Goal: Task Accomplishment & Management: Manage account settings

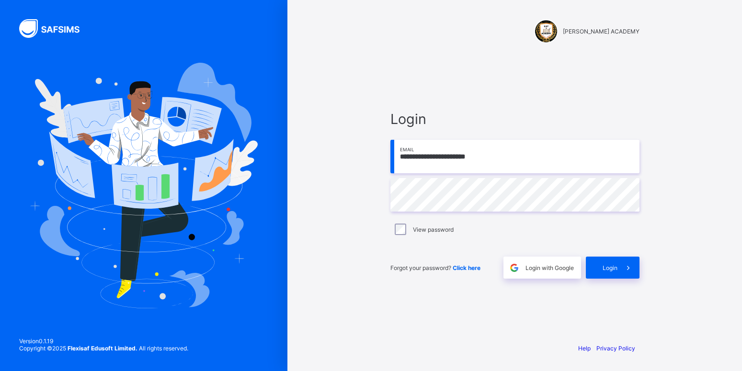
type input "**********"
click at [603, 259] on div "Login" at bounding box center [613, 268] width 54 height 22
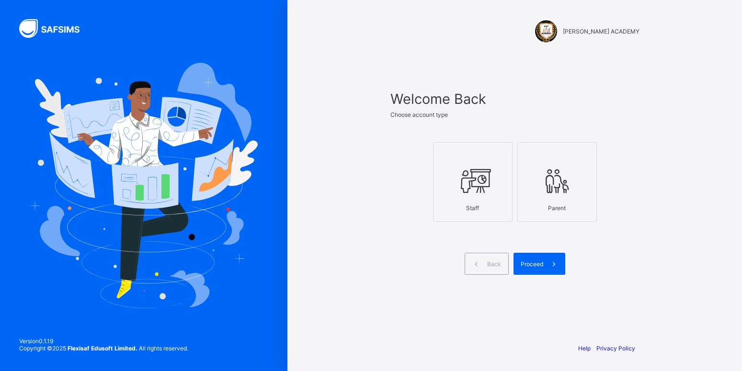
click at [483, 179] on icon at bounding box center [473, 181] width 34 height 29
click at [536, 268] on div "Proceed" at bounding box center [540, 264] width 52 height 22
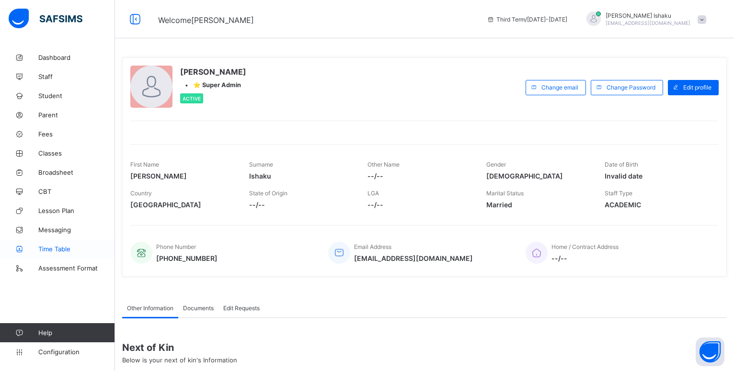
scroll to position [108, 0]
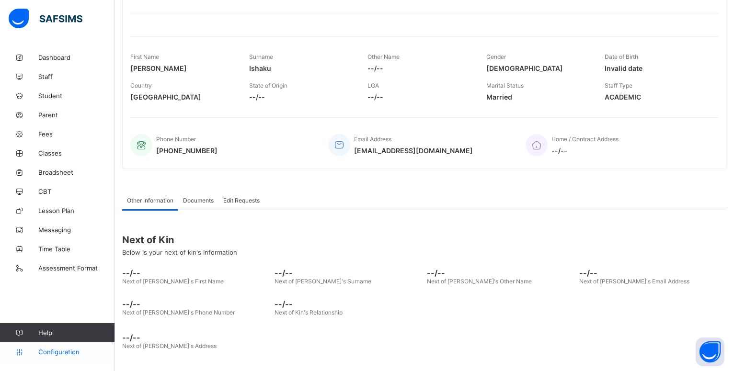
click at [53, 349] on span "Configuration" at bounding box center [76, 352] width 76 height 8
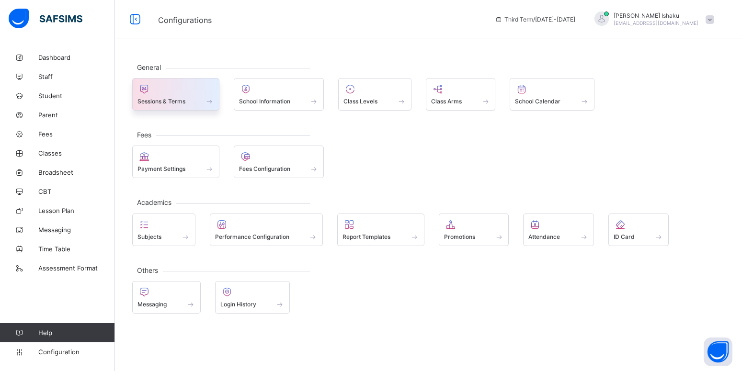
click at [180, 94] on div at bounding box center [176, 89] width 77 height 12
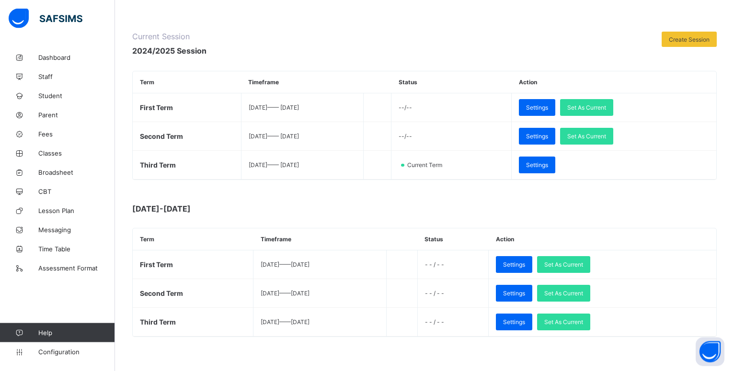
scroll to position [105, 0]
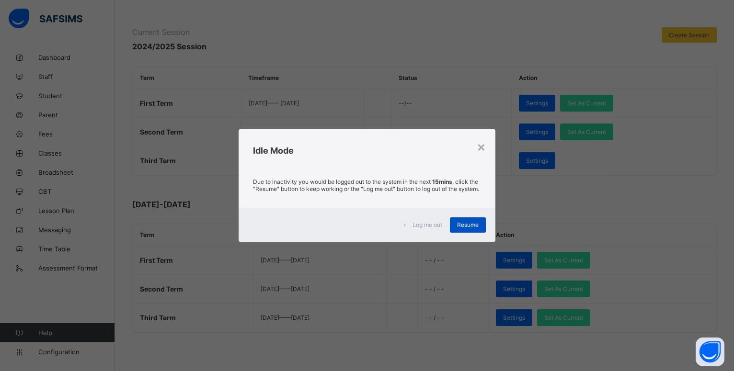
click at [471, 225] on span "Resume" at bounding box center [468, 224] width 22 height 7
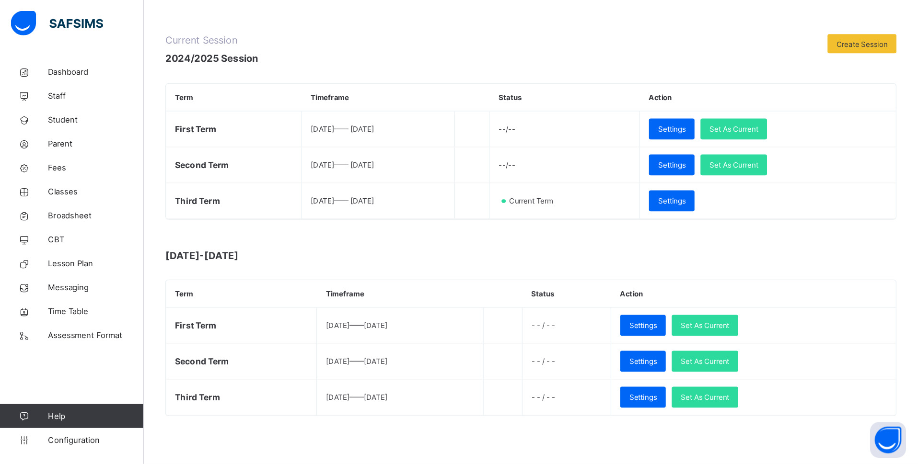
scroll to position [12, 0]
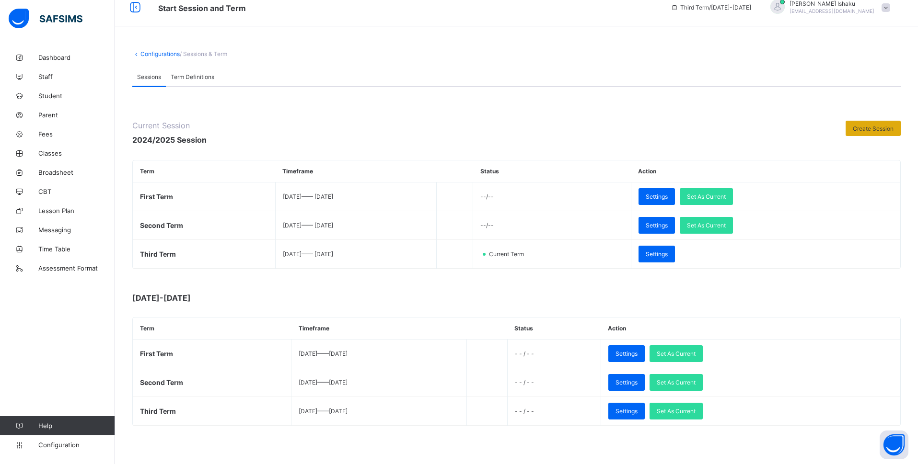
click at [742, 128] on span "Create Session" at bounding box center [873, 128] width 41 height 7
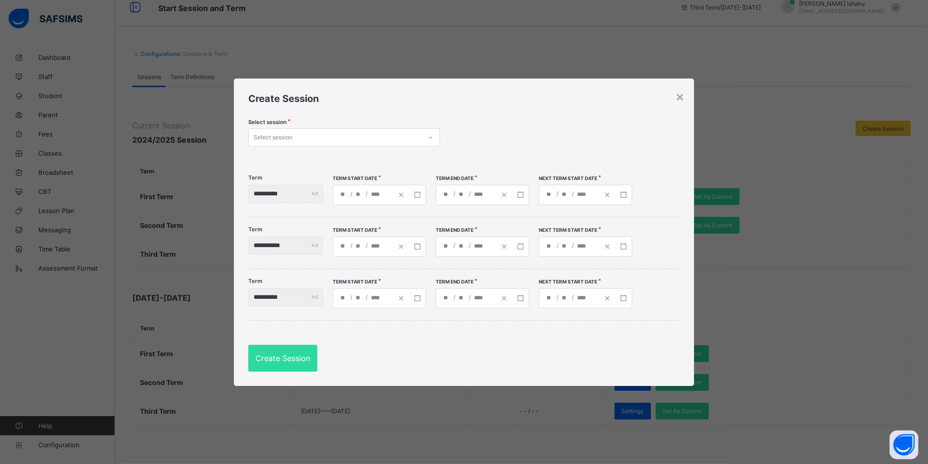
click at [431, 139] on icon at bounding box center [430, 138] width 6 height 10
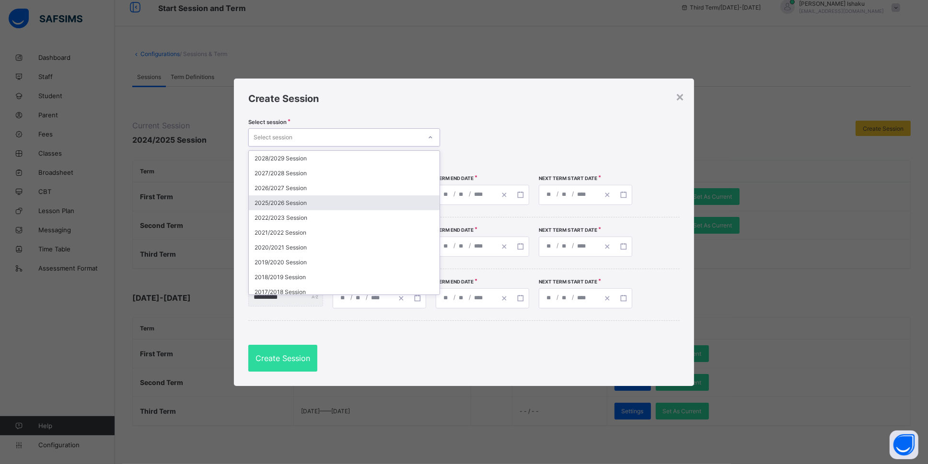
click at [363, 199] on div "2025/2026 Session" at bounding box center [344, 203] width 191 height 15
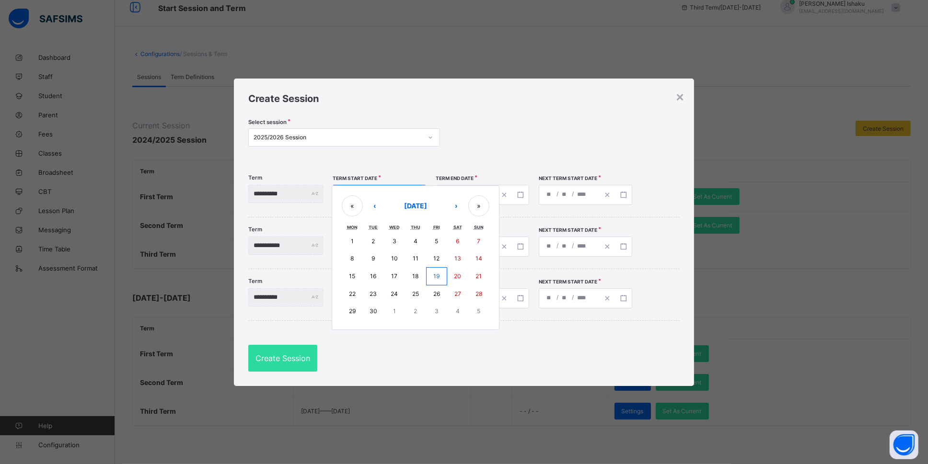
click at [347, 195] on input "number" at bounding box center [344, 194] width 8 height 19
click at [363, 279] on button "15" at bounding box center [352, 276] width 21 height 18
type input "**********"
type input "*"
type input "**"
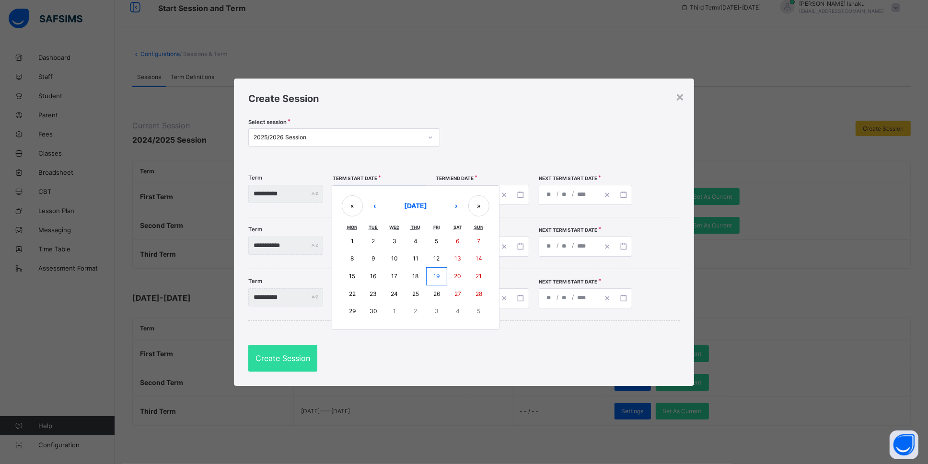
type input "****"
type input "**********"
type input "**"
type input "****"
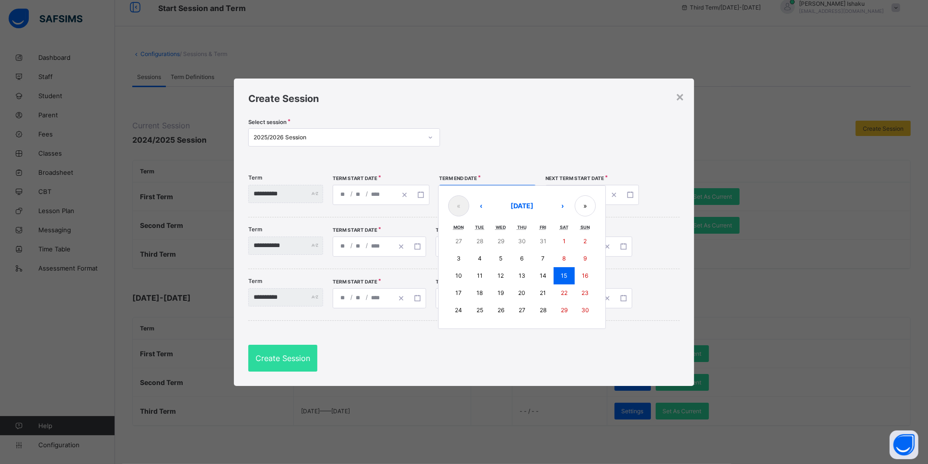
click at [491, 197] on input "****" at bounding box center [484, 194] width 14 height 19
click at [572, 210] on button "›" at bounding box center [562, 206] width 21 height 21
click at [546, 258] on abbr "12" at bounding box center [543, 258] width 6 height 7
type input "**********"
type input "**"
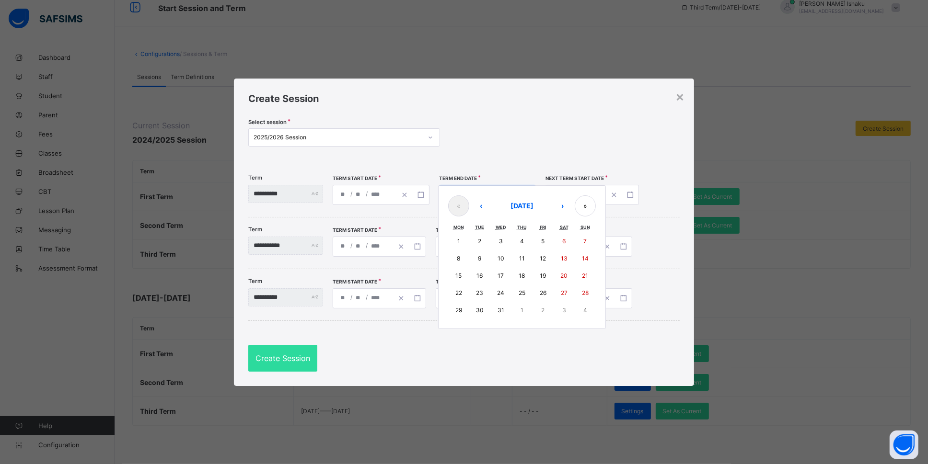
type input "**"
type input "**********"
type input "**"
type input "****"
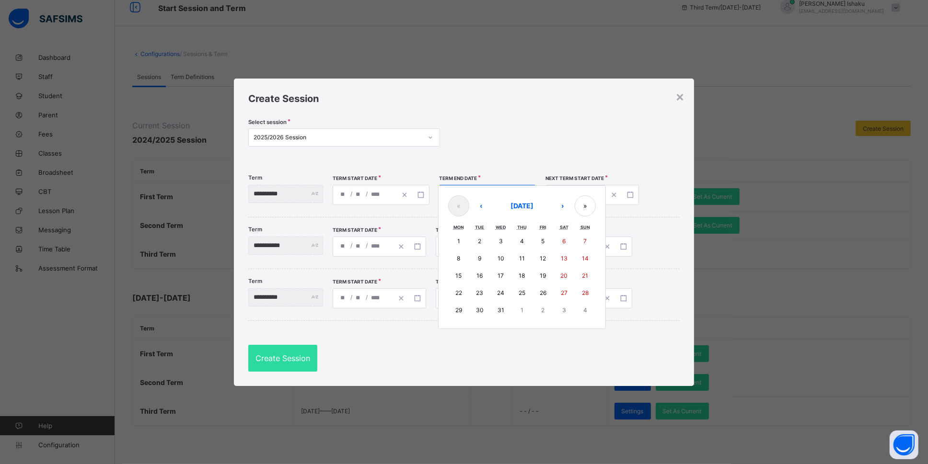
type input "**********"
type input "**"
type input "****"
type input "**********"
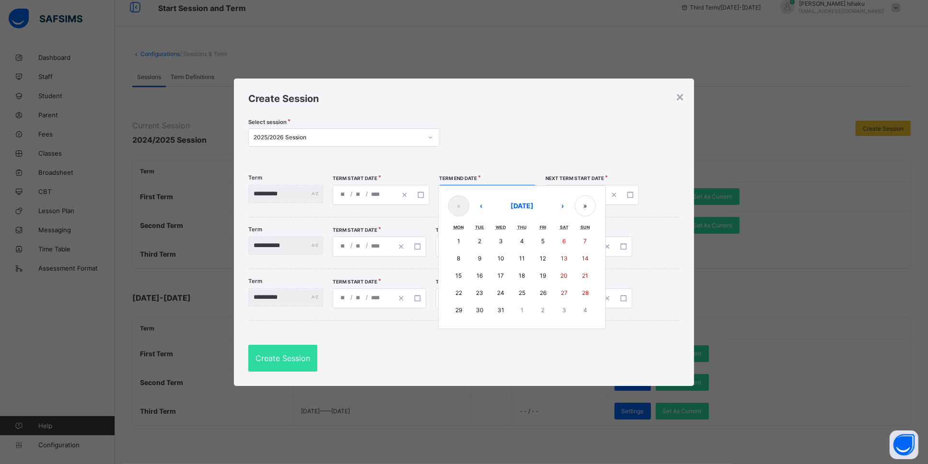
type input "*"
type input "**"
type input "****"
type input "**********"
type input "*"
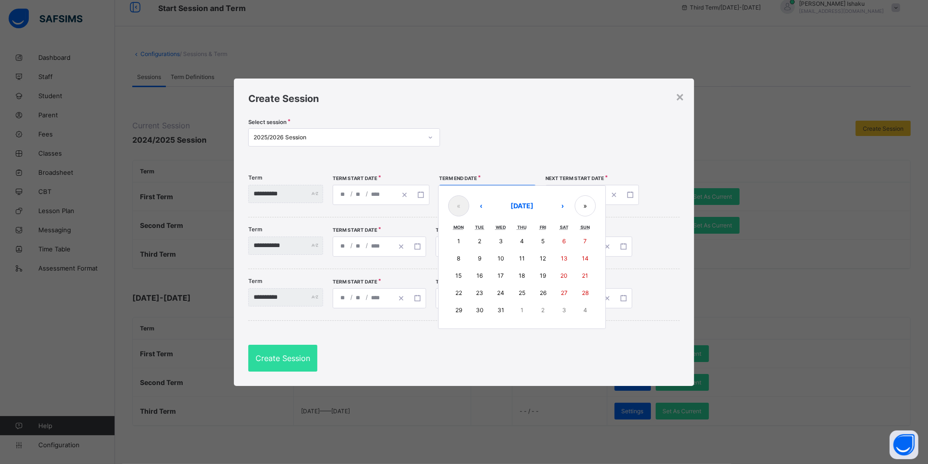
type input "**"
type input "****"
type input "**********"
type input "*"
type input "**"
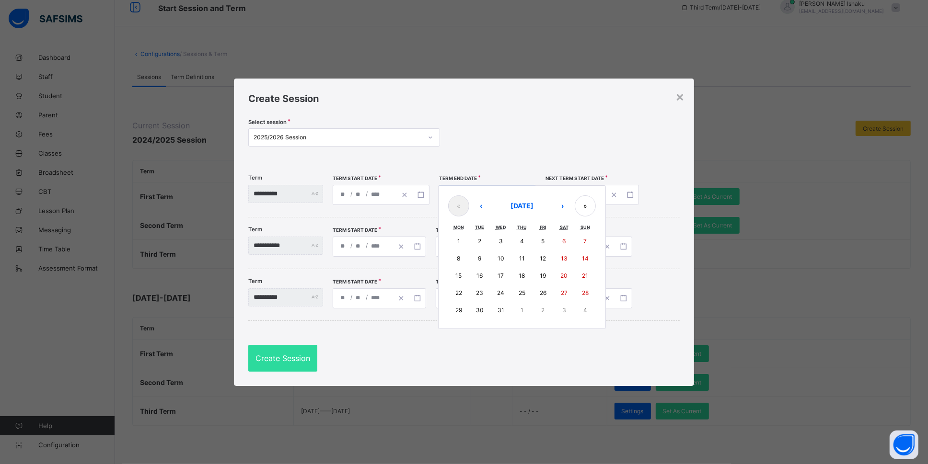
type input "****"
type input "**********"
type input "*"
type input "**"
type input "****"
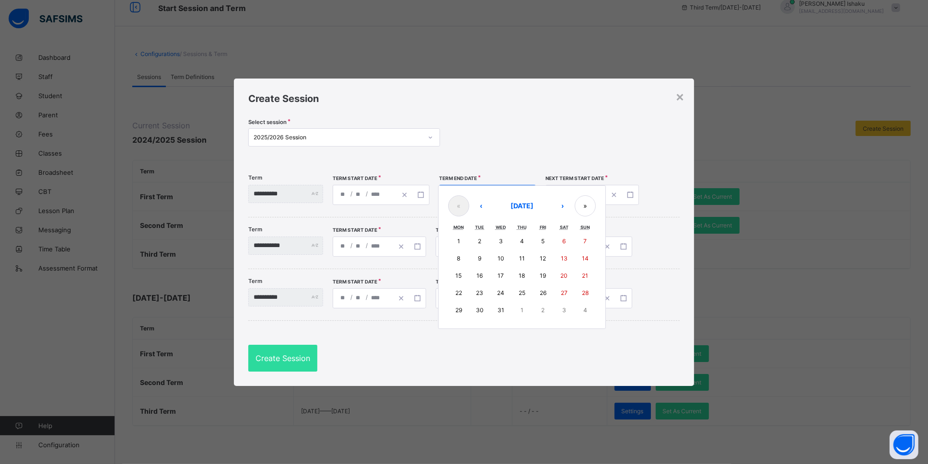
type input "**********"
type input "*"
type input "**"
type input "****"
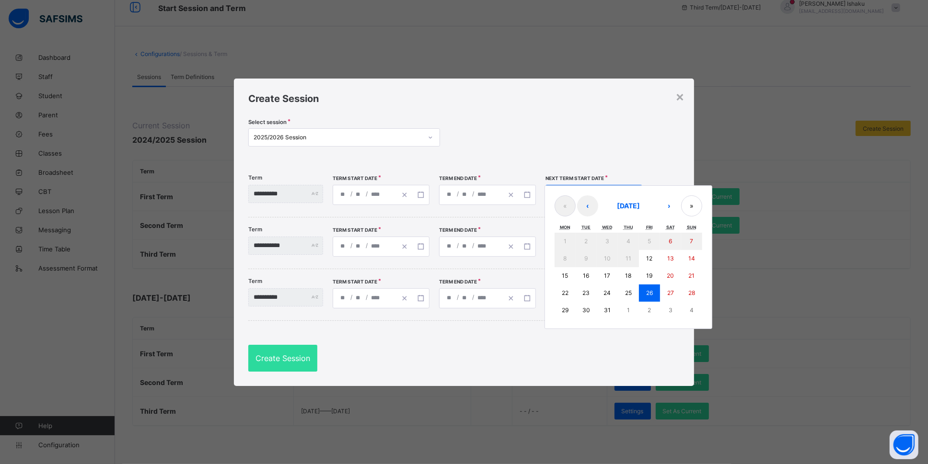
click at [598, 192] on input "****" at bounding box center [590, 194] width 14 height 19
click at [680, 204] on button "›" at bounding box center [668, 206] width 21 height 21
click at [576, 256] on button "5" at bounding box center [564, 258] width 21 height 17
type input "**********"
type input "*"
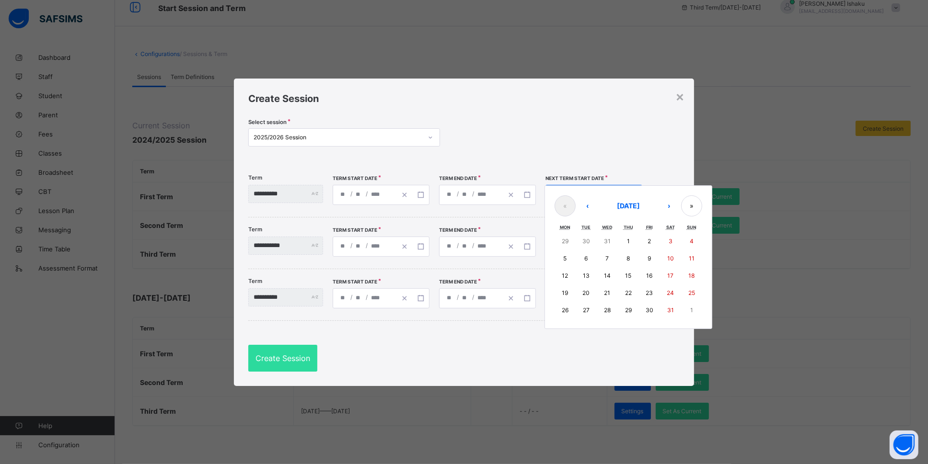
type input "*"
type input "****"
type input "**********"
type input "*"
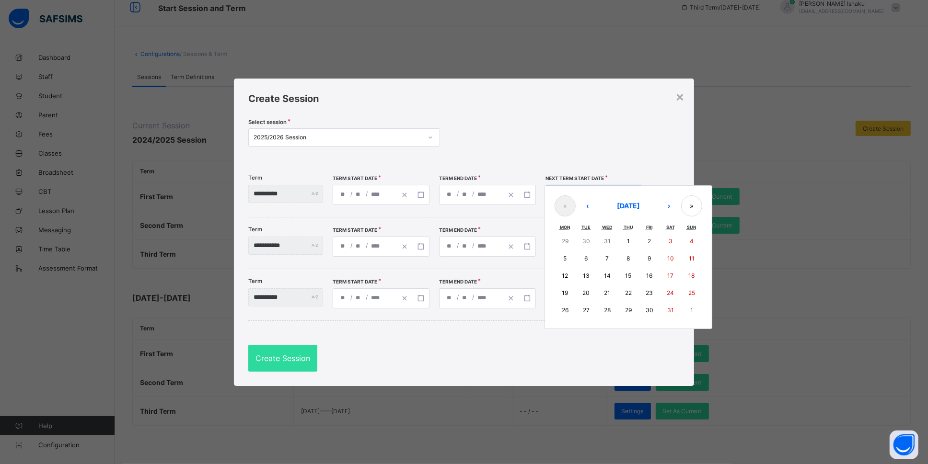
type input "****"
type input "**********"
type input "*"
type input "**********"
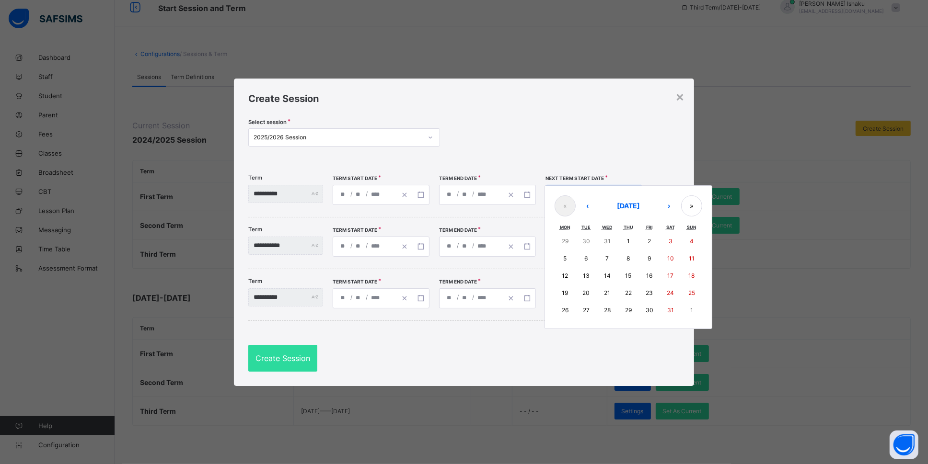
type input "**"
type input "**********"
type input "**"
type input "**********"
type input "**"
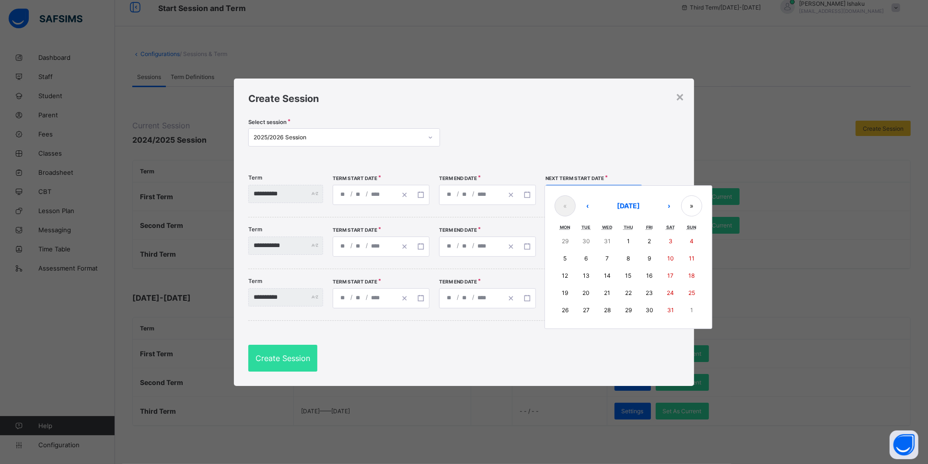
type input "**********"
type input "*"
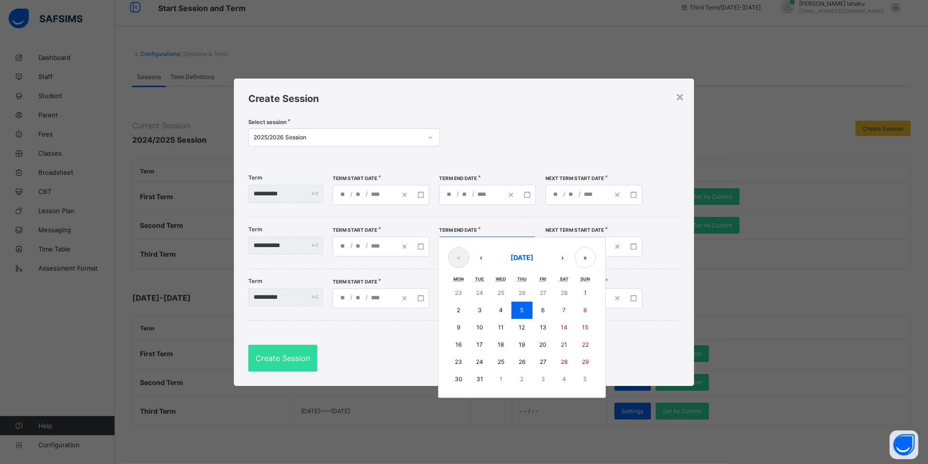
click at [491, 246] on input "****" at bounding box center [484, 246] width 14 height 19
click at [546, 364] on abbr "27" at bounding box center [543, 361] width 7 height 7
type input "**********"
type input "**"
type input "**********"
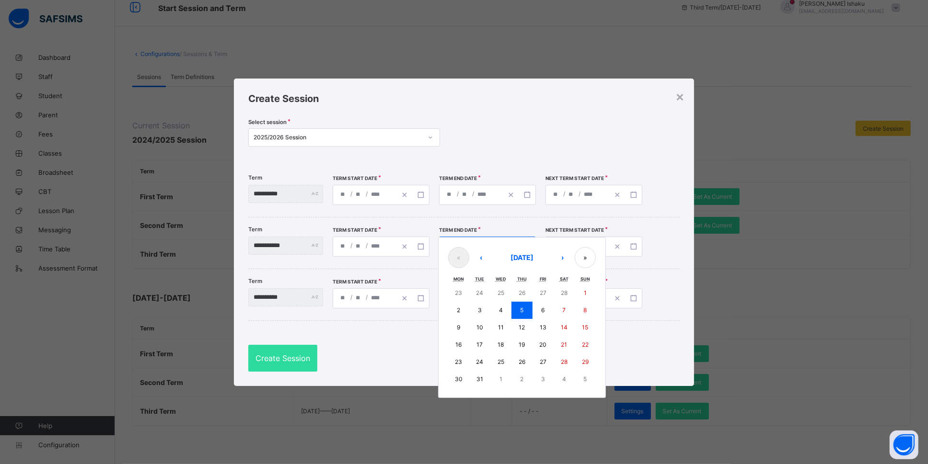
type input "*"
type input "**"
type input "**********"
type input "*"
type input "**"
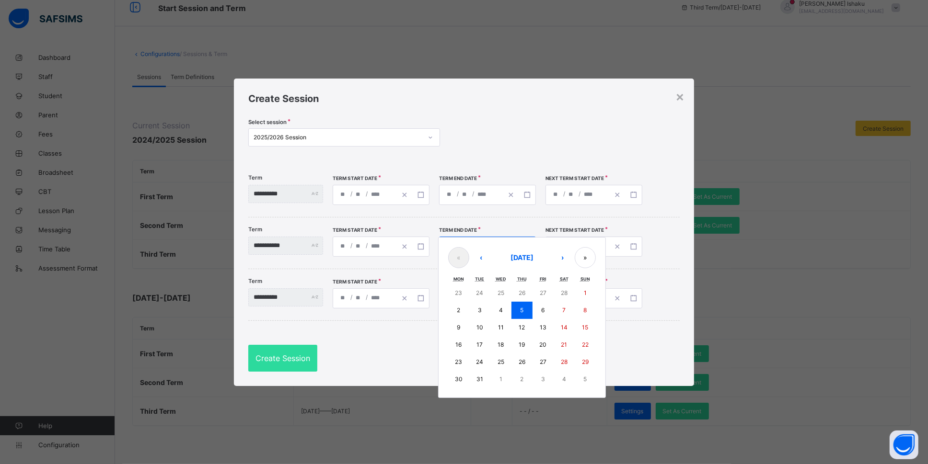
type input "**********"
type input "*"
type input "**"
type input "**********"
type input "**"
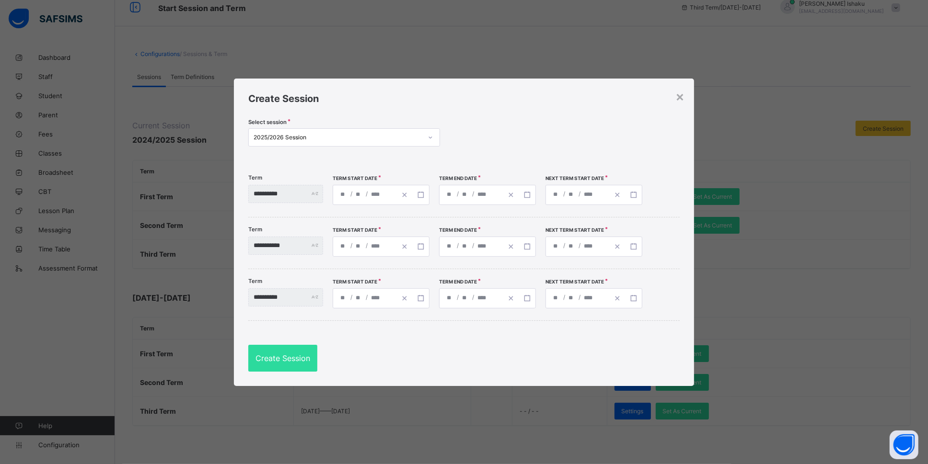
click at [576, 242] on input "**" at bounding box center [572, 246] width 8 height 19
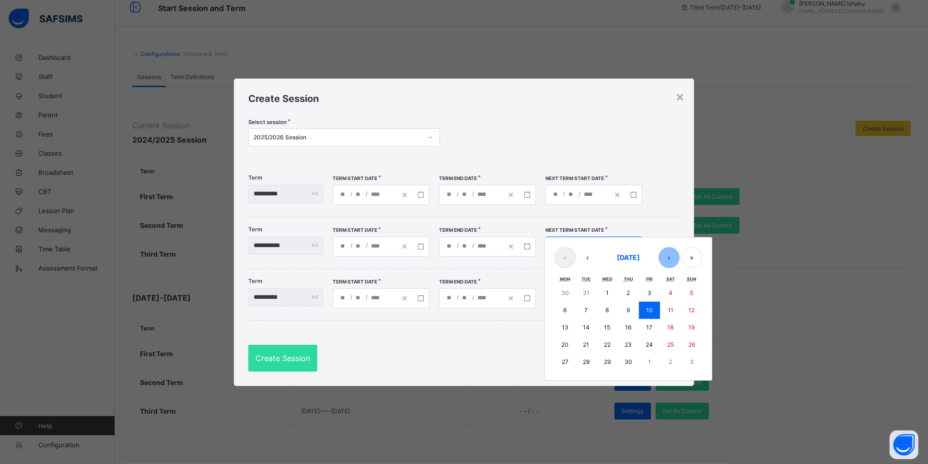
click at [680, 257] on button "›" at bounding box center [668, 257] width 21 height 21
click at [576, 311] on button "4" at bounding box center [564, 310] width 21 height 17
type input "**********"
type input "*"
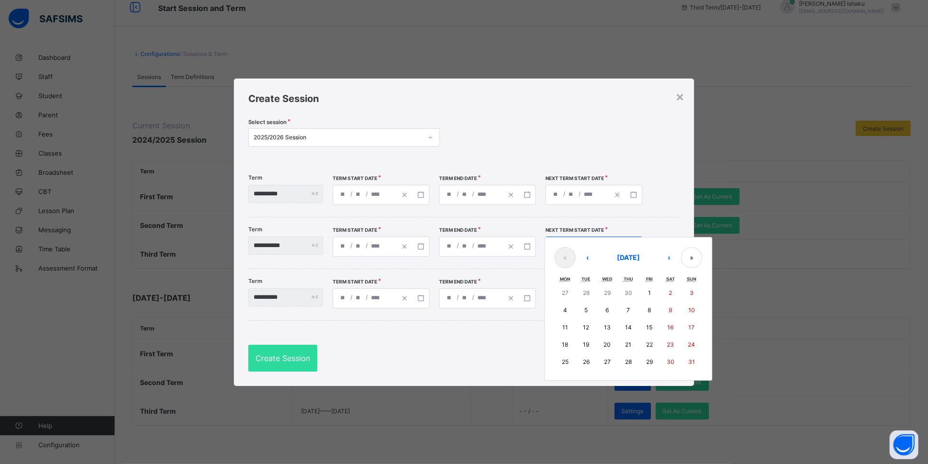
type input "**********"
type input "*"
type input "**********"
type input "*"
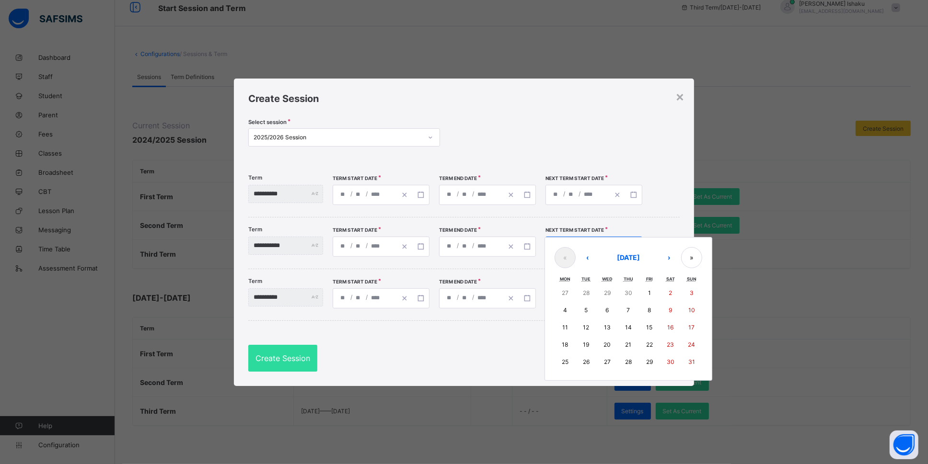
type input "*"
type input "**********"
type input "*"
type input "**"
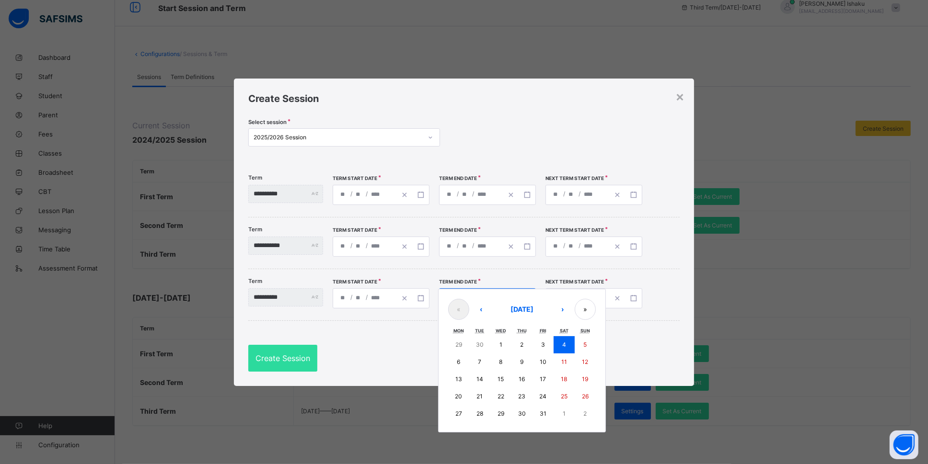
click at [469, 301] on input "*" at bounding box center [465, 298] width 8 height 19
click at [546, 371] on abbr "31" at bounding box center [543, 413] width 7 height 7
type input "**********"
type input "**"
type input "**********"
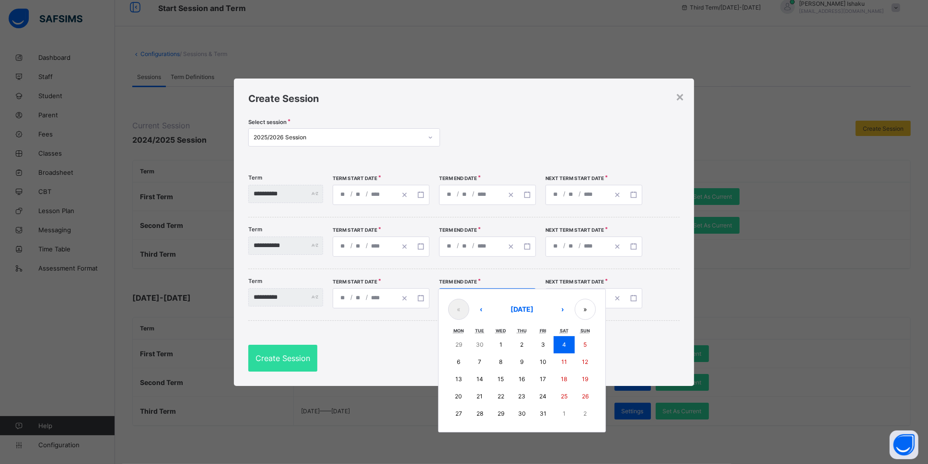
type input "*"
type input "**"
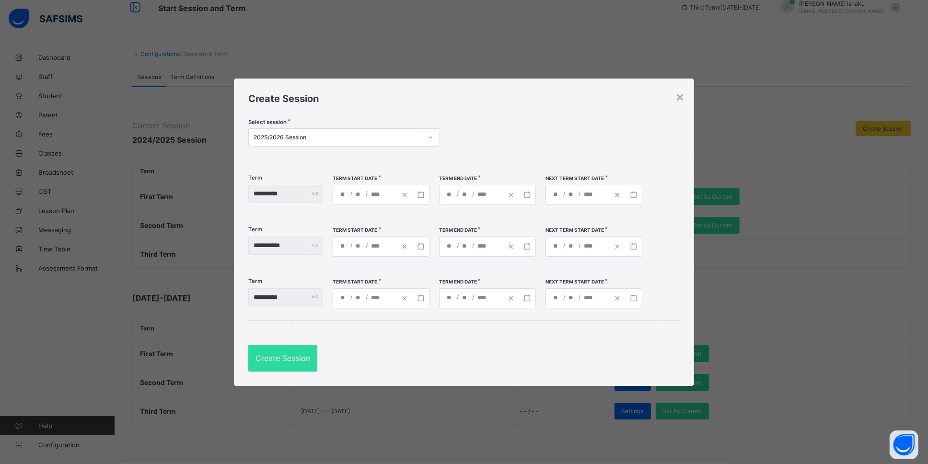
click at [576, 299] on input "**" at bounding box center [572, 298] width 8 height 19
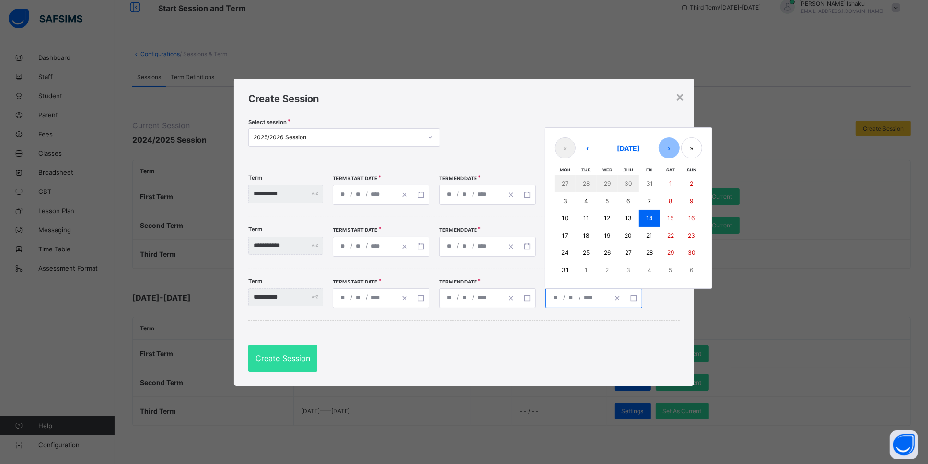
click at [680, 155] on button "›" at bounding box center [668, 148] width 21 height 21
click at [568, 233] on abbr "14" at bounding box center [565, 235] width 7 height 7
type input "**********"
type input "*"
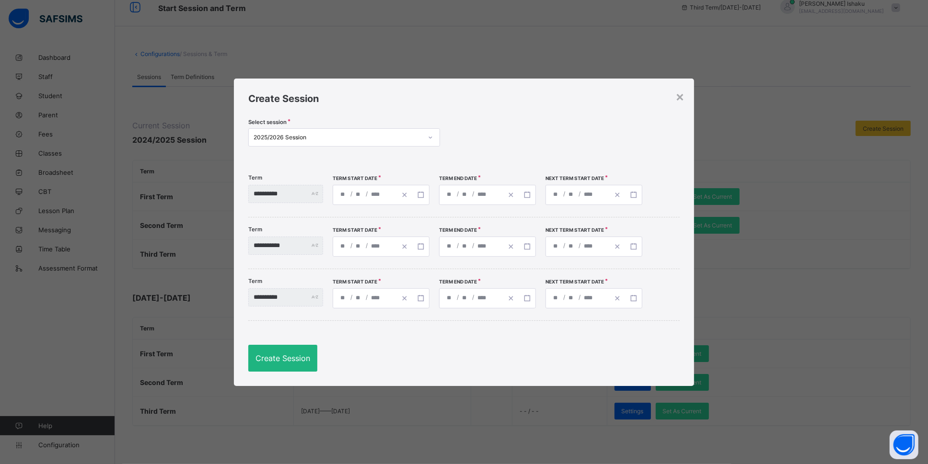
click at [298, 361] on span "Create Session" at bounding box center [282, 359] width 55 height 10
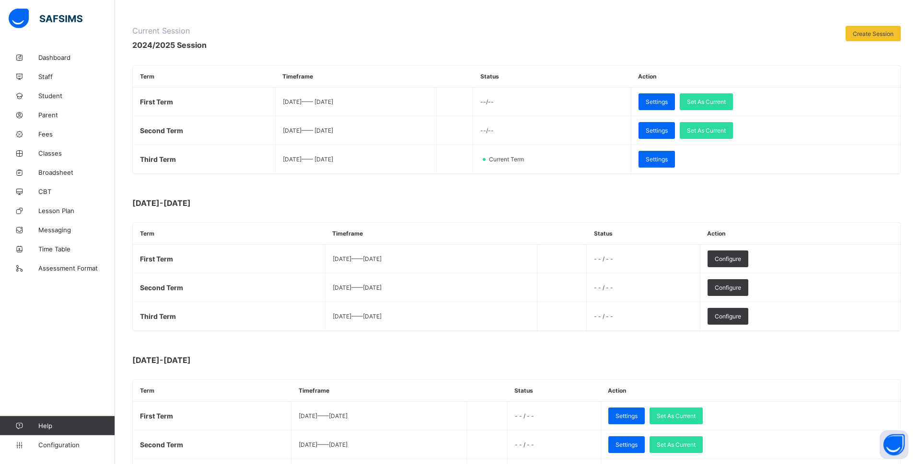
scroll to position [168, 0]
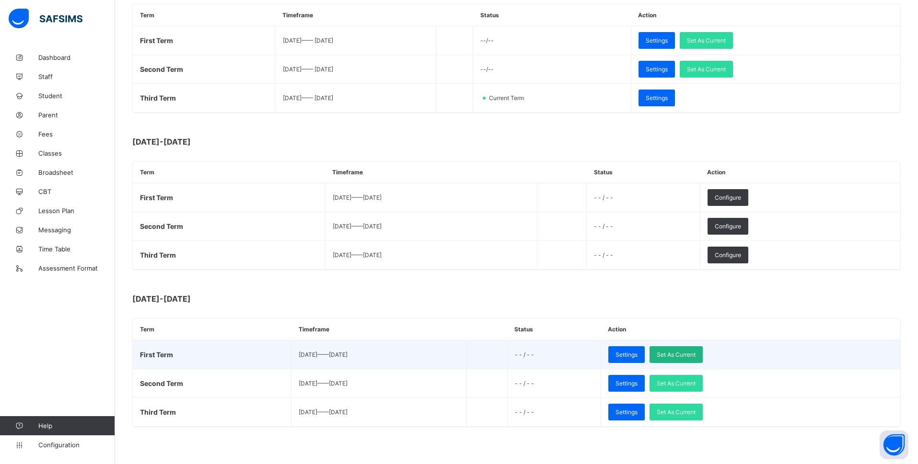
click at [703, 357] on div "Set As Current" at bounding box center [675, 354] width 53 height 17
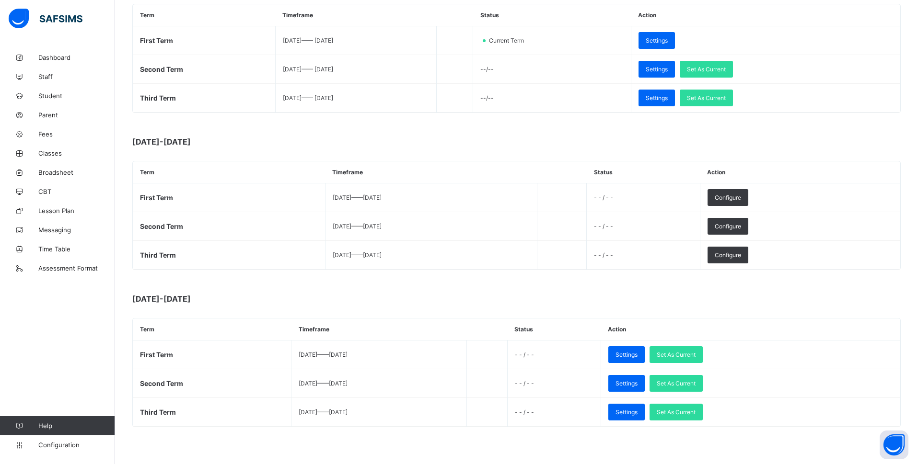
click at [742, 126] on div "Current Session 2023/2024 Session Create Session Term Timeframe Status Action F…" at bounding box center [516, 196] width 768 height 463
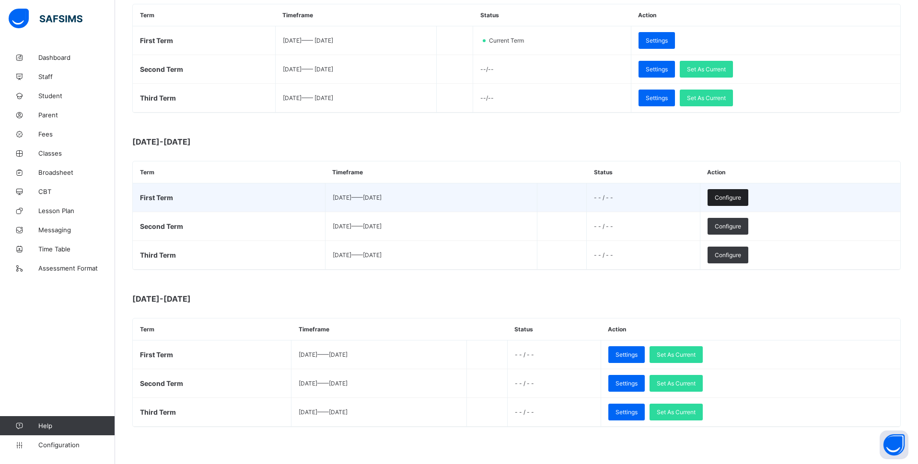
click at [742, 192] on div "Configure" at bounding box center [727, 197] width 41 height 17
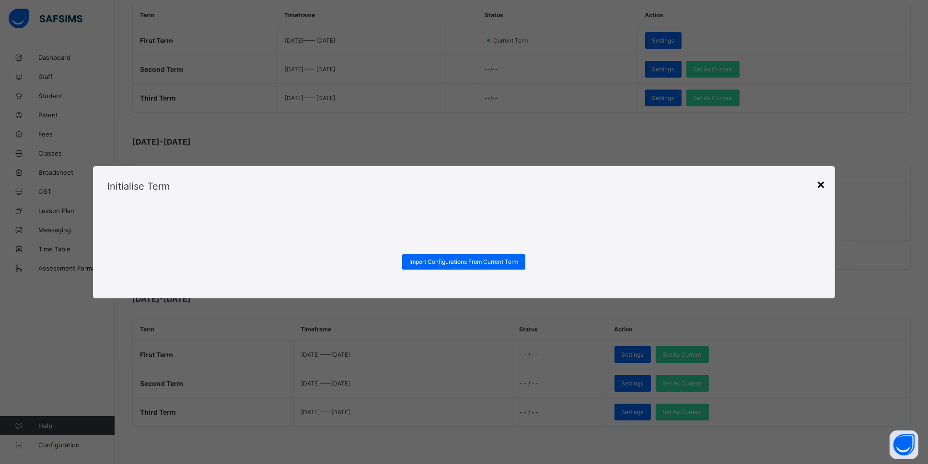
click at [742, 184] on div "×" at bounding box center [820, 184] width 9 height 16
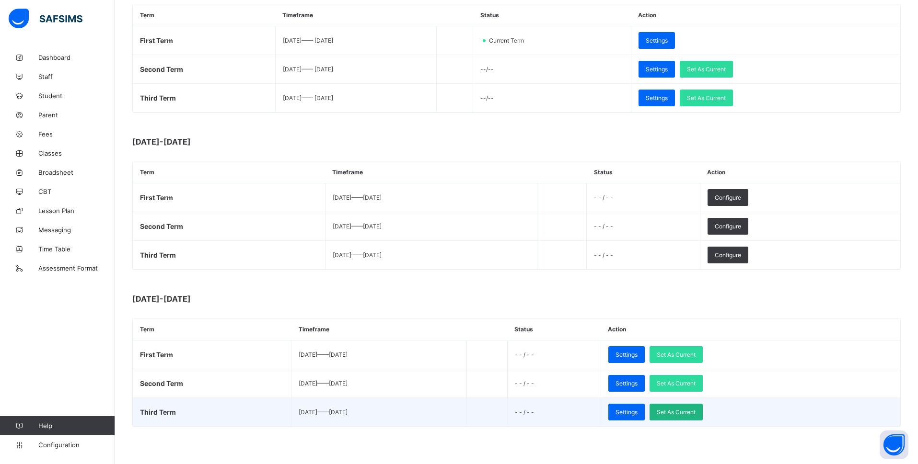
click at [701, 371] on div "Set As Current" at bounding box center [675, 412] width 53 height 17
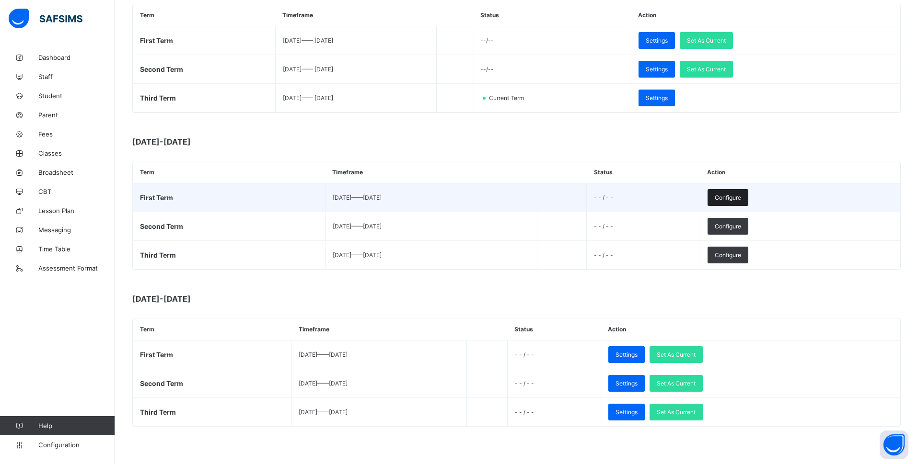
click at [742, 192] on div "Configure" at bounding box center [727, 197] width 41 height 17
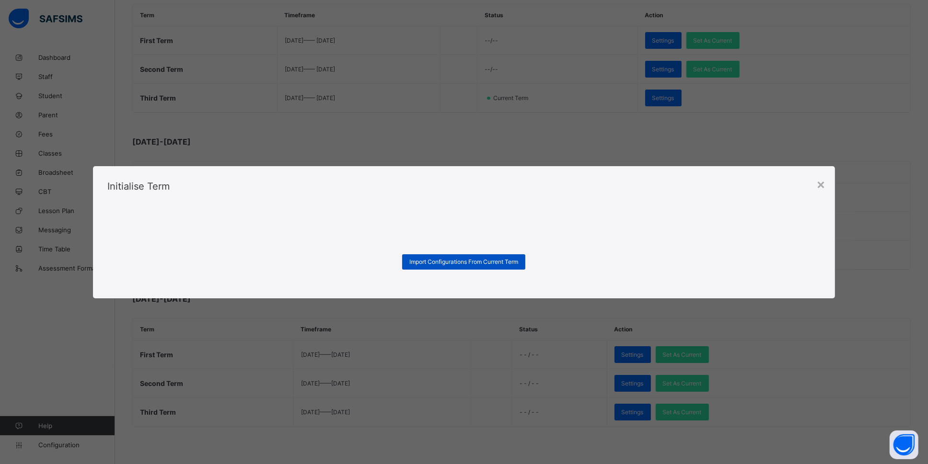
click at [505, 261] on span "Import Configurations From Current Term" at bounding box center [463, 261] width 109 height 7
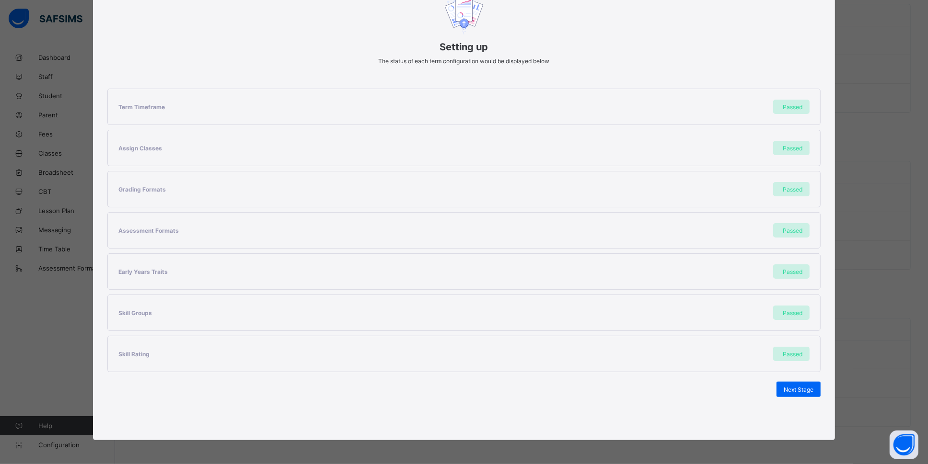
scroll to position [96, 0]
click at [742, 371] on span "Next Stage" at bounding box center [799, 389] width 30 height 7
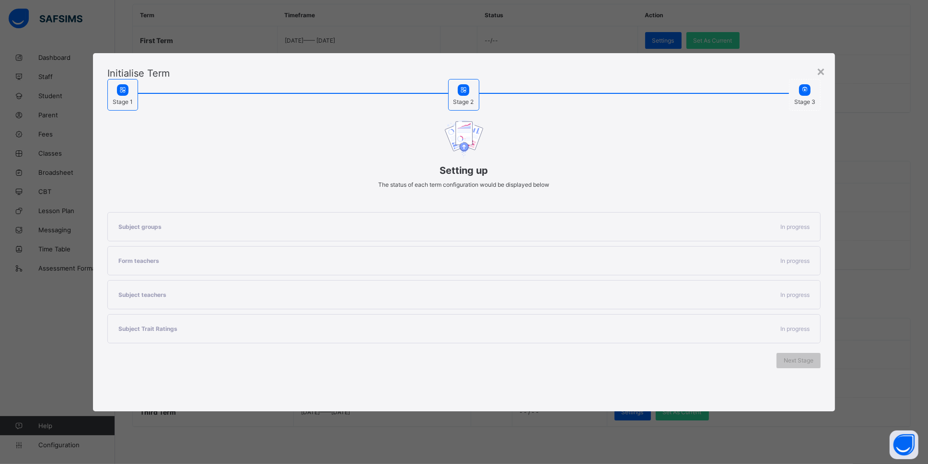
scroll to position [0, 0]
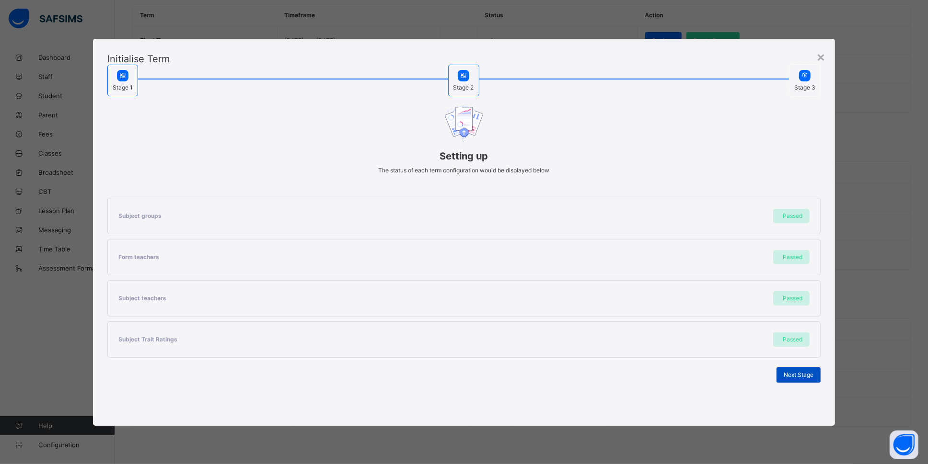
click at [742, 371] on span "Next Stage" at bounding box center [799, 374] width 30 height 7
click at [742, 371] on span "Set As Current Term" at bounding box center [787, 374] width 54 height 7
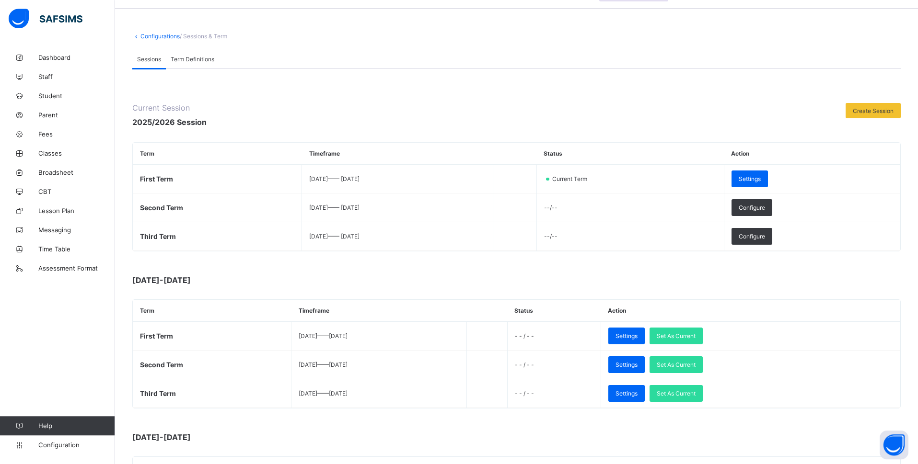
scroll to position [34, 0]
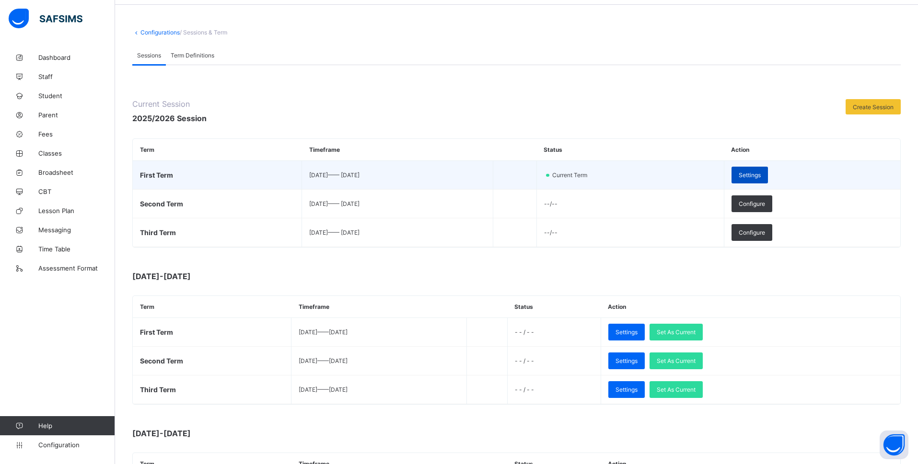
click at [742, 172] on span "Settings" at bounding box center [749, 175] width 22 height 7
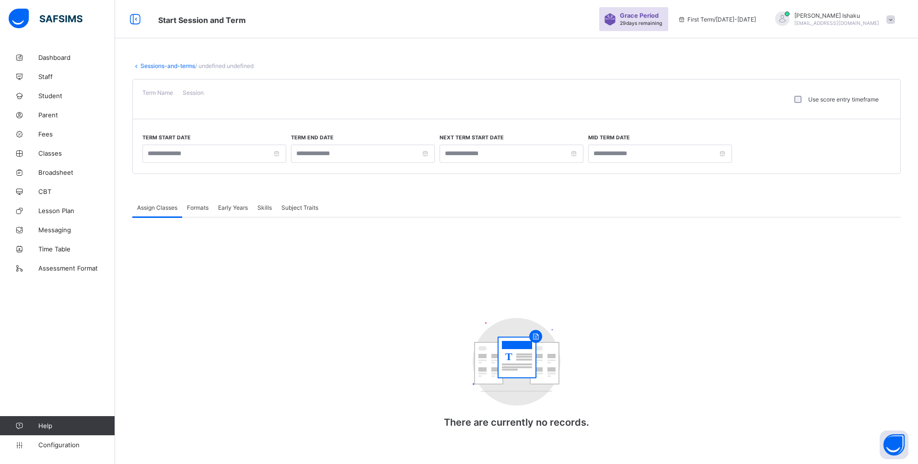
type input "**********"
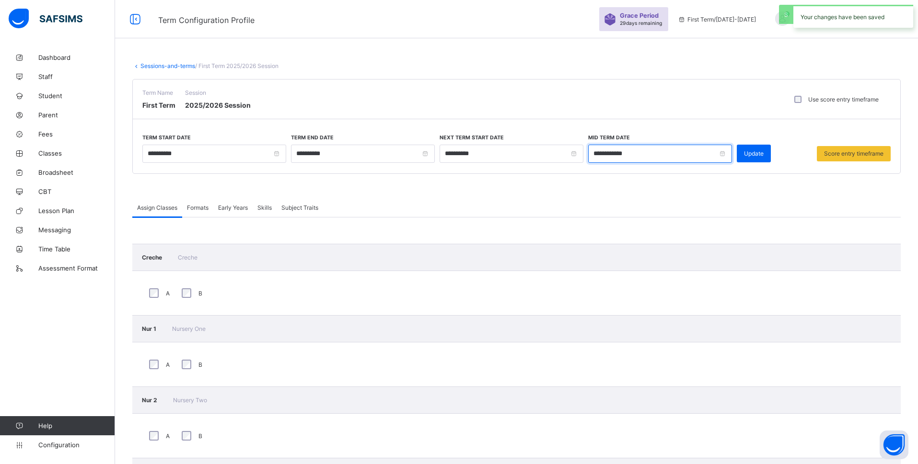
click at [668, 149] on input "**********" at bounding box center [660, 154] width 144 height 18
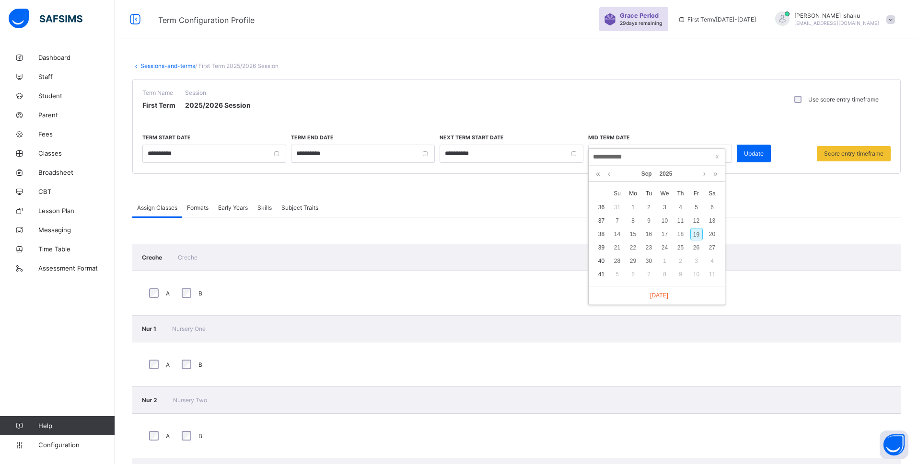
click at [668, 149] on div "**********" at bounding box center [656, 157] width 136 height 17
click at [702, 176] on link at bounding box center [704, 174] width 7 height 16
drag, startPoint x: 681, startPoint y: 263, endPoint x: 694, endPoint y: 264, distance: 13.9
click at [694, 264] on tr "44 26 27 28 29 30 31 1" at bounding box center [656, 260] width 127 height 13
drag, startPoint x: 680, startPoint y: 261, endPoint x: 697, endPoint y: 263, distance: 16.9
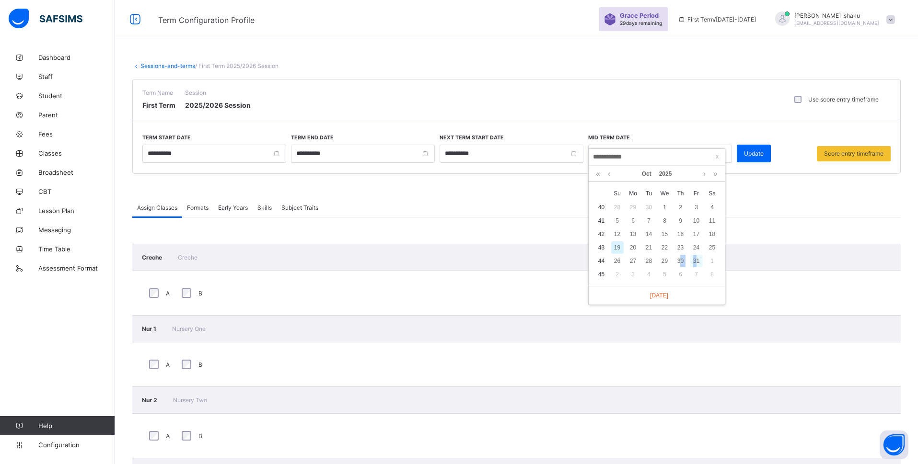
click at [697, 263] on tr "44 26 27 28 29 30 31 1" at bounding box center [656, 260] width 127 height 13
drag, startPoint x: 678, startPoint y: 263, endPoint x: 699, endPoint y: 263, distance: 20.6
click at [681, 263] on div "30" at bounding box center [680, 261] width 12 height 12
type input "**********"
click at [742, 152] on span "Update" at bounding box center [754, 153] width 20 height 7
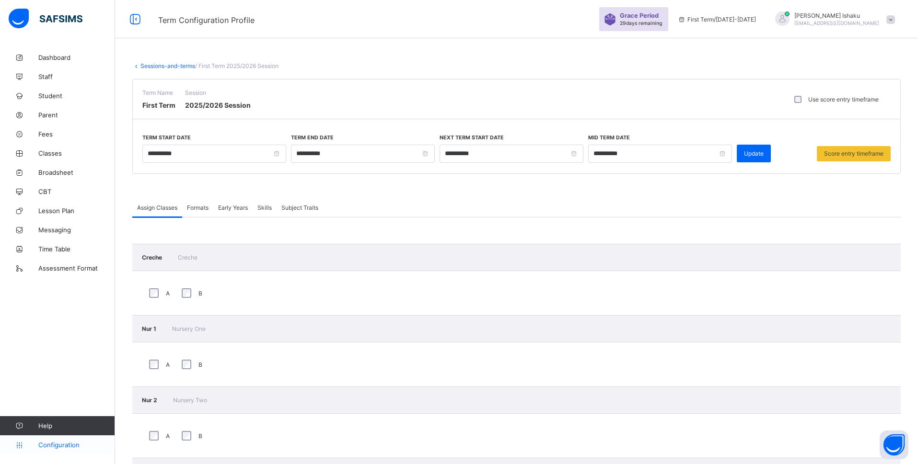
click at [69, 371] on span "Configuration" at bounding box center [76, 445] width 76 height 8
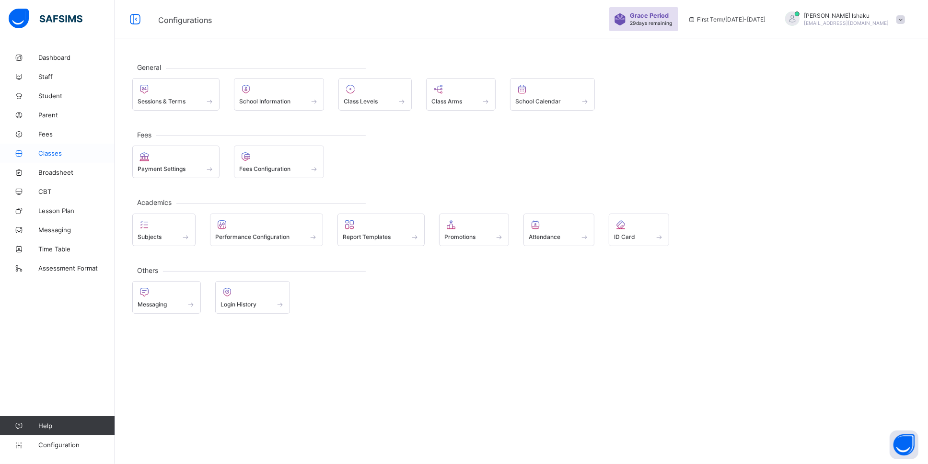
click at [55, 152] on span "Classes" at bounding box center [76, 154] width 77 height 8
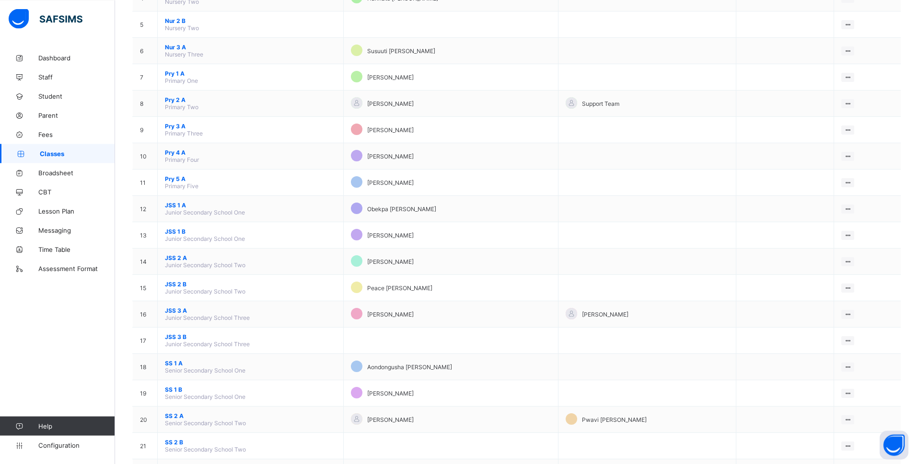
scroll to position [235, 0]
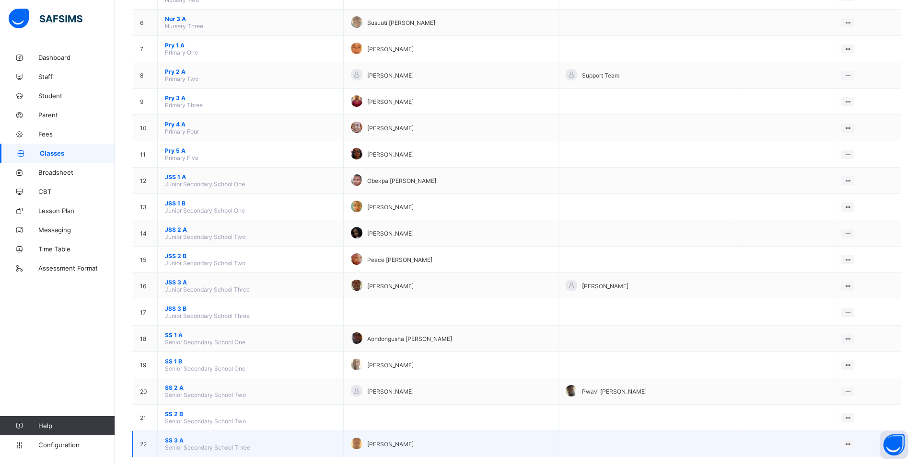
click at [175, 371] on span "SS 3 A" at bounding box center [250, 440] width 171 height 7
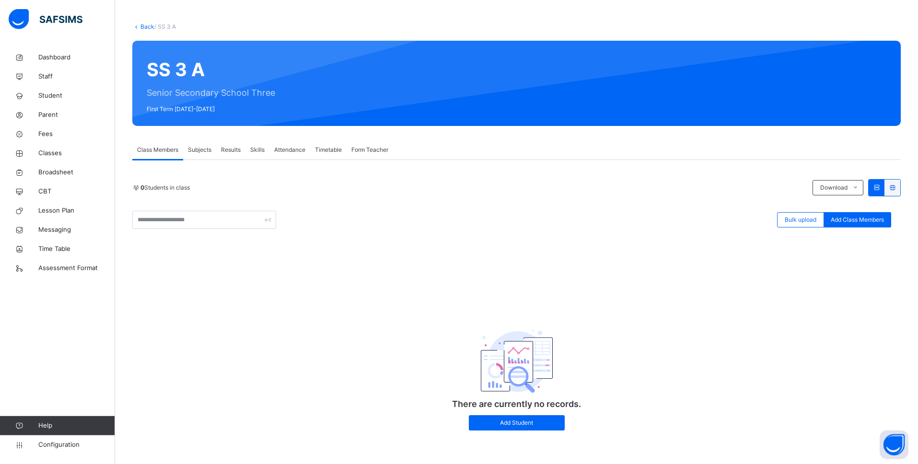
scroll to position [41, 0]
click at [742, 218] on span "Add Class Members" at bounding box center [857, 220] width 53 height 9
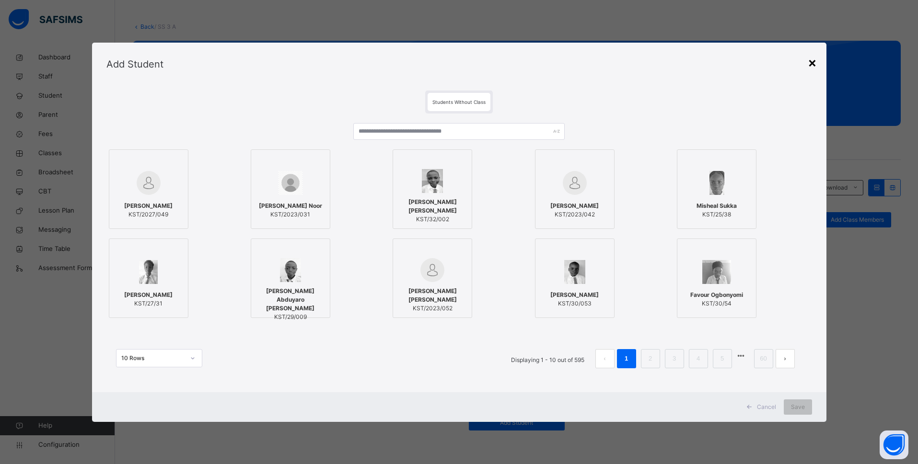
click at [742, 67] on div "×" at bounding box center [812, 62] width 9 height 20
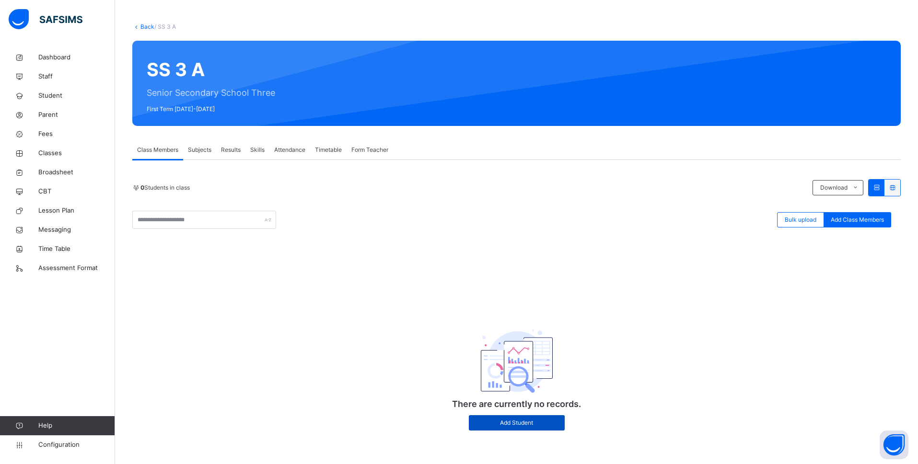
click at [553, 371] on span "Add Student" at bounding box center [516, 423] width 81 height 9
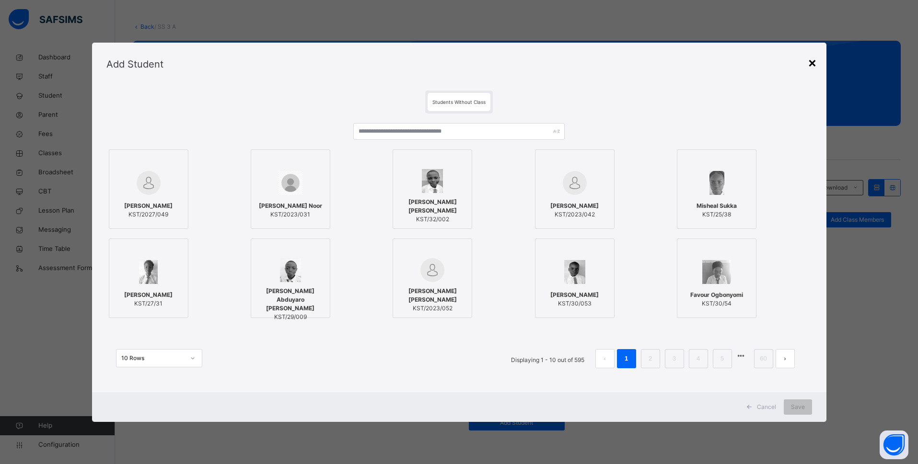
click at [742, 64] on div "×" at bounding box center [812, 62] width 9 height 20
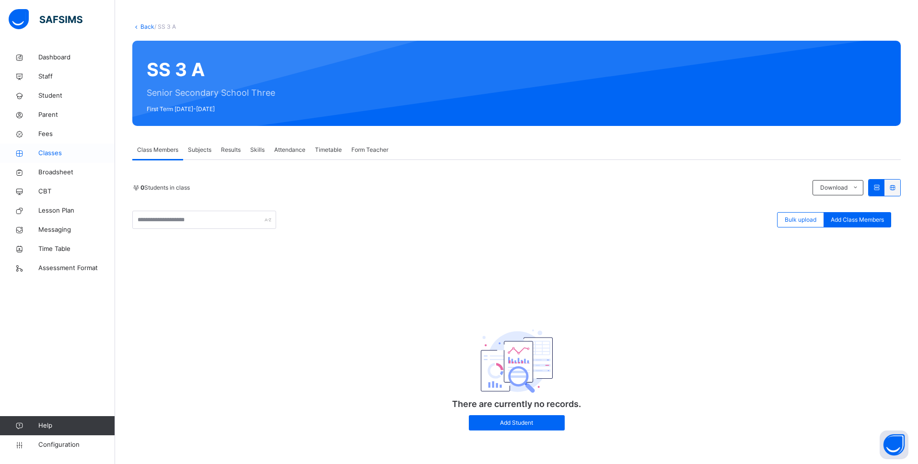
click at [57, 154] on span "Classes" at bounding box center [76, 154] width 77 height 10
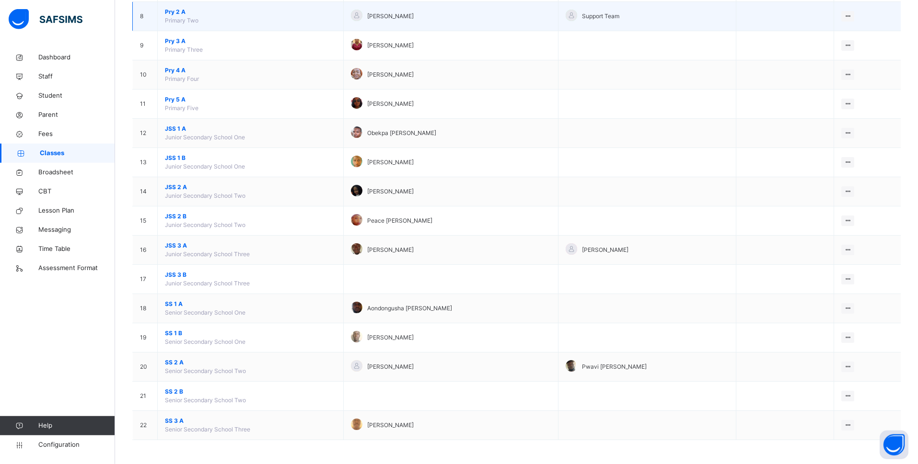
scroll to position [328, 0]
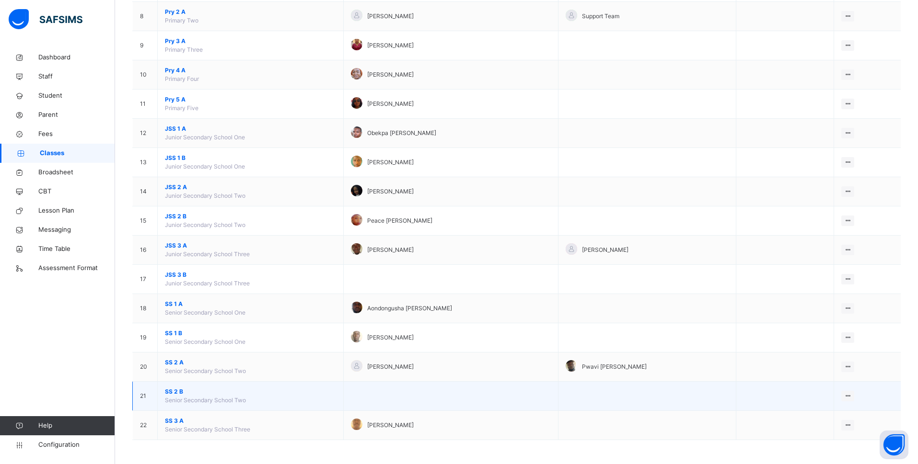
click at [169, 371] on span "SS 2 B" at bounding box center [250, 392] width 171 height 9
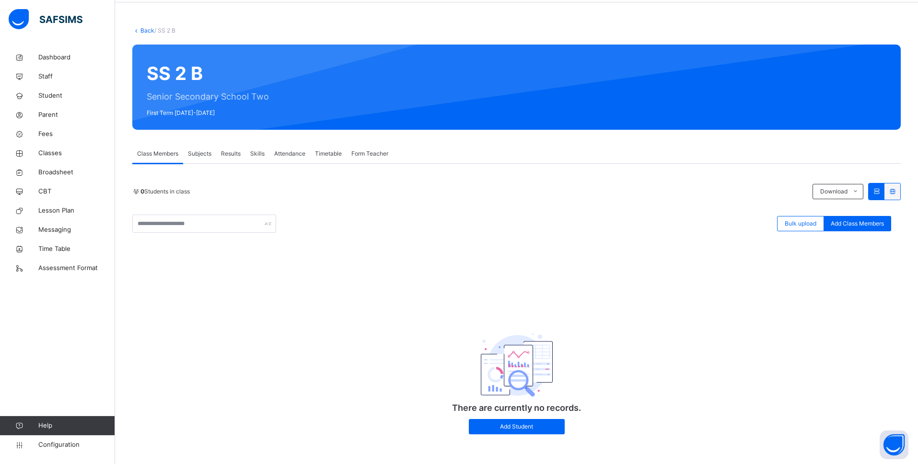
scroll to position [41, 0]
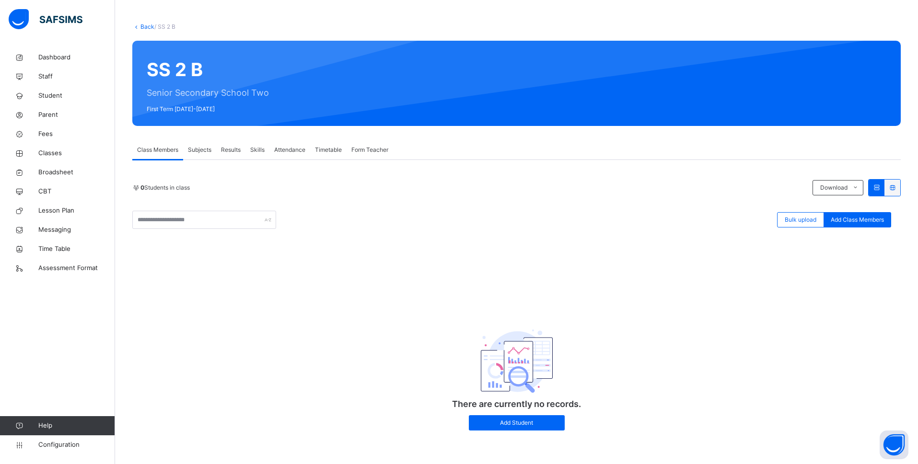
click at [742, 184] on icon at bounding box center [892, 187] width 8 height 7
click at [742, 187] on icon at bounding box center [876, 187] width 8 height 7
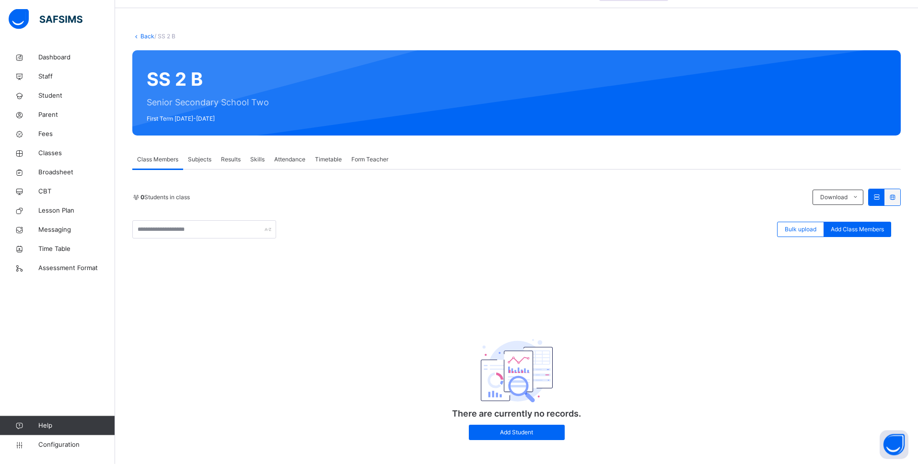
scroll to position [0, 0]
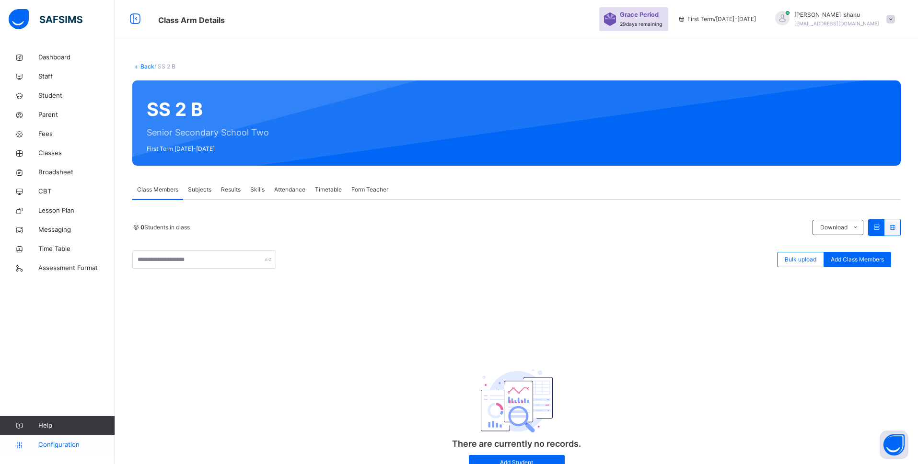
click at [65, 371] on span "Configuration" at bounding box center [76, 445] width 76 height 10
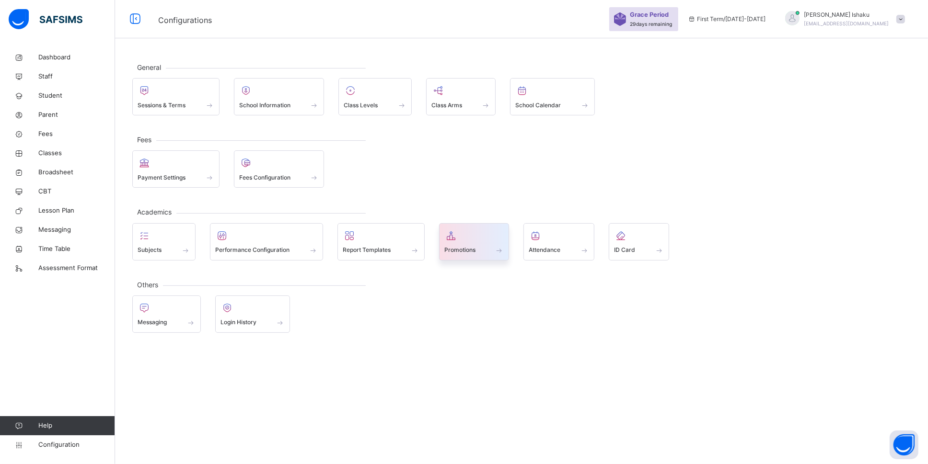
click at [474, 241] on div at bounding box center [474, 236] width 60 height 14
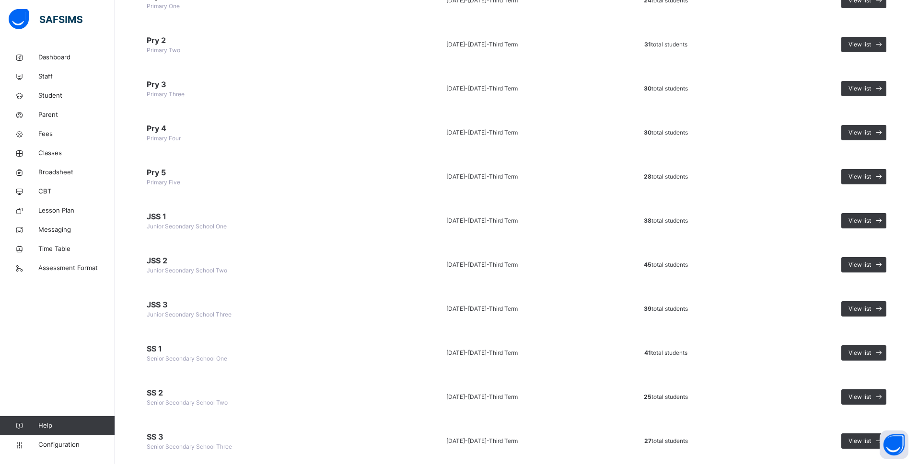
scroll to position [349, 0]
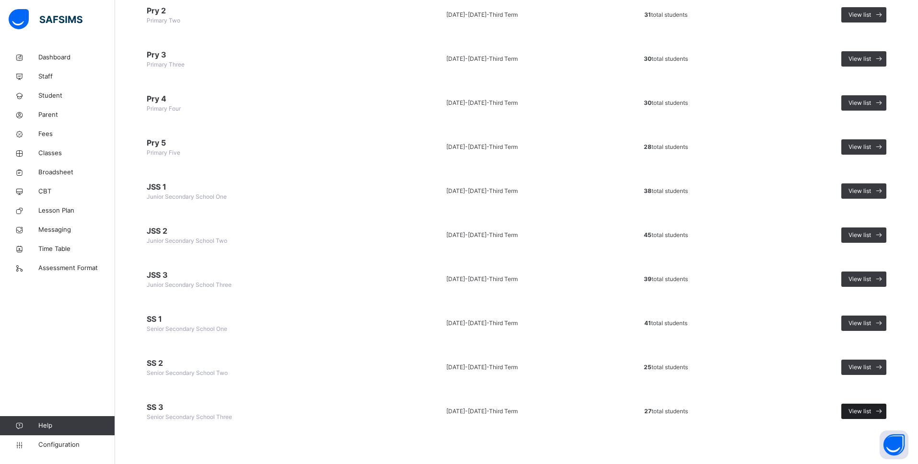
click at [742, 371] on span "View list" at bounding box center [859, 411] width 23 height 9
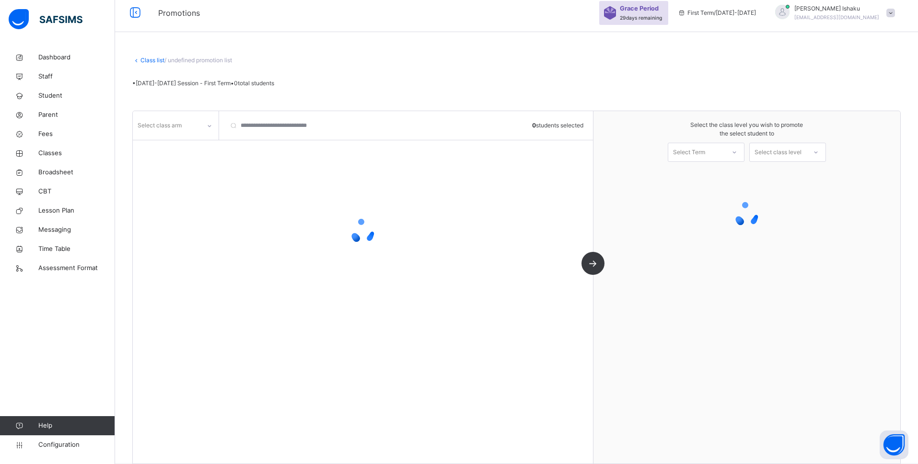
scroll to position [6, 0]
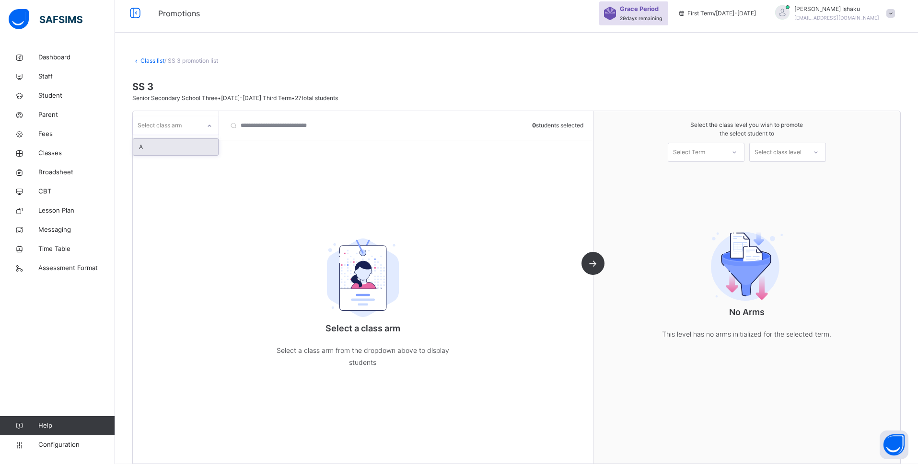
click at [208, 125] on icon at bounding box center [210, 126] width 6 height 10
click at [201, 141] on div "A" at bounding box center [175, 147] width 85 height 16
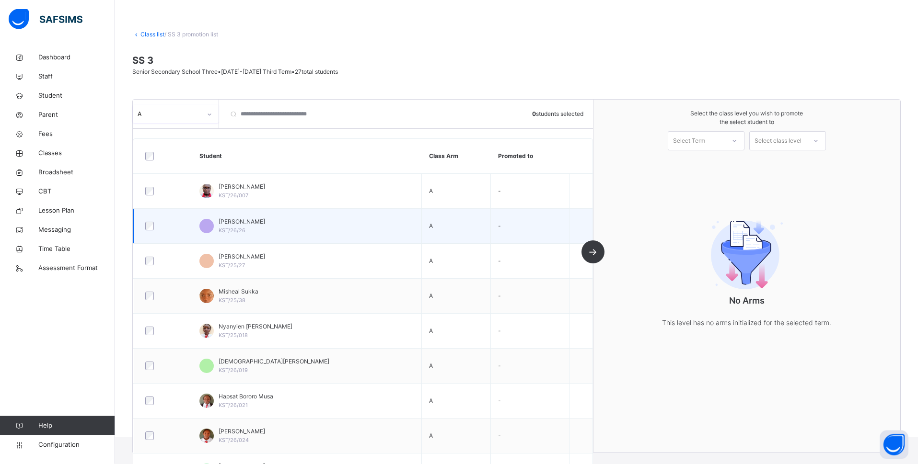
scroll to position [33, 0]
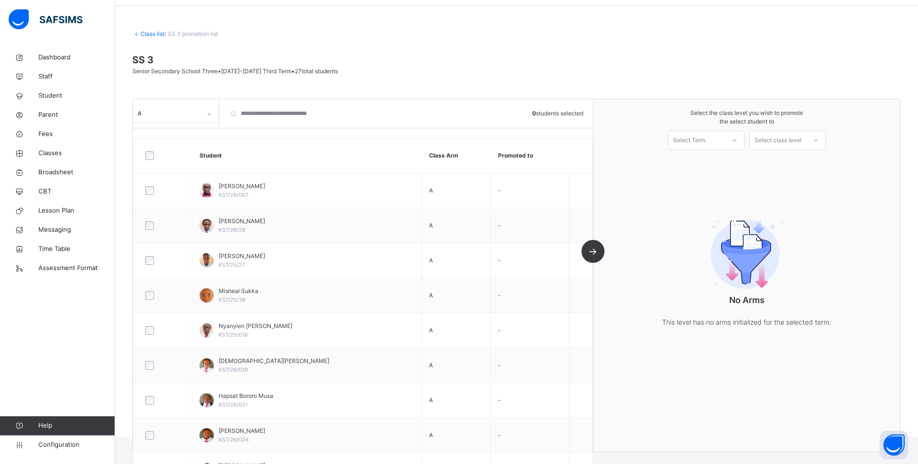
click at [736, 140] on icon at bounding box center [733, 140] width 3 height 2
click at [741, 159] on div "First Term [DATE]-[DATE]" at bounding box center [706, 166] width 76 height 25
click at [742, 139] on div "Select class level" at bounding box center [777, 140] width 47 height 19
click at [742, 161] on div "No options" at bounding box center [788, 162] width 76 height 16
click at [149, 31] on link "Class list" at bounding box center [152, 33] width 24 height 7
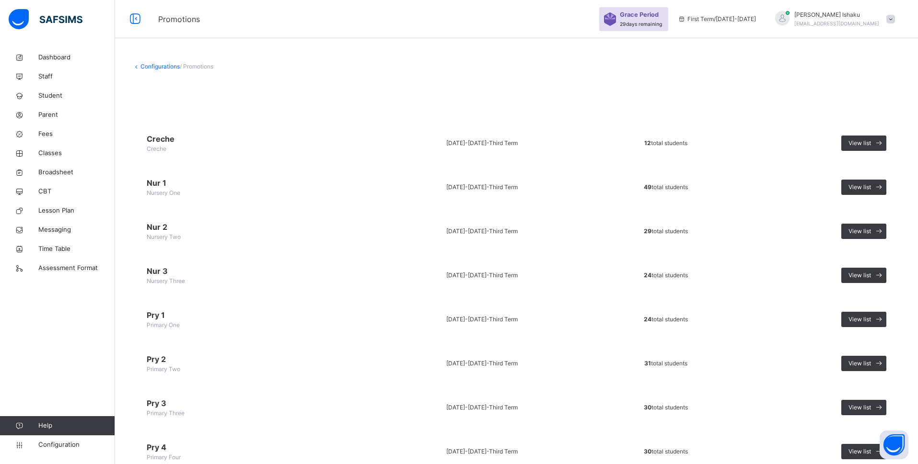
scroll to position [349, 0]
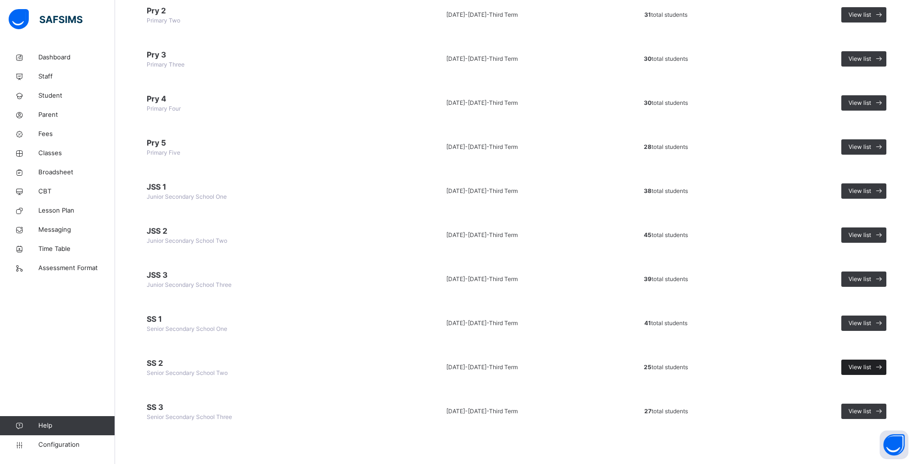
click at [742, 367] on span "View list" at bounding box center [859, 367] width 23 height 9
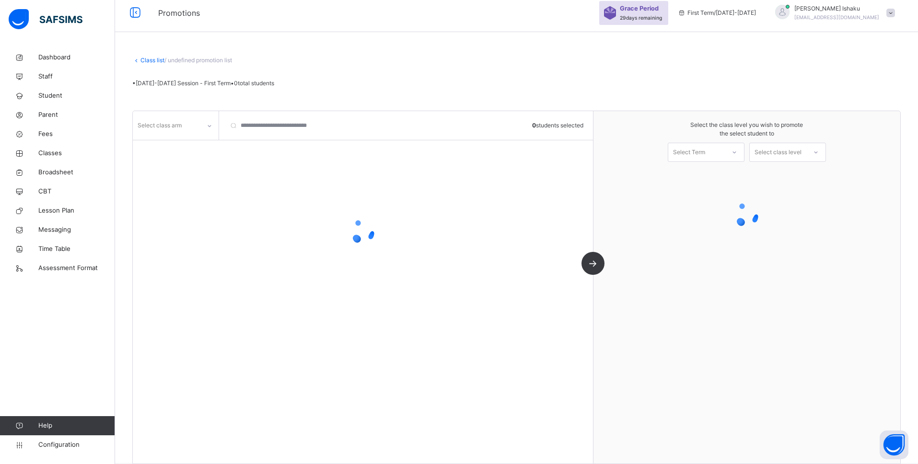
scroll to position [6, 0]
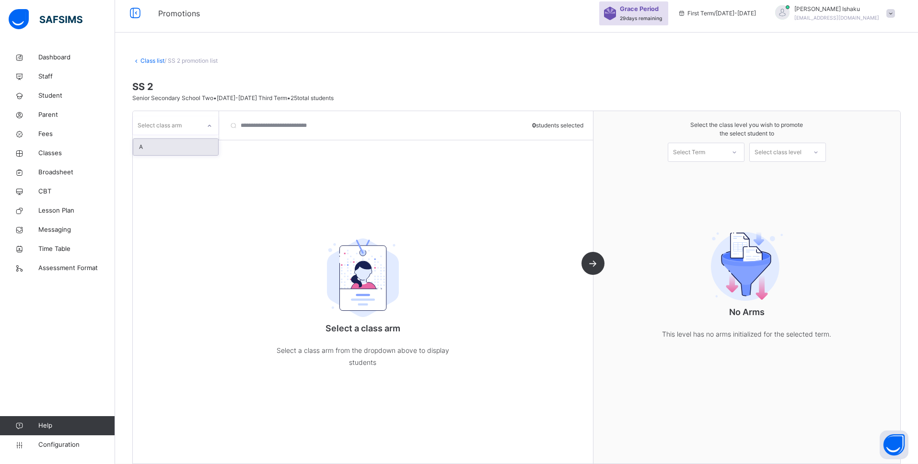
click at [206, 127] on div at bounding box center [209, 125] width 16 height 15
click at [196, 144] on div "A" at bounding box center [175, 147] width 85 height 16
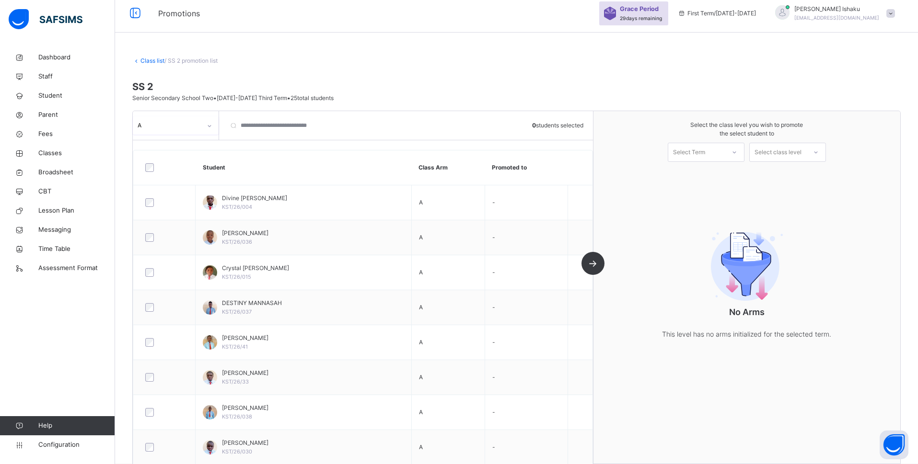
click at [742, 156] on div at bounding box center [734, 152] width 17 height 16
click at [736, 173] on div "First Term [DATE]-[DATE]" at bounding box center [706, 178] width 76 height 25
click at [742, 151] on div "Select class level" at bounding box center [777, 152] width 47 height 19
click at [742, 180] on div "Senior Secondary School Three" at bounding box center [788, 178] width 76 height 25
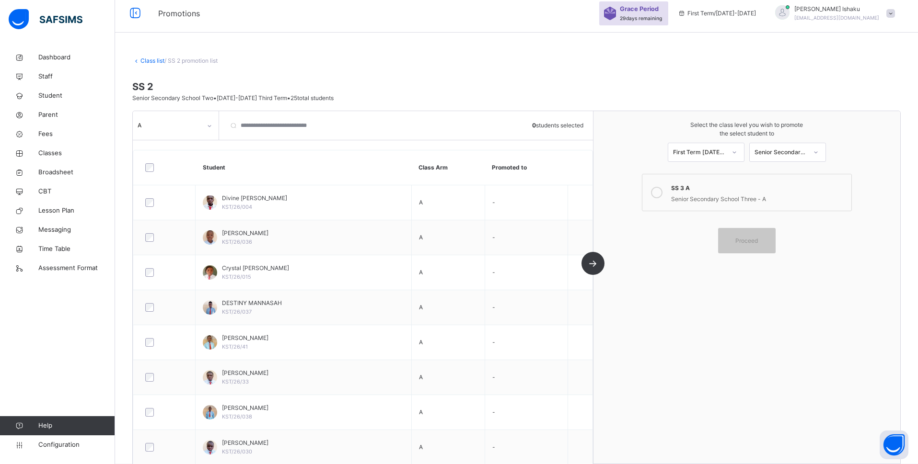
click at [662, 194] on icon at bounding box center [657, 193] width 12 height 12
click at [593, 266] on div "A 0 students selected Student Class Arm Promoted to Divine Madi Joseph KST/26/0…" at bounding box center [363, 287] width 461 height 353
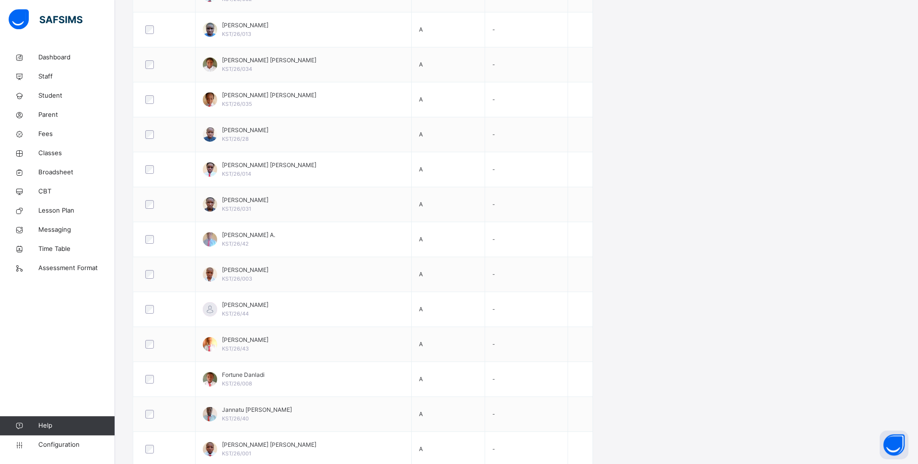
scroll to position [0, 0]
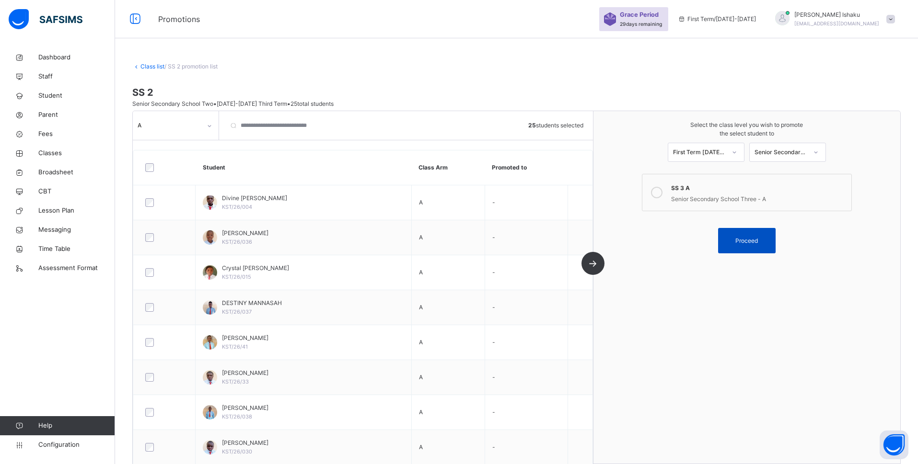
click at [742, 237] on div "Proceed" at bounding box center [747, 240] width 58 height 25
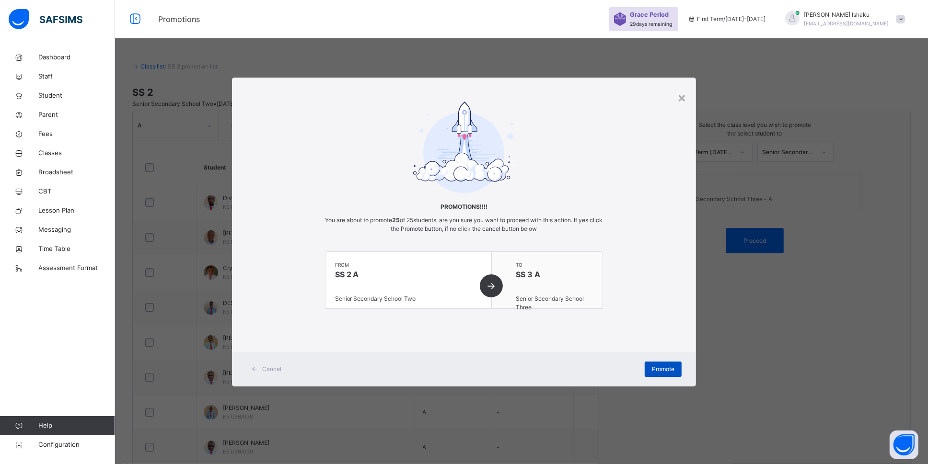
click at [668, 362] on div "Promote" at bounding box center [663, 369] width 37 height 15
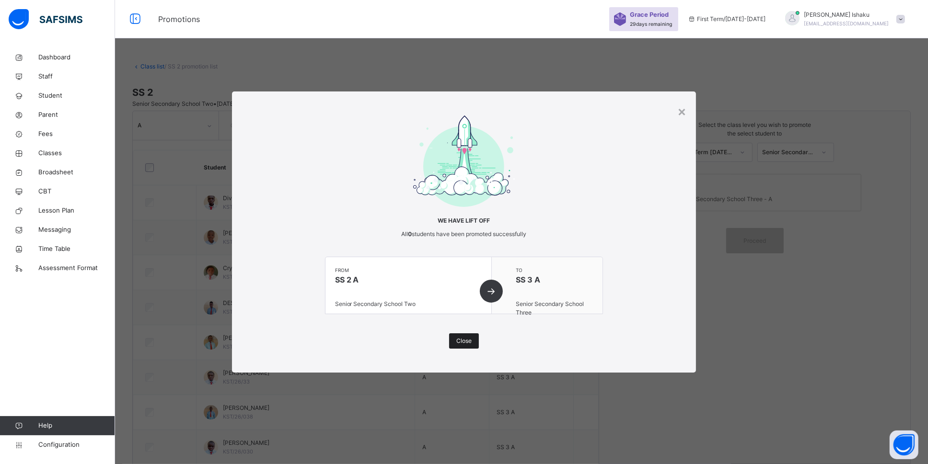
click at [462, 338] on span "Close" at bounding box center [463, 341] width 15 height 9
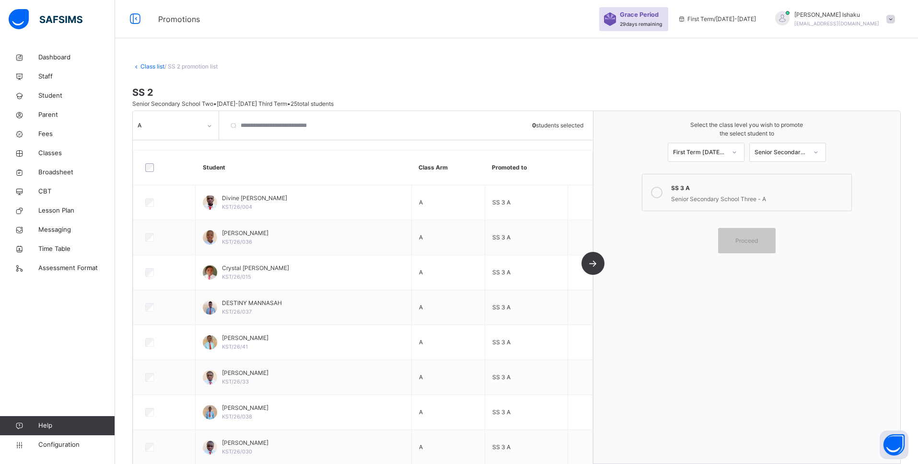
click at [151, 67] on link "Class list" at bounding box center [152, 66] width 24 height 7
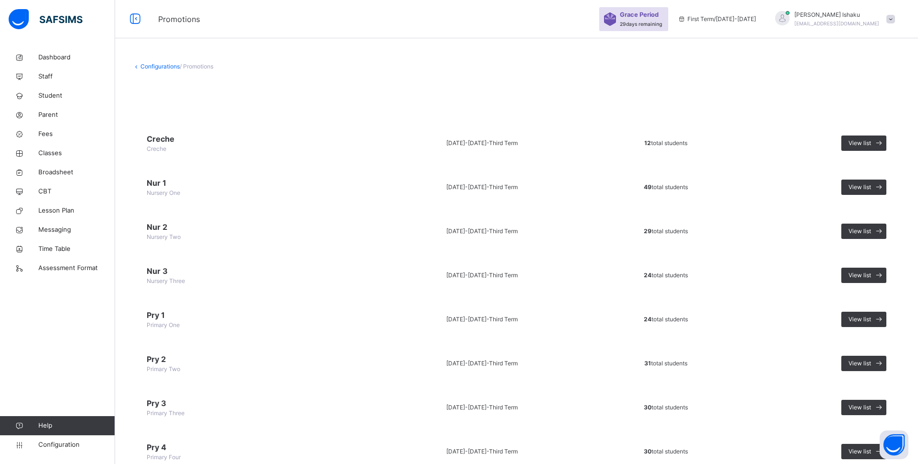
scroll to position [349, 0]
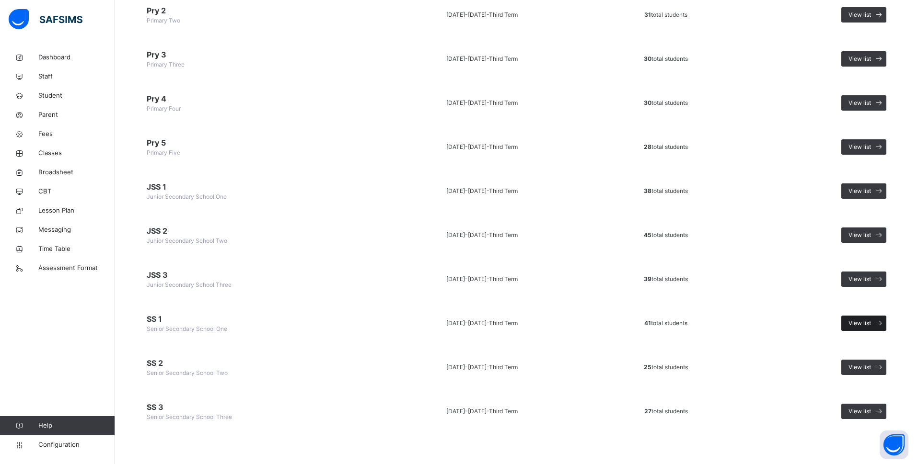
click at [742, 323] on span "View list" at bounding box center [859, 323] width 23 height 9
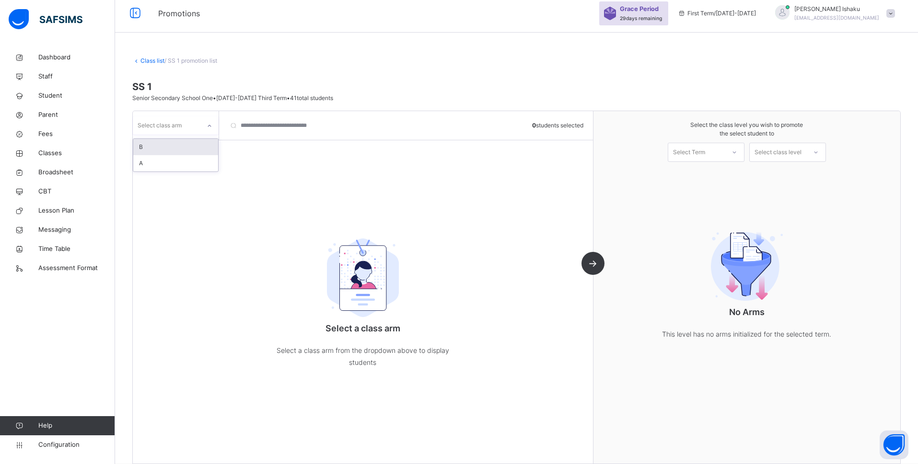
click at [208, 127] on icon at bounding box center [210, 126] width 6 height 10
click at [201, 161] on div "A" at bounding box center [175, 163] width 85 height 16
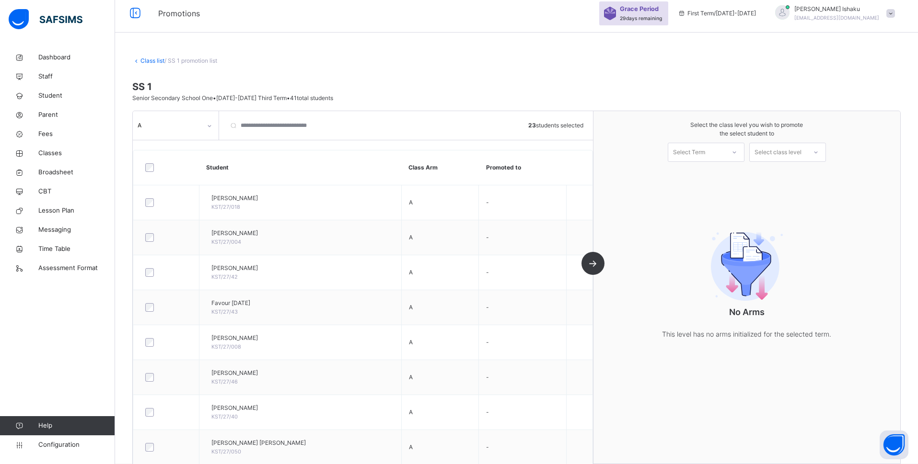
click at [715, 157] on div "Select Term" at bounding box center [696, 152] width 57 height 15
click at [723, 175] on div "First Term [DATE]-[DATE]" at bounding box center [706, 178] width 76 height 25
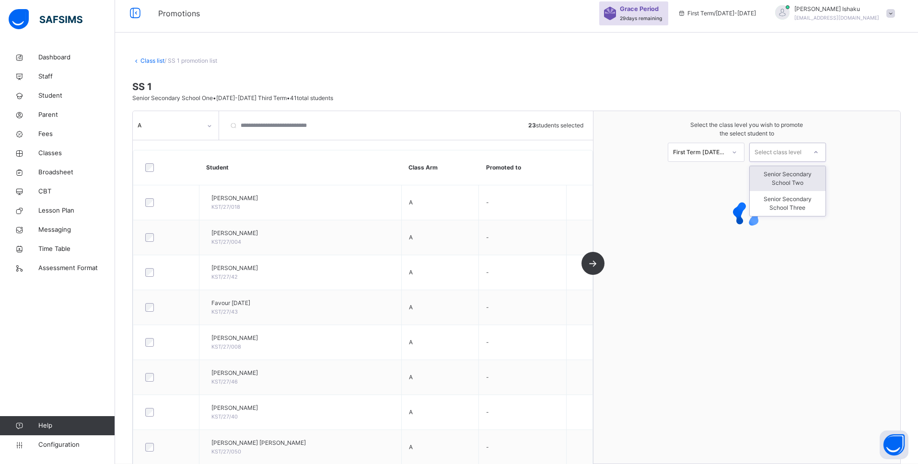
click at [742, 155] on div "Select class level" at bounding box center [777, 152] width 47 height 19
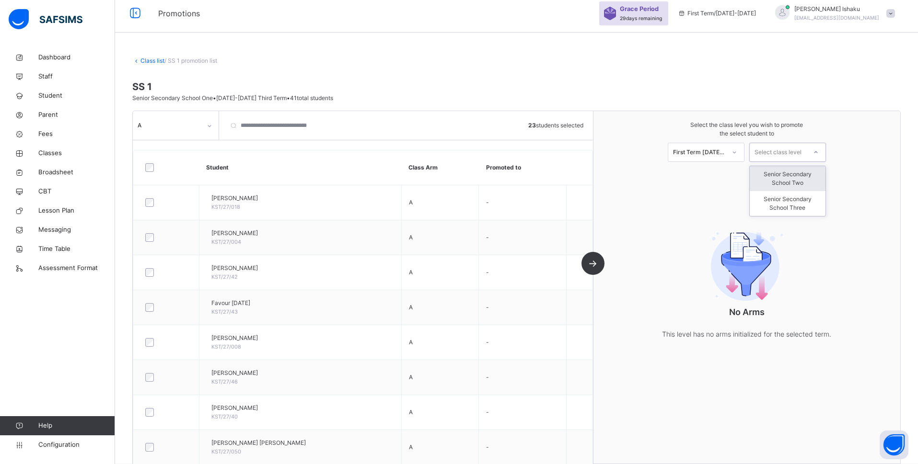
click at [742, 173] on div "Senior Secondary School Two" at bounding box center [788, 178] width 76 height 25
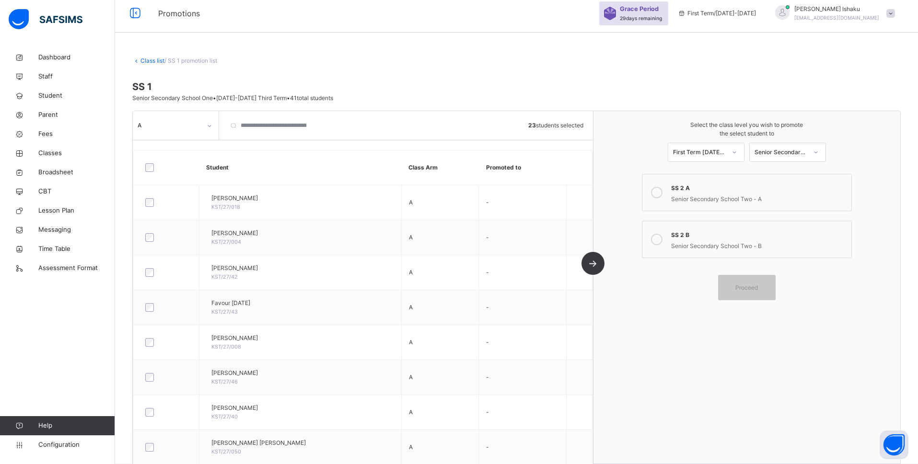
click at [657, 198] on div at bounding box center [656, 193] width 19 height 22
click at [741, 289] on span "Proceed" at bounding box center [746, 288] width 43 height 9
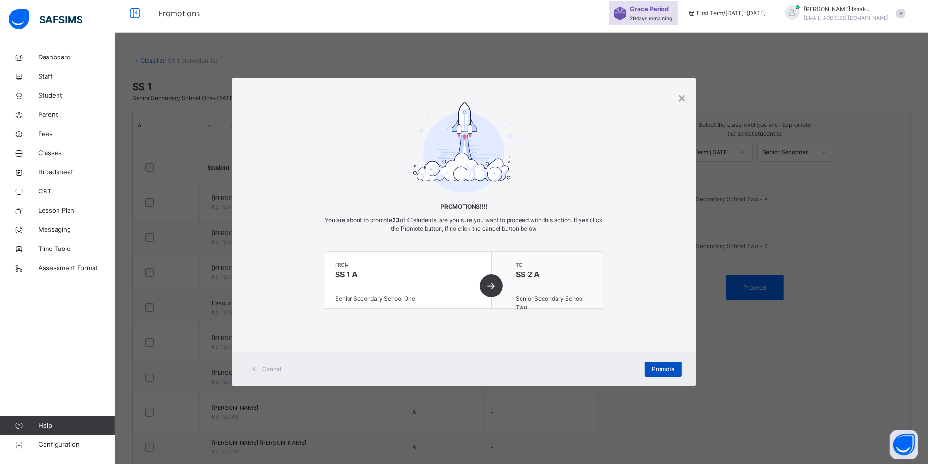
click at [666, 366] on span "Promote" at bounding box center [663, 369] width 23 height 9
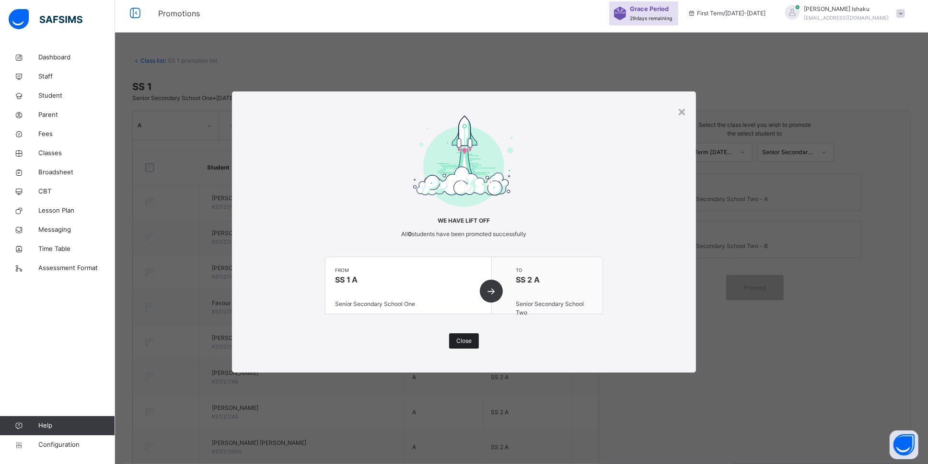
click at [467, 338] on span "Close" at bounding box center [463, 341] width 15 height 9
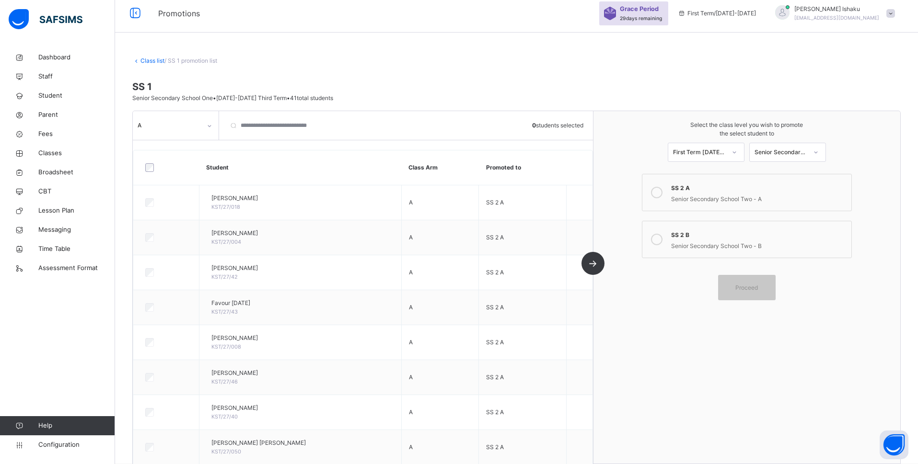
click at [148, 59] on link "Class list" at bounding box center [152, 60] width 24 height 7
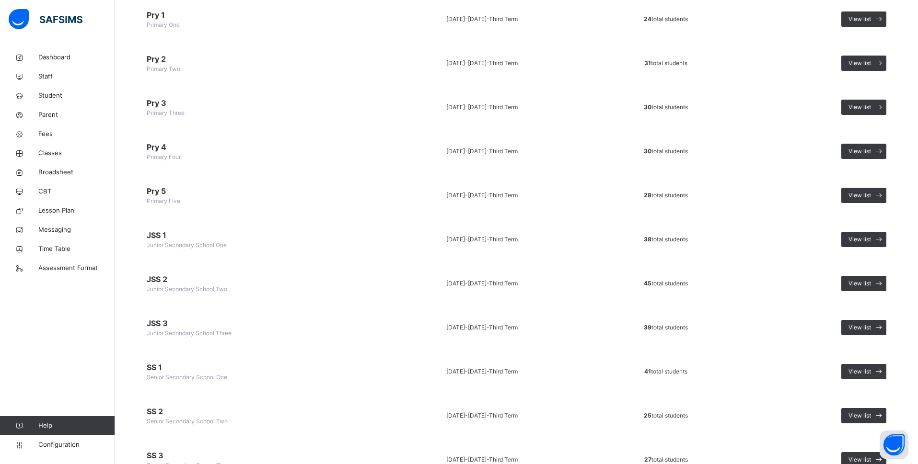
scroll to position [308, 0]
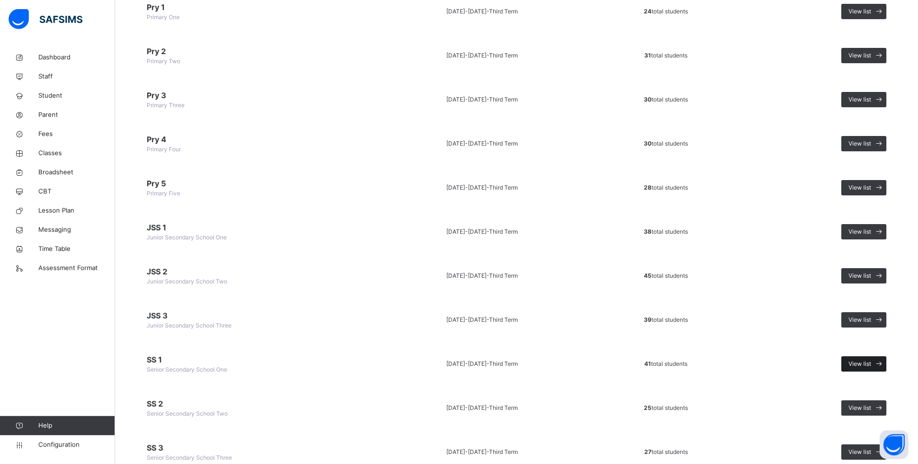
click at [742, 360] on span "View list" at bounding box center [859, 364] width 23 height 9
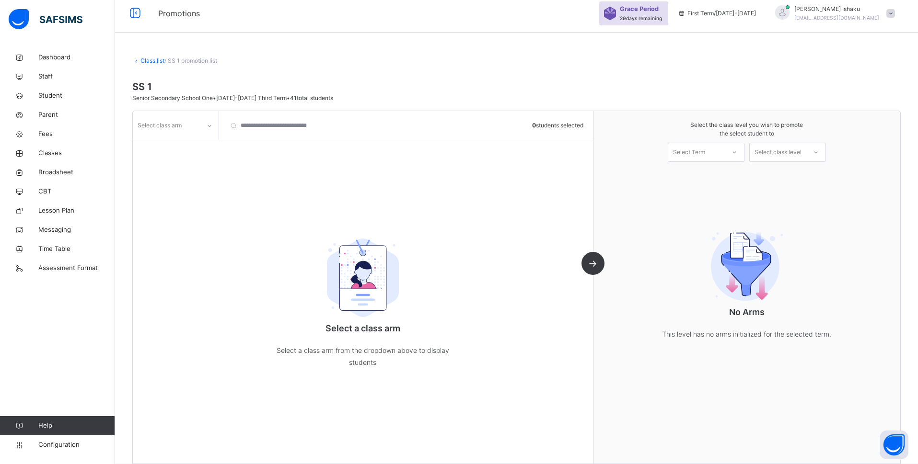
click at [208, 125] on icon at bounding box center [210, 126] width 6 height 10
click at [189, 149] on div "B" at bounding box center [175, 147] width 85 height 16
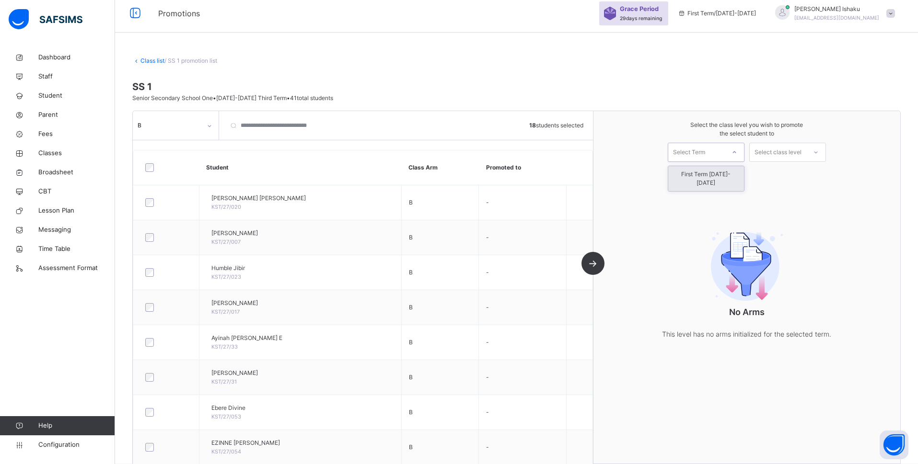
click at [719, 146] on div "Select Term" at bounding box center [696, 152] width 57 height 15
click at [719, 170] on div "First Term [DATE]-[DATE]" at bounding box center [706, 178] width 76 height 25
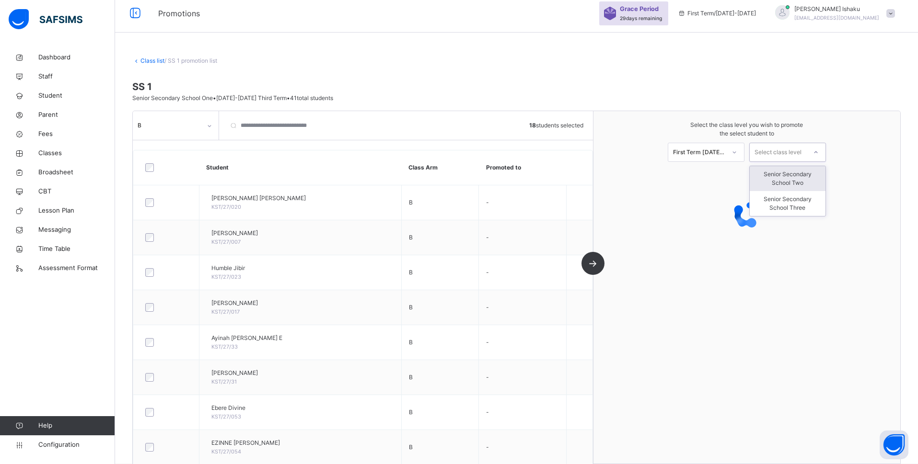
click at [742, 156] on div "Select class level" at bounding box center [777, 152] width 47 height 19
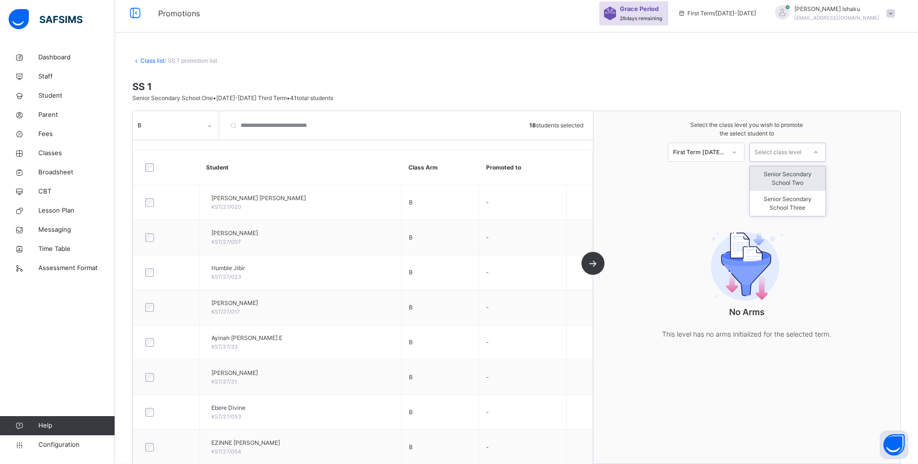
click at [742, 184] on div "Senior Secondary School Two" at bounding box center [788, 178] width 76 height 25
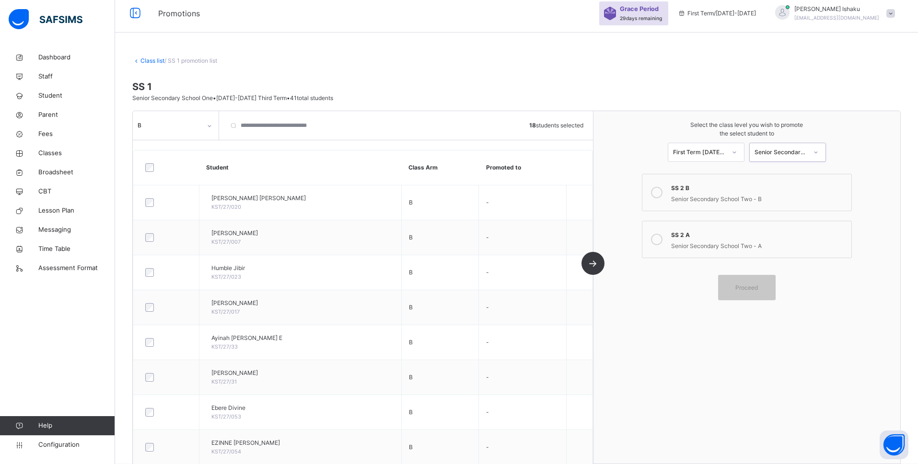
click at [662, 193] on icon at bounding box center [657, 193] width 12 height 12
click at [742, 282] on div "Proceed" at bounding box center [747, 287] width 58 height 25
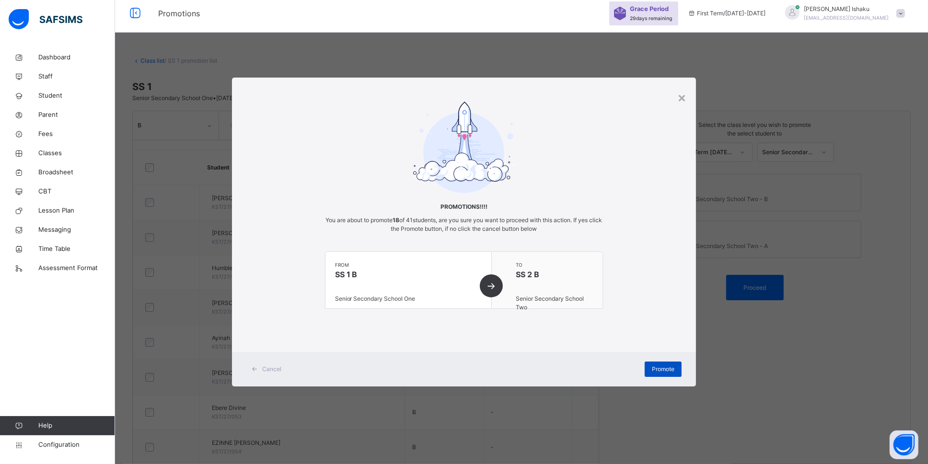
click at [667, 368] on span "Promote" at bounding box center [663, 369] width 23 height 9
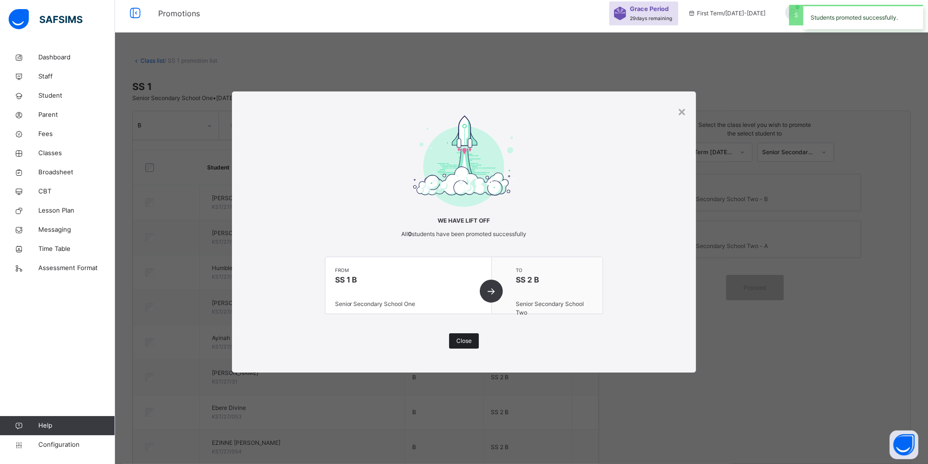
click at [462, 336] on div "Close" at bounding box center [464, 341] width 30 height 15
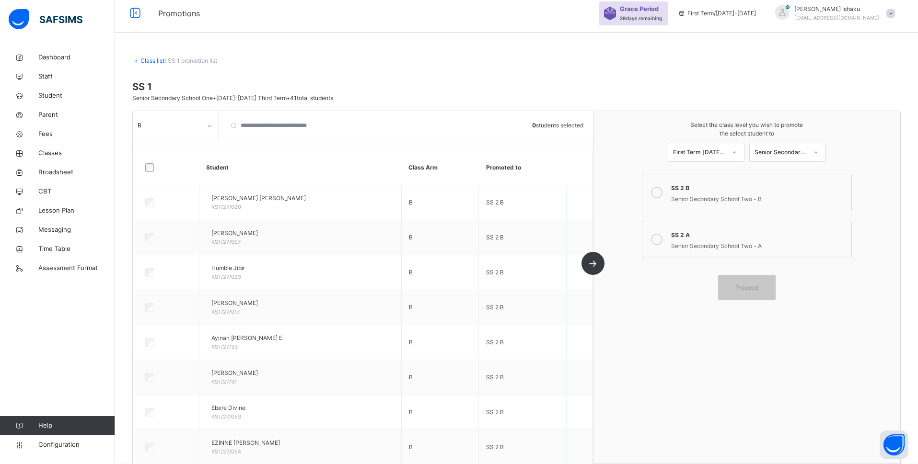
click at [146, 58] on link "Class list" at bounding box center [152, 60] width 24 height 7
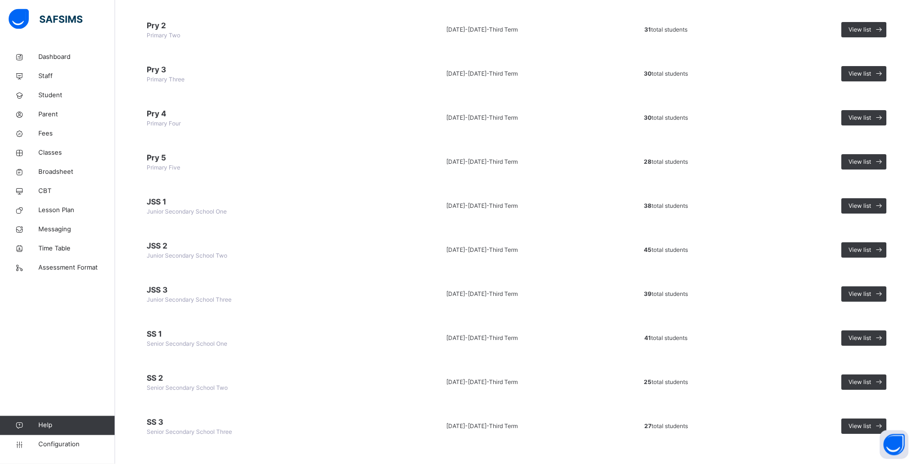
scroll to position [349, 0]
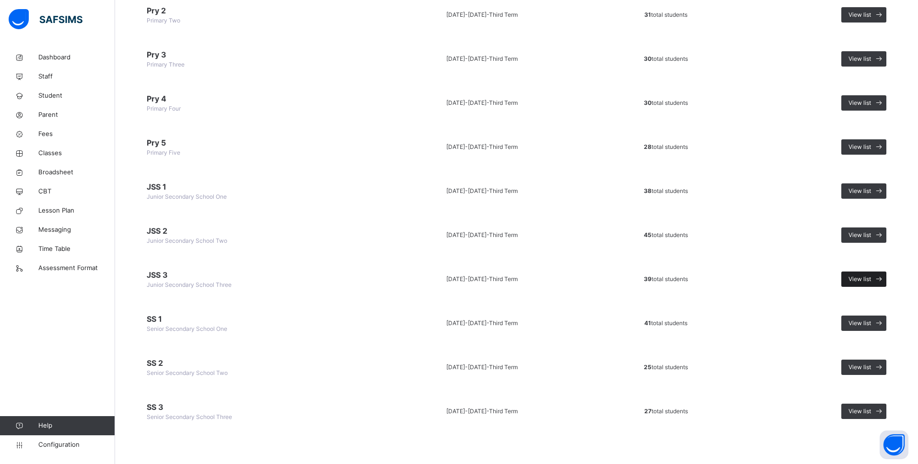
click at [742, 278] on span at bounding box center [878, 279] width 15 height 15
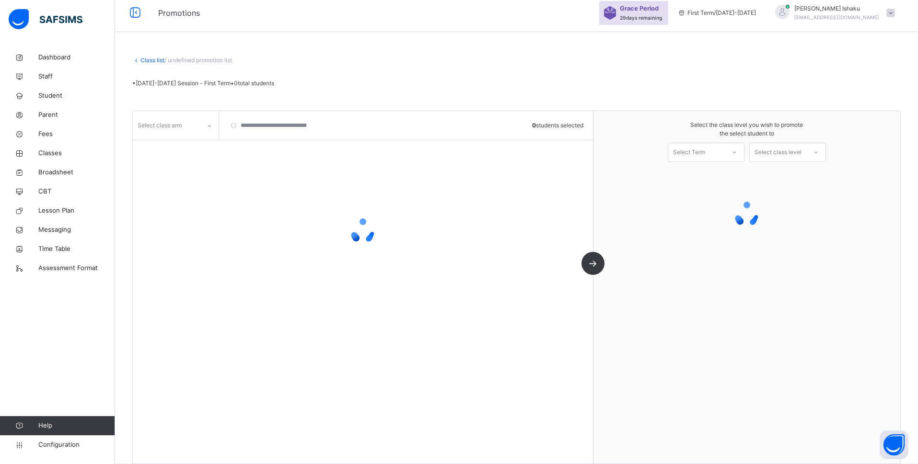
scroll to position [6, 0]
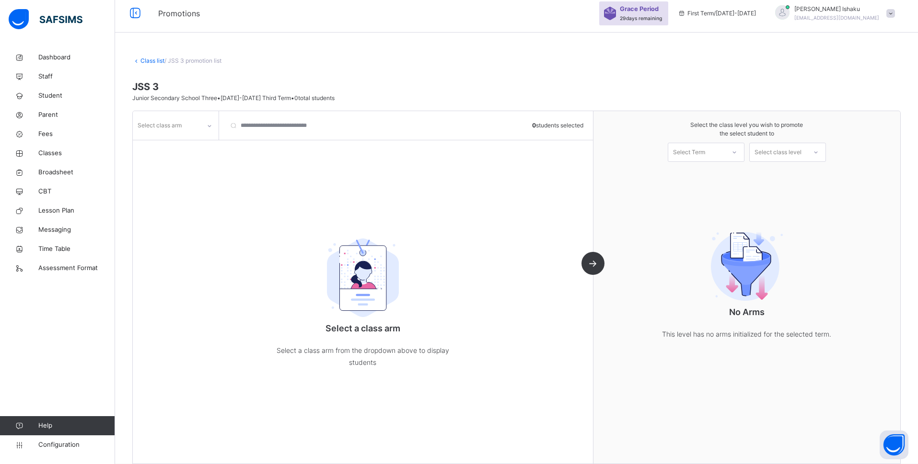
click at [202, 127] on div at bounding box center [209, 125] width 16 height 15
click at [196, 146] on div "A" at bounding box center [175, 147] width 85 height 16
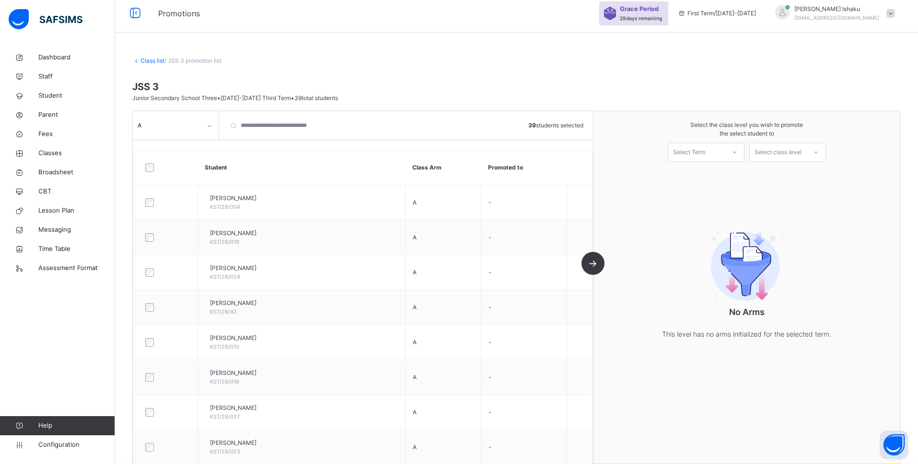
click at [704, 156] on div "Select Term" at bounding box center [689, 152] width 32 height 19
click at [709, 175] on div "First Term [DATE]-[DATE]" at bounding box center [706, 178] width 76 height 25
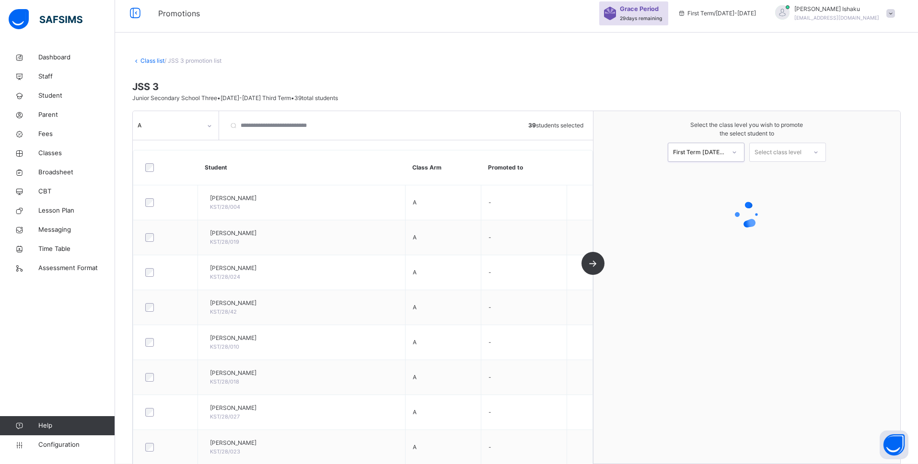
click at [742, 155] on div "Select class level" at bounding box center [777, 152] width 47 height 19
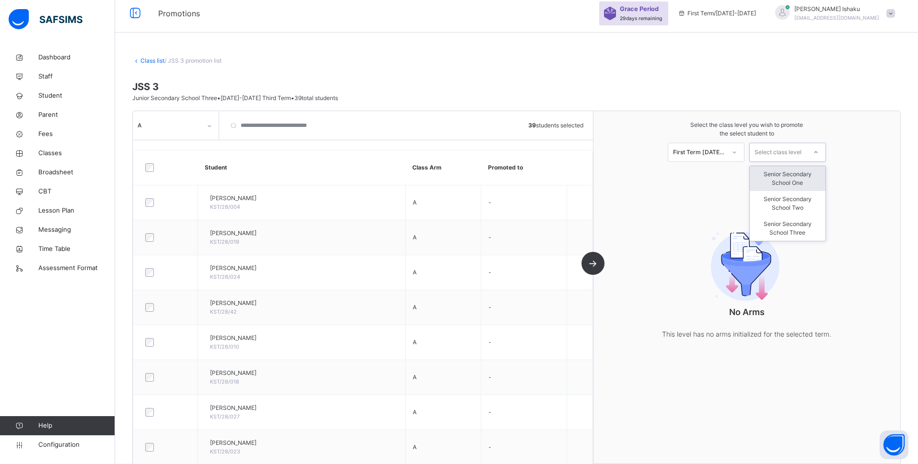
click at [742, 183] on div "Senior Secondary School One" at bounding box center [788, 178] width 76 height 25
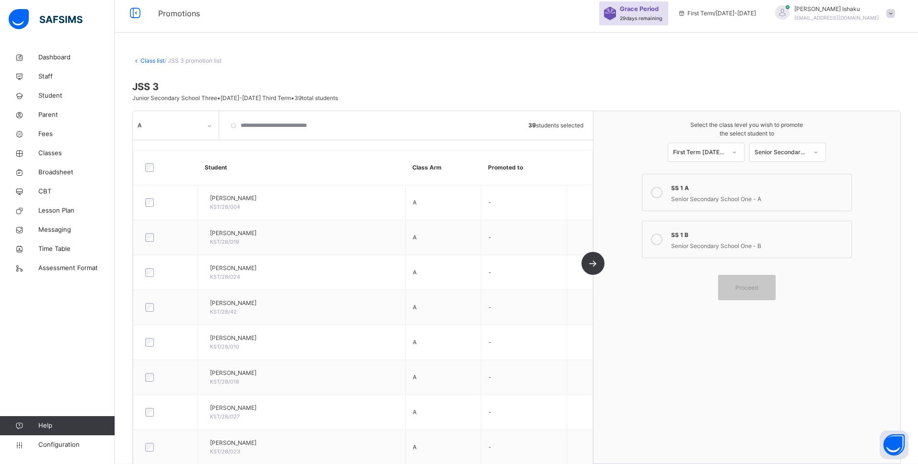
click at [662, 191] on icon at bounding box center [657, 193] width 12 height 12
click at [737, 283] on div "Proceed" at bounding box center [747, 287] width 58 height 25
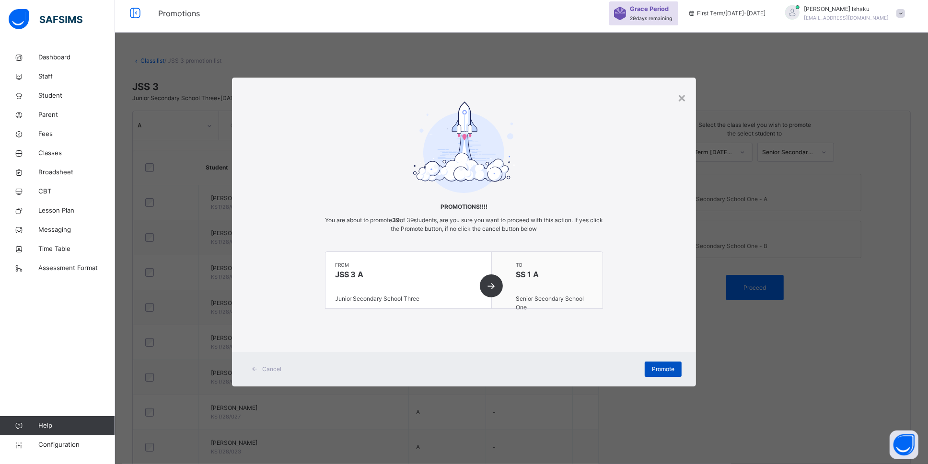
click at [659, 371] on span "Promote" at bounding box center [663, 369] width 23 height 9
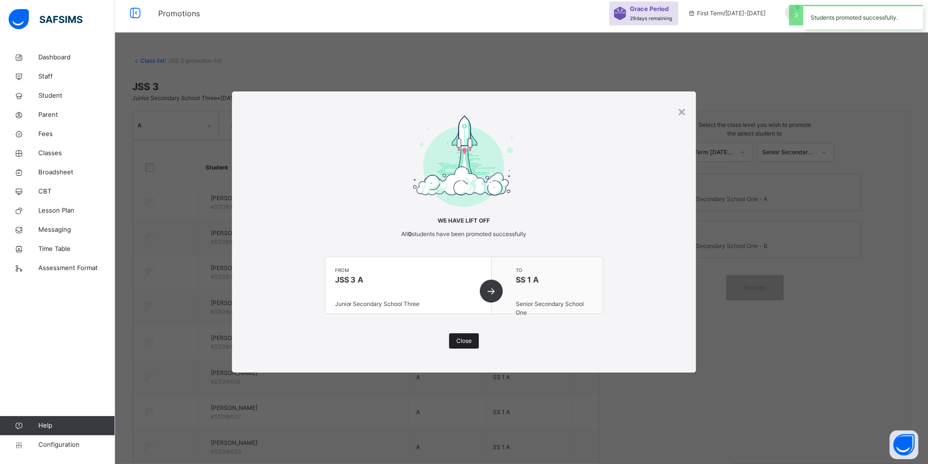
click at [470, 339] on span "Close" at bounding box center [463, 341] width 15 height 9
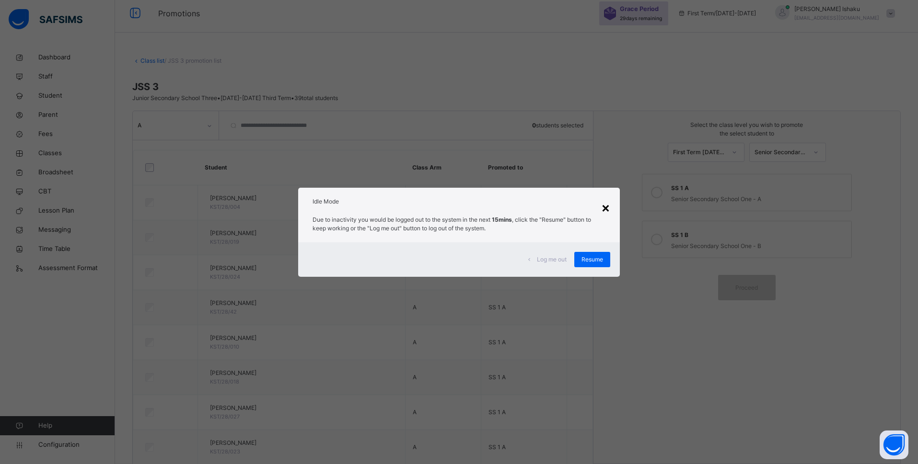
click at [609, 206] on div "×" at bounding box center [605, 207] width 9 height 20
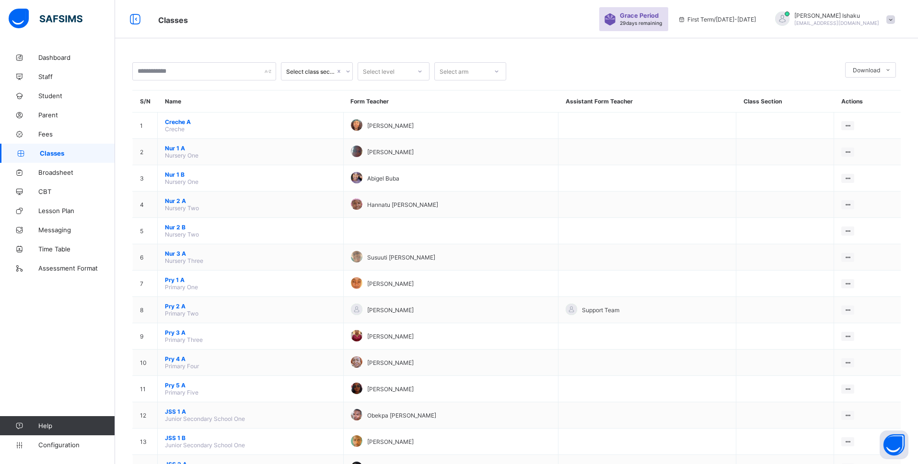
scroll to position [235, 0]
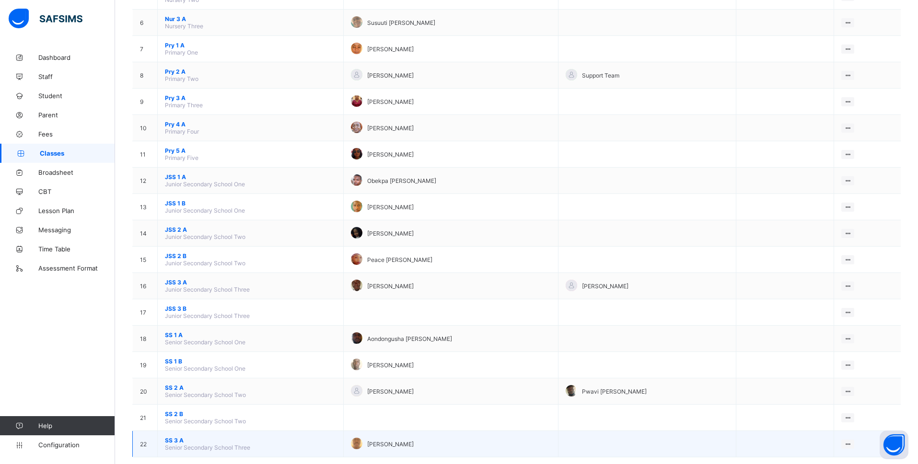
click at [175, 437] on span "SS 3 A" at bounding box center [250, 440] width 171 height 7
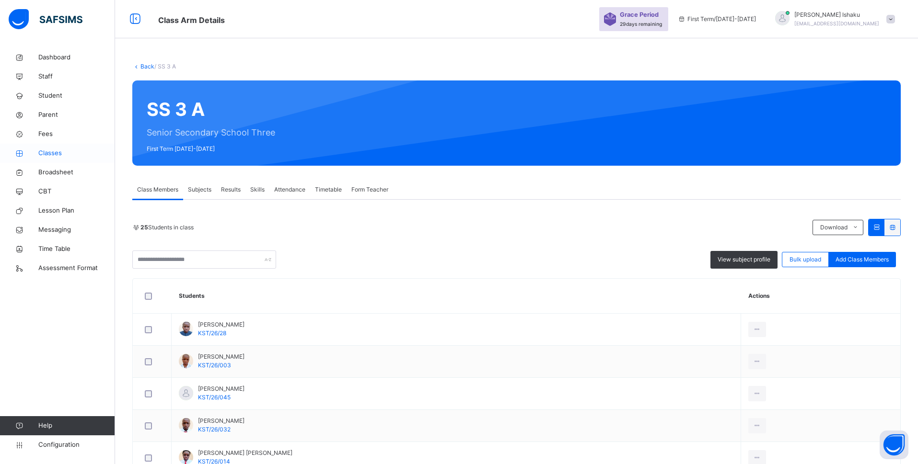
click at [50, 154] on span "Classes" at bounding box center [76, 154] width 77 height 10
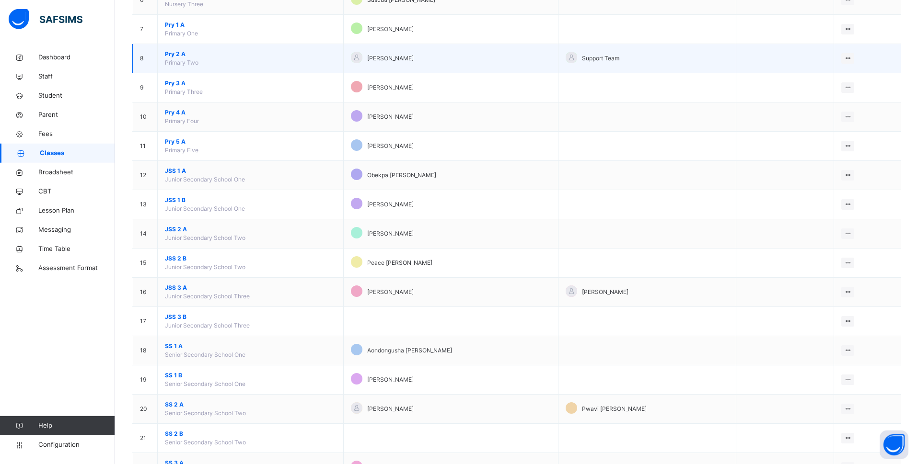
scroll to position [328, 0]
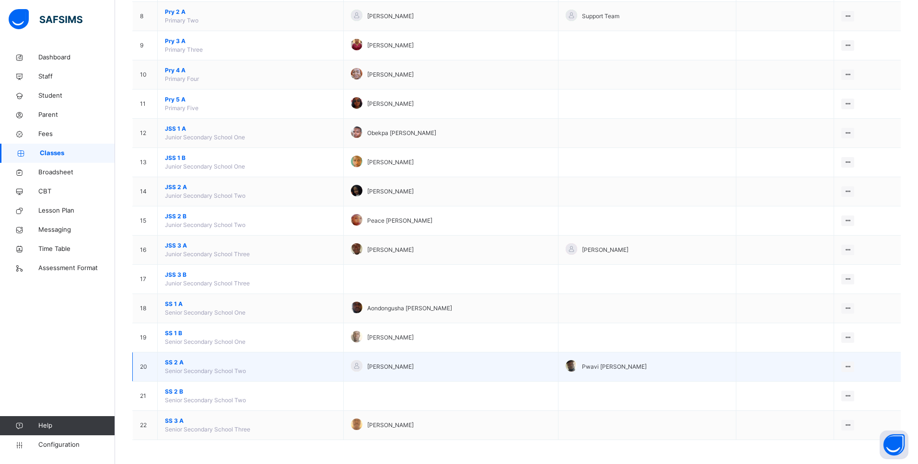
click at [179, 361] on span "SS 2 A" at bounding box center [250, 362] width 171 height 9
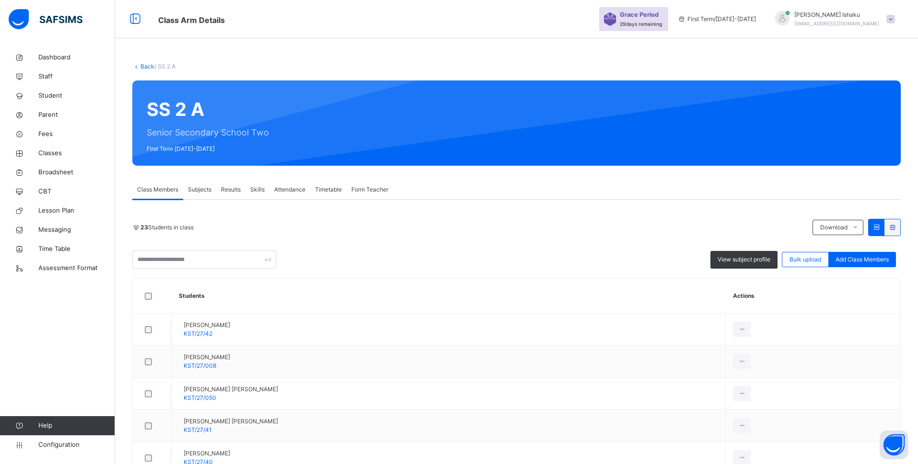
click at [149, 65] on link "Back" at bounding box center [147, 66] width 14 height 7
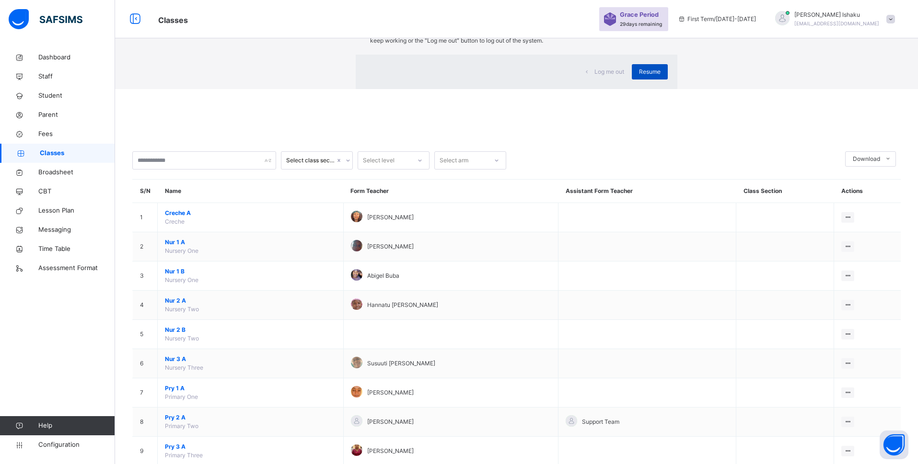
click at [639, 76] on span "Resume" at bounding box center [650, 72] width 22 height 9
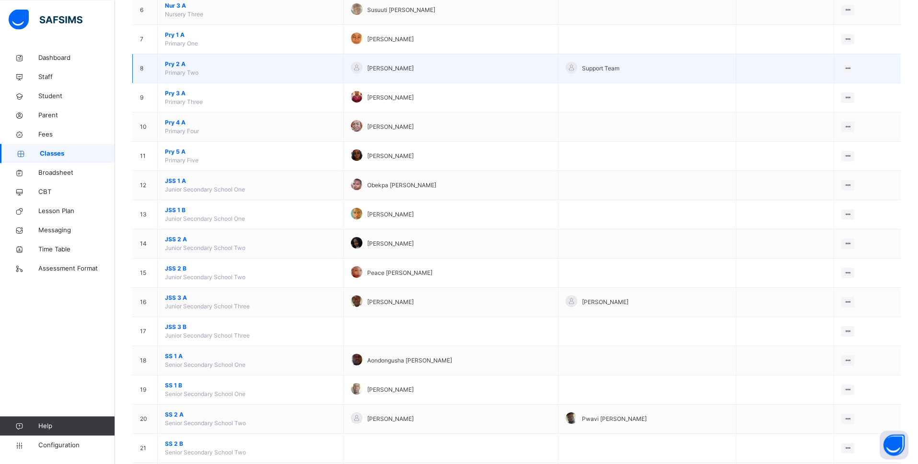
scroll to position [268, 0]
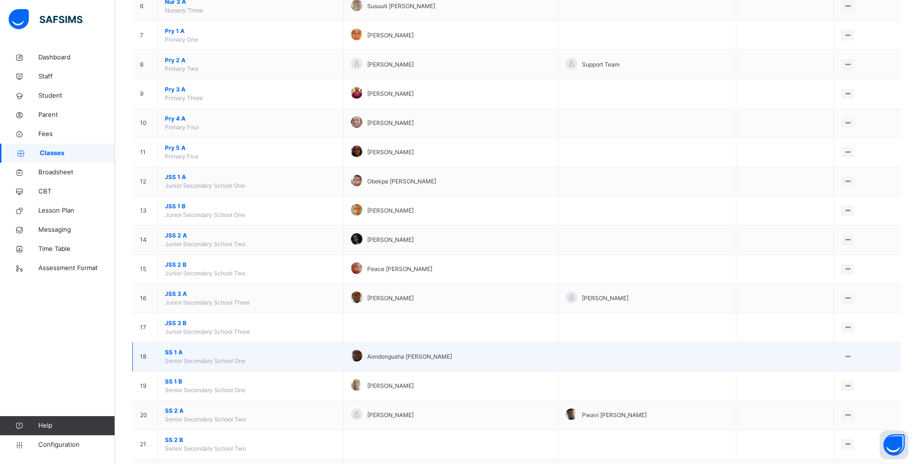
click at [178, 357] on span "SS 1 A" at bounding box center [250, 352] width 171 height 9
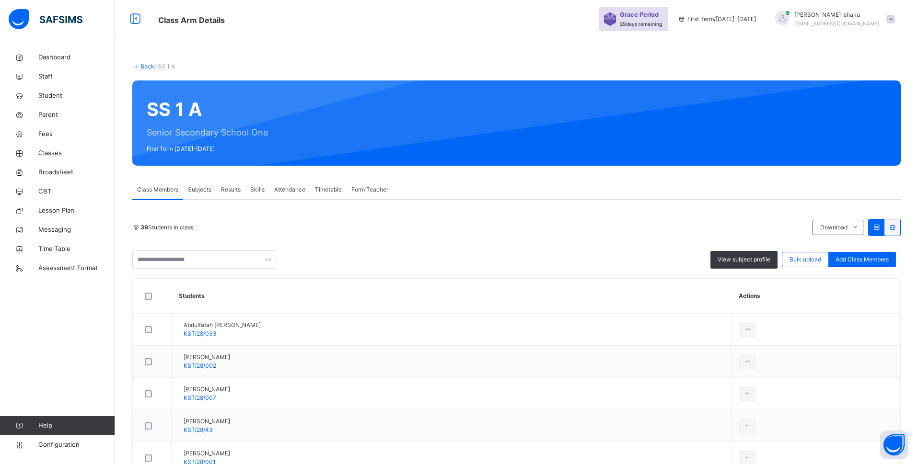
scroll to position [60, 0]
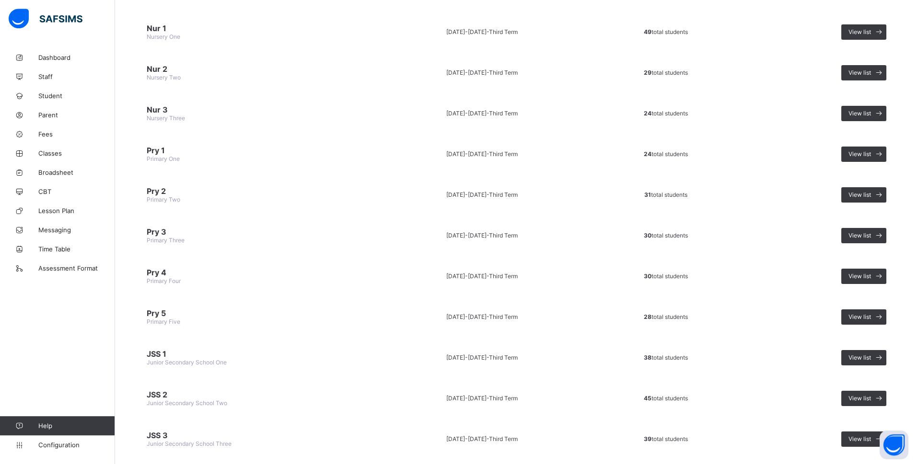
scroll to position [279, 0]
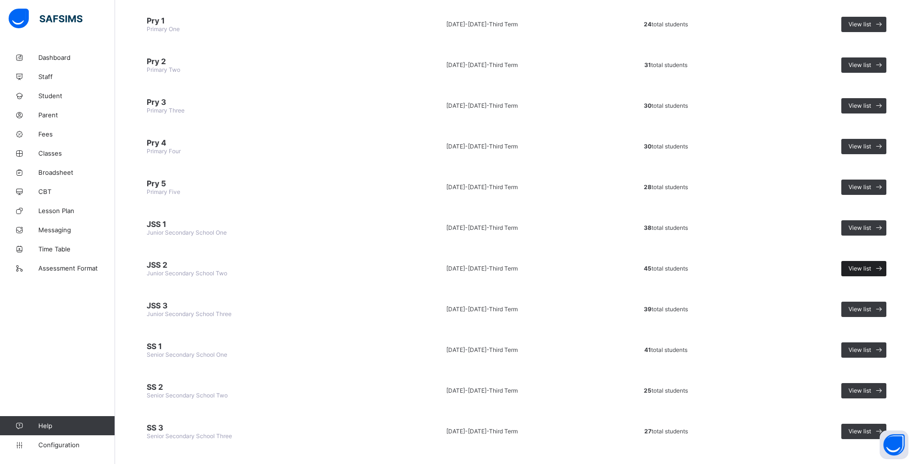
click at [869, 265] on span "View list" at bounding box center [859, 268] width 23 height 7
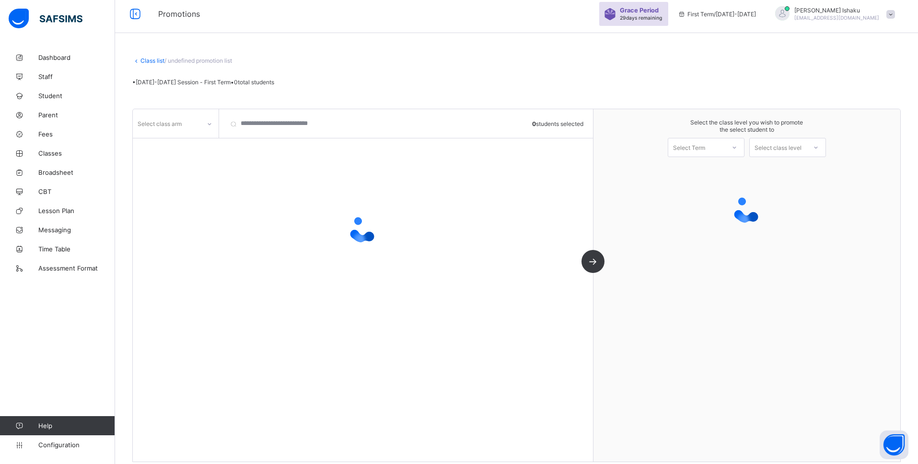
scroll to position [5, 0]
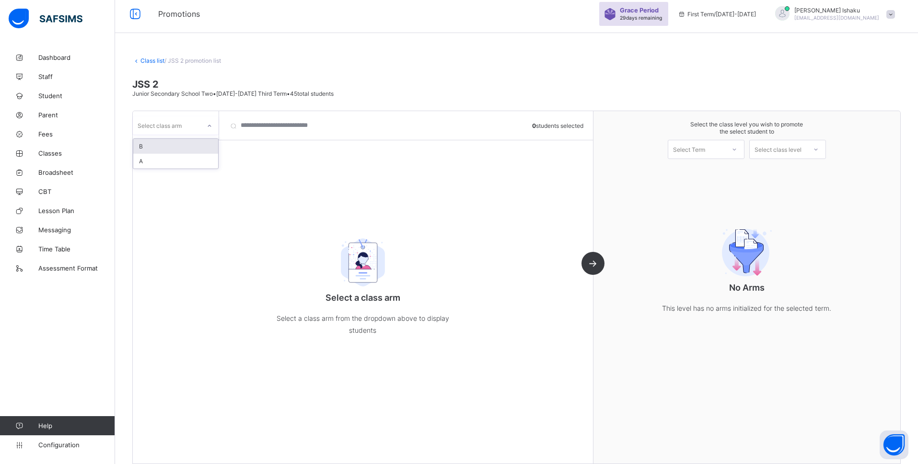
click at [177, 119] on div "Select class arm" at bounding box center [176, 125] width 86 height 18
click at [178, 161] on div "A" at bounding box center [175, 161] width 85 height 15
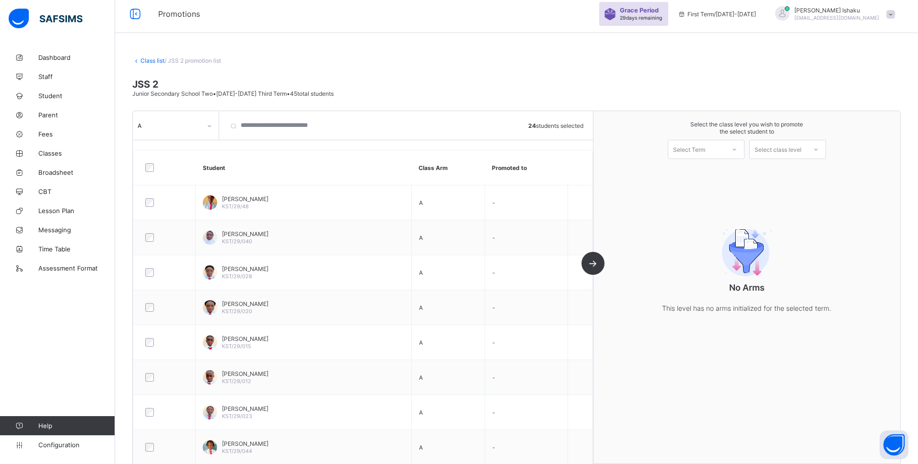
click at [705, 144] on div "Select Term" at bounding box center [689, 149] width 32 height 19
click at [719, 173] on div "First Term [DATE]-[DATE]" at bounding box center [706, 174] width 76 height 22
click at [787, 143] on div "Select class level" at bounding box center [777, 149] width 47 height 19
click at [799, 177] on div "Junior Secondary School Three" at bounding box center [788, 174] width 76 height 22
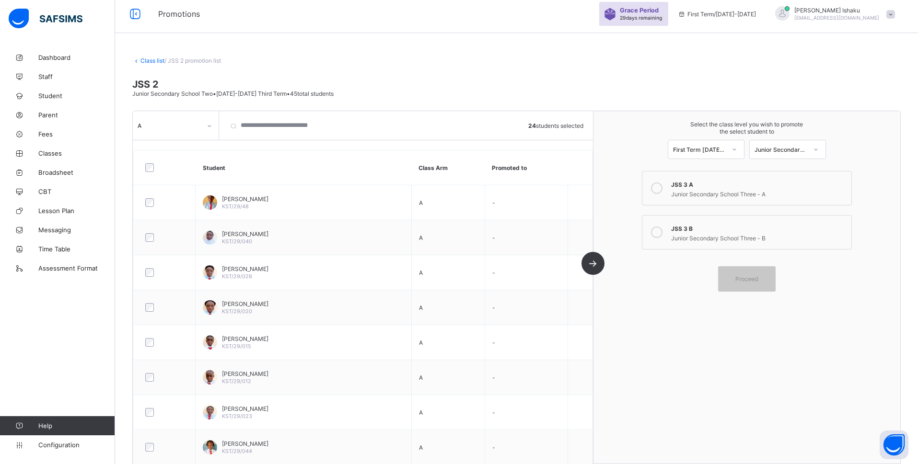
click at [659, 186] on icon at bounding box center [657, 189] width 12 height 12
click at [748, 277] on span "Proceed" at bounding box center [746, 279] width 23 height 7
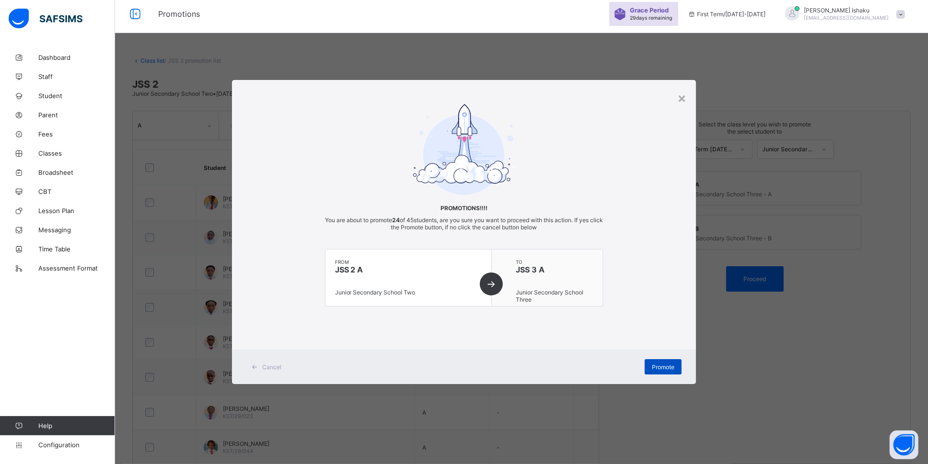
click at [662, 373] on div "Promote" at bounding box center [663, 366] width 37 height 15
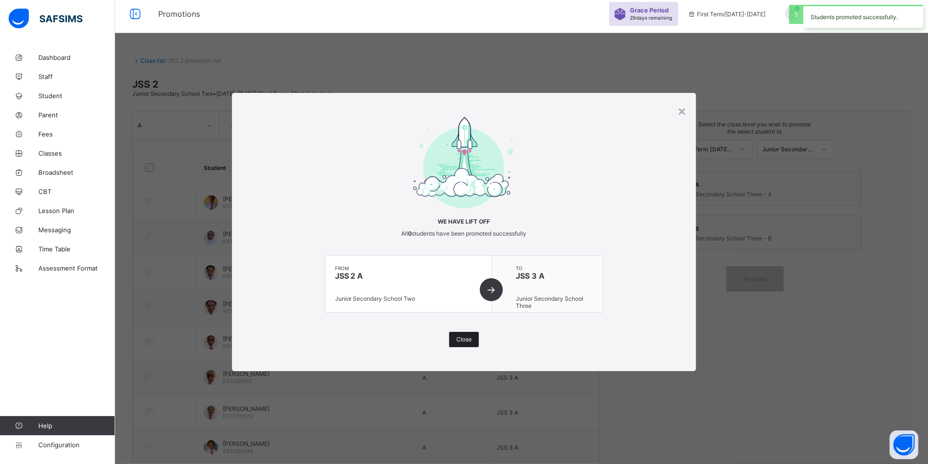
click at [464, 338] on span "Close" at bounding box center [463, 339] width 15 height 7
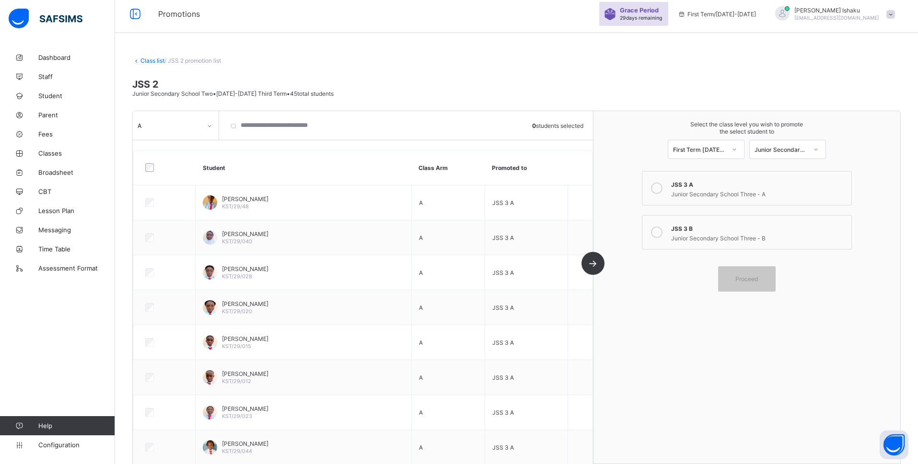
click at [155, 60] on link "Class list" at bounding box center [152, 60] width 24 height 7
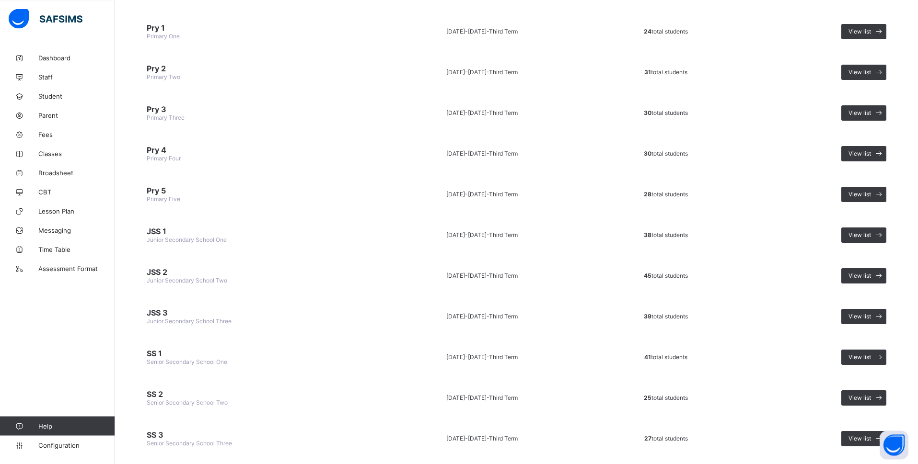
scroll to position [278, 0]
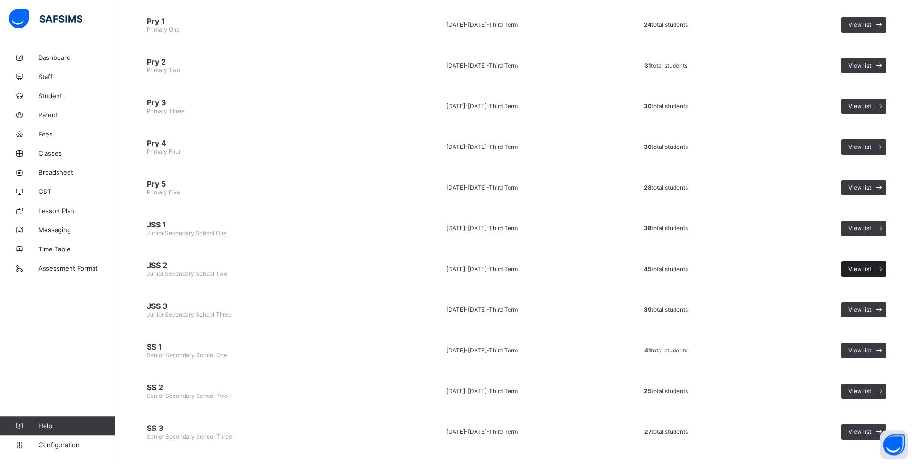
click at [871, 265] on span "View list" at bounding box center [859, 268] width 23 height 7
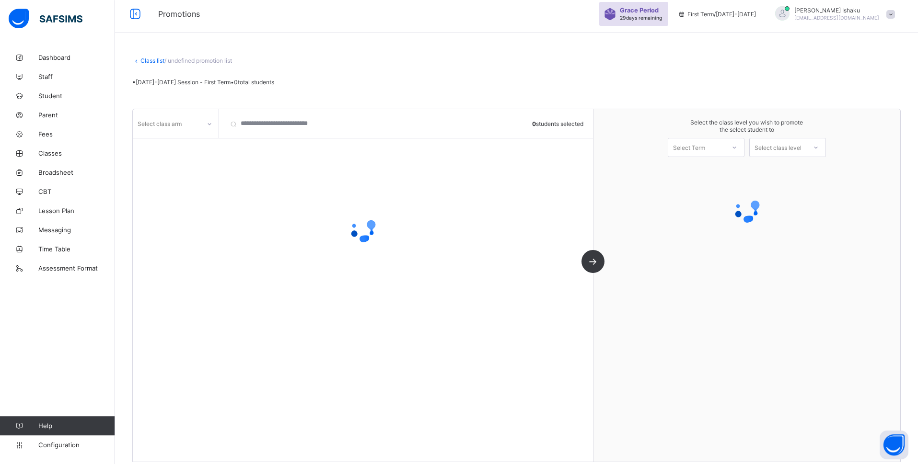
scroll to position [5, 0]
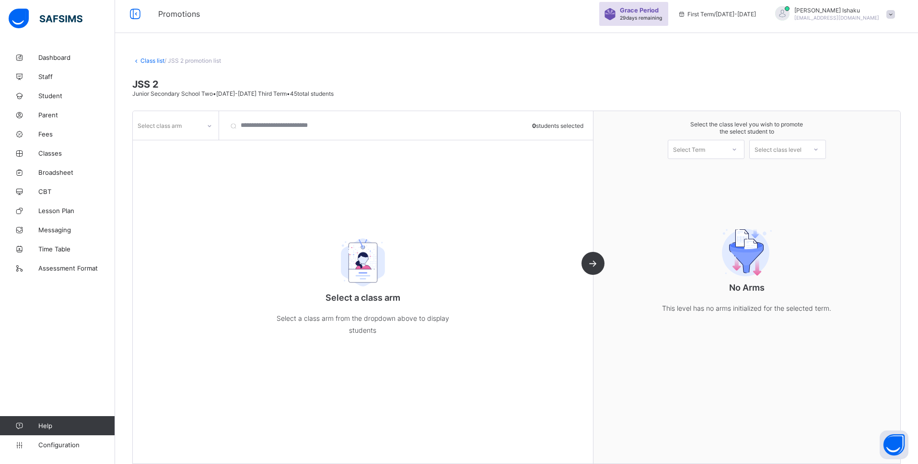
click at [206, 132] on div at bounding box center [209, 125] width 16 height 15
click at [196, 149] on div "B" at bounding box center [175, 146] width 85 height 15
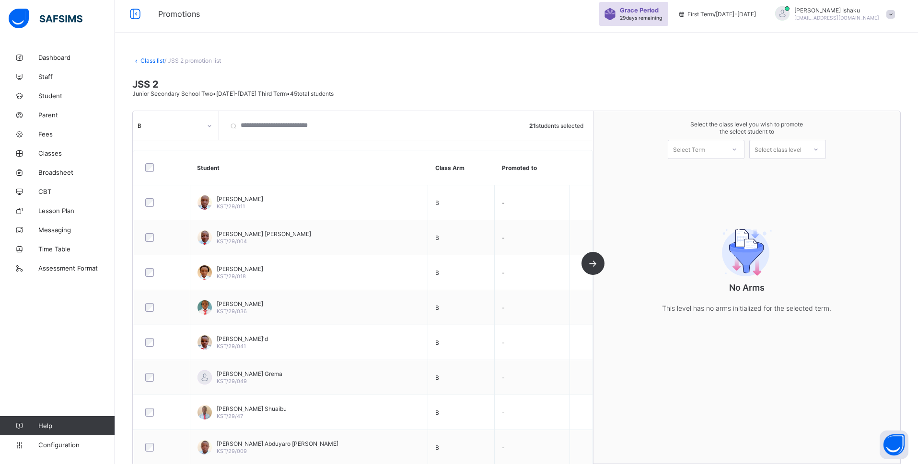
click at [737, 162] on div "Select the class level you wish to promote the select student to Select Term Se…" at bounding box center [746, 140] width 307 height 58
click at [737, 150] on div at bounding box center [734, 149] width 17 height 16
click at [727, 167] on div "First Term [DATE]-[DATE]" at bounding box center [706, 174] width 76 height 22
click at [784, 150] on div "Select class level" at bounding box center [777, 149] width 47 height 19
click at [794, 175] on div "Junior Secondary School Three" at bounding box center [788, 174] width 76 height 22
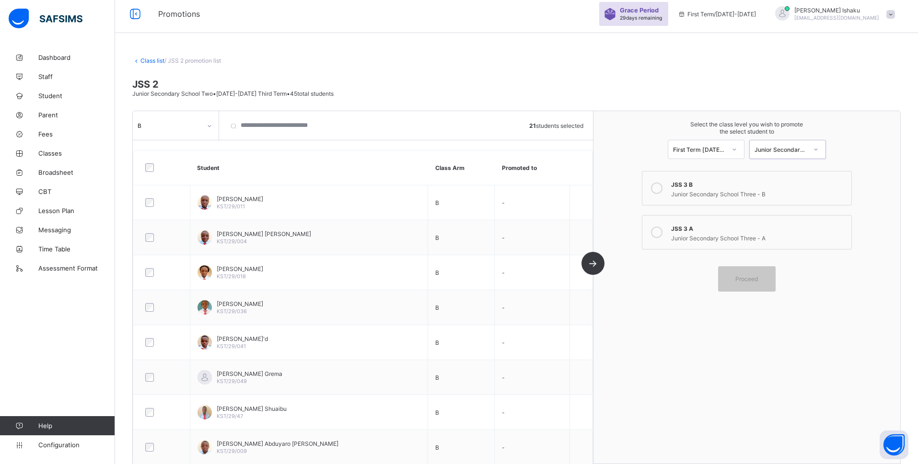
click at [662, 183] on icon at bounding box center [657, 189] width 12 height 12
click at [744, 270] on div "Proceed" at bounding box center [747, 278] width 58 height 25
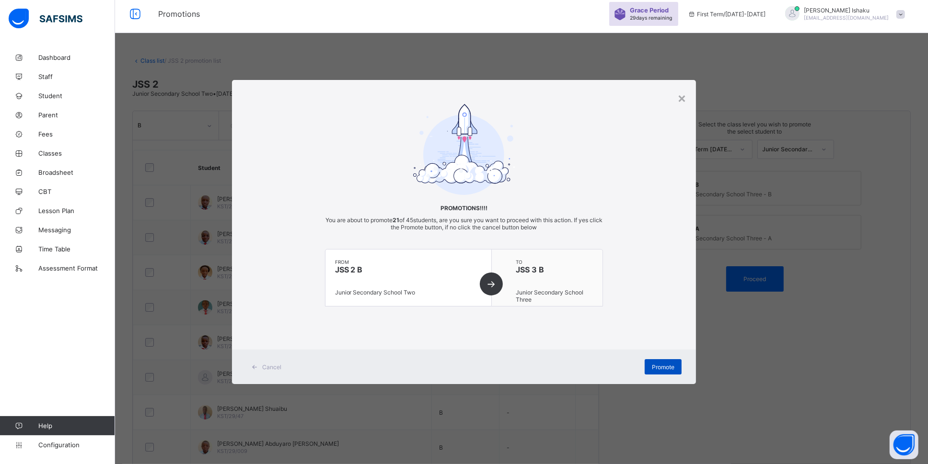
click at [652, 362] on div "Promote" at bounding box center [663, 366] width 37 height 15
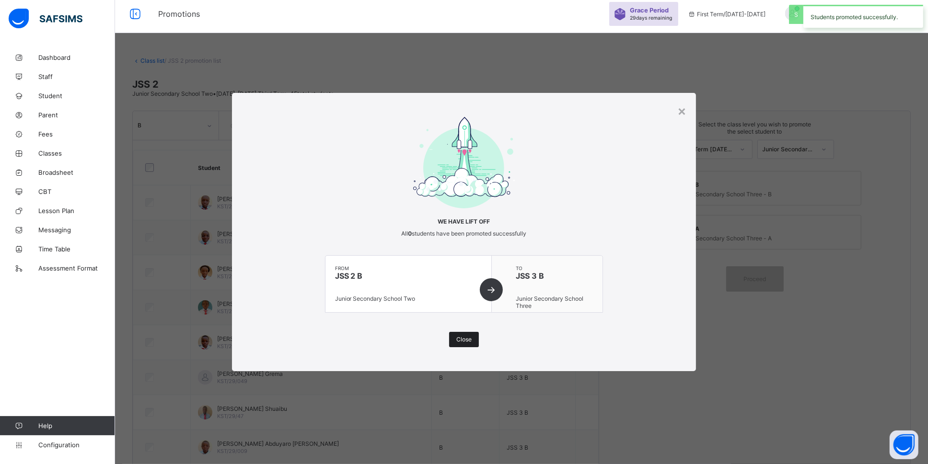
click at [465, 336] on span "Close" at bounding box center [463, 339] width 15 height 7
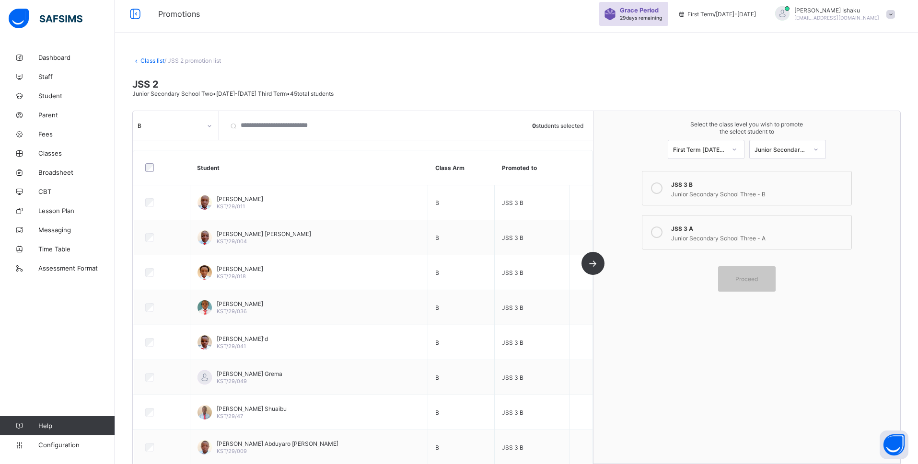
click at [154, 60] on link "Class list" at bounding box center [152, 60] width 24 height 7
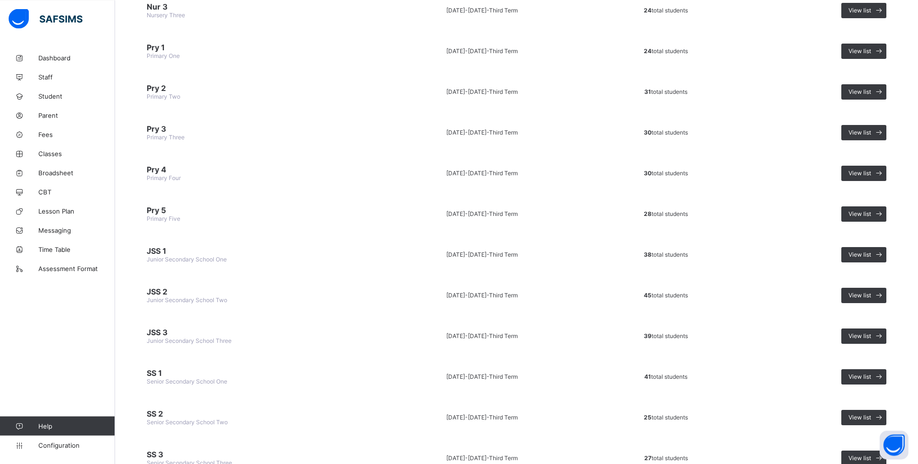
scroll to position [258, 0]
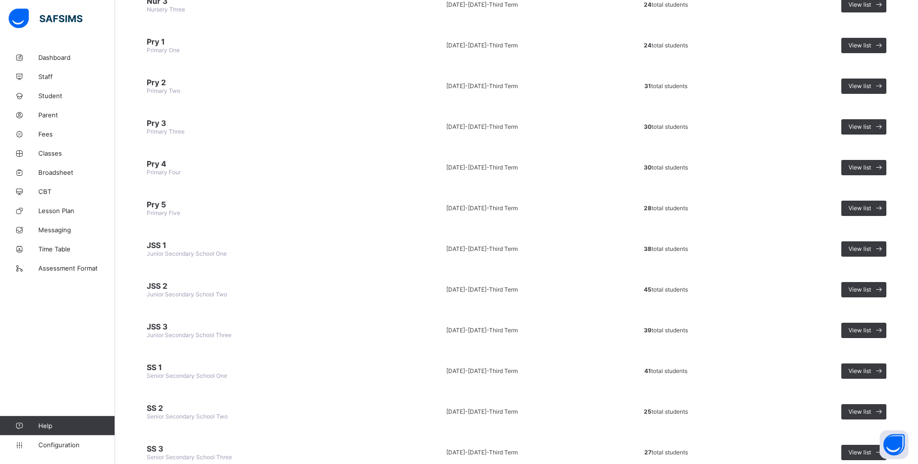
click at [175, 241] on span "JSS 1" at bounding box center [254, 246] width 214 height 10
click at [865, 242] on div "View list" at bounding box center [863, 249] width 45 height 15
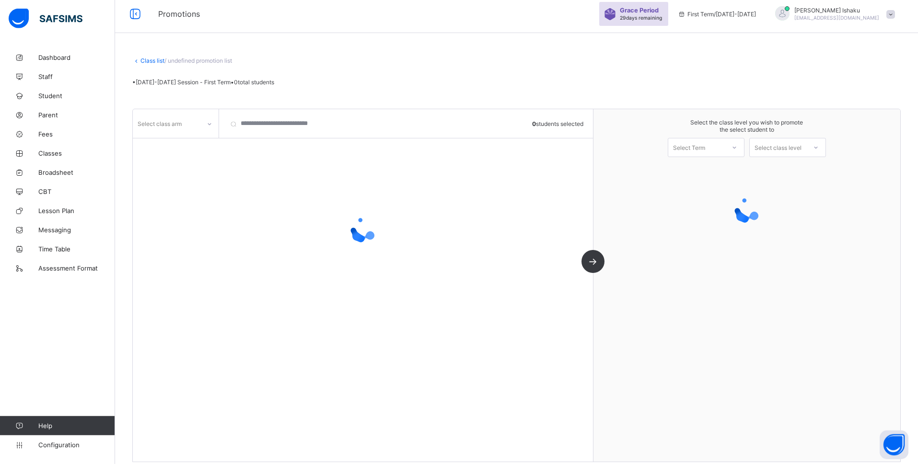
scroll to position [5, 0]
click at [209, 123] on icon at bounding box center [209, 124] width 3 height 2
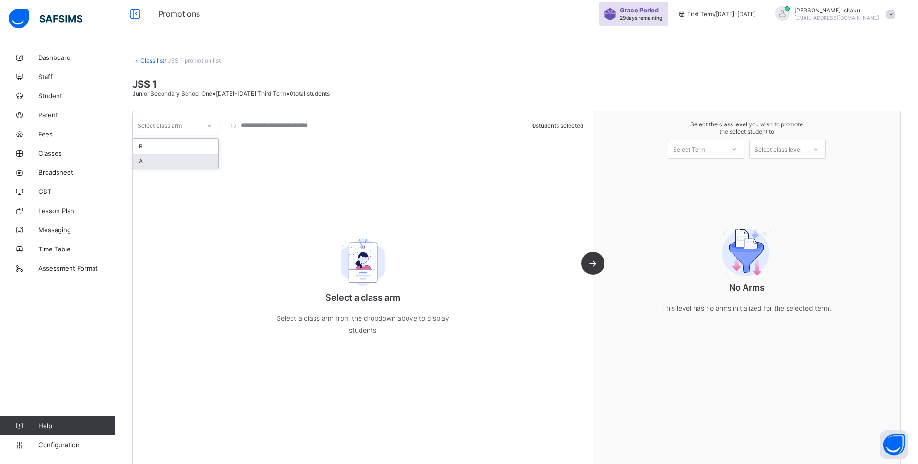
click at [196, 161] on div "A" at bounding box center [175, 161] width 85 height 15
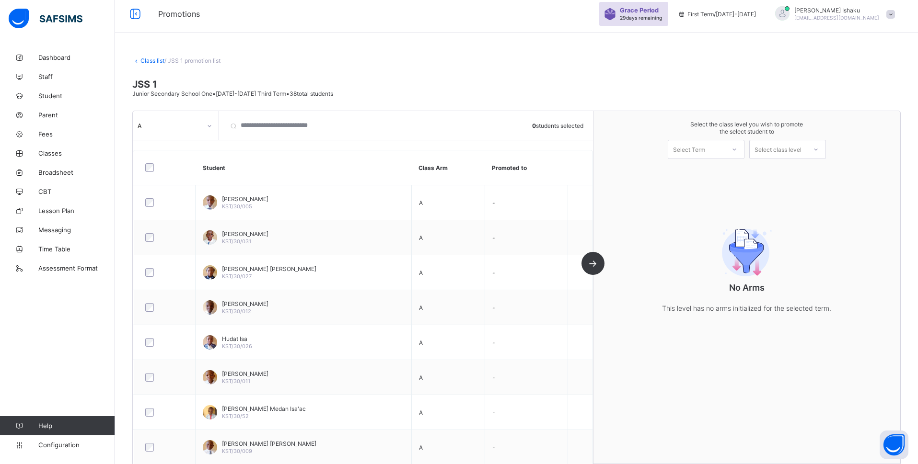
click at [154, 170] on div at bounding box center [164, 167] width 43 height 9
click at [721, 144] on div "Select Term" at bounding box center [696, 149] width 57 height 13
click at [720, 170] on div "First Term [DATE]-[DATE]" at bounding box center [706, 174] width 76 height 22
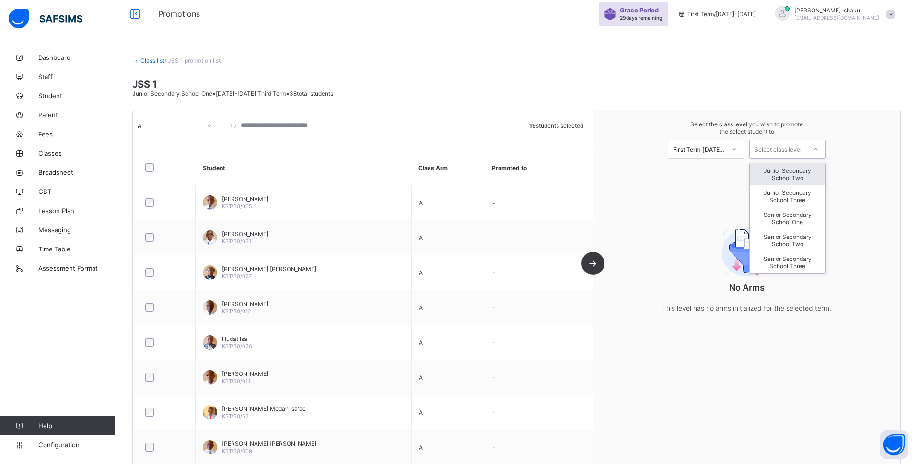
click at [778, 151] on div "Select class level" at bounding box center [777, 149] width 47 height 19
click at [781, 182] on div "Junior Secondary School Two" at bounding box center [788, 174] width 76 height 22
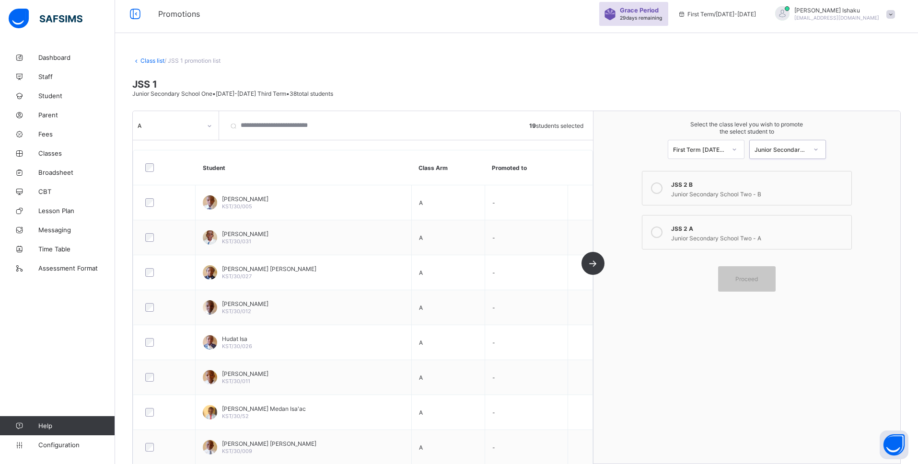
click at [662, 231] on icon at bounding box center [657, 233] width 12 height 12
click at [742, 280] on div "Proceed" at bounding box center [747, 278] width 58 height 25
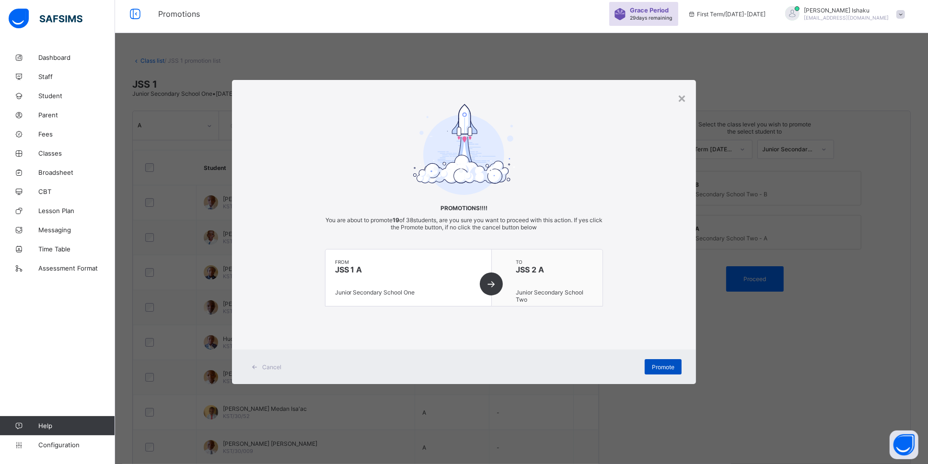
click at [650, 367] on div "Promote" at bounding box center [663, 366] width 37 height 15
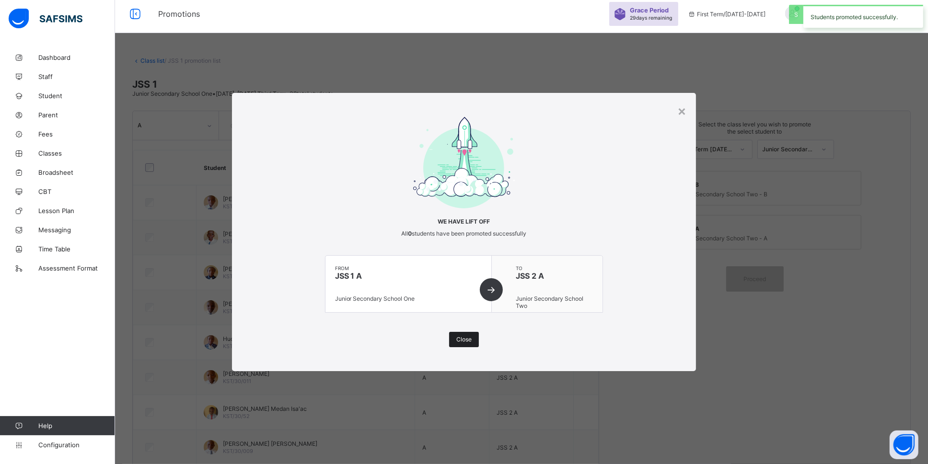
click at [464, 336] on span "Close" at bounding box center [463, 339] width 15 height 7
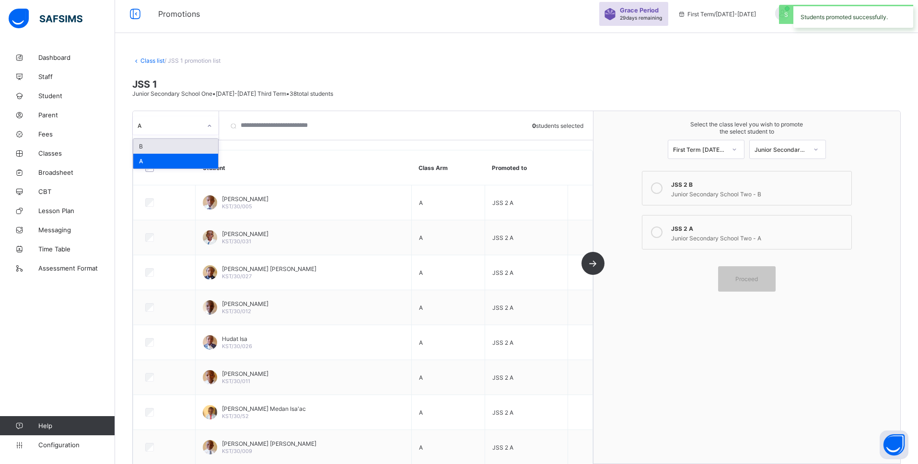
click at [205, 124] on div at bounding box center [209, 125] width 16 height 15
click at [196, 144] on div "B" at bounding box center [175, 146] width 85 height 15
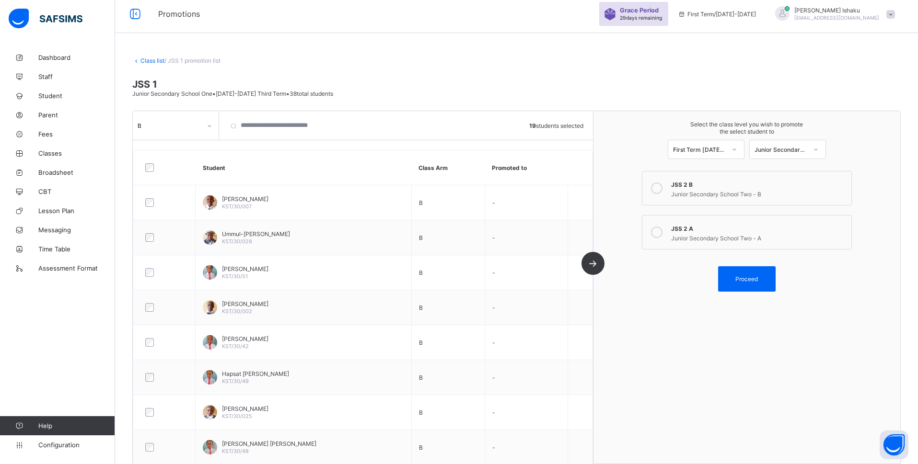
click at [723, 180] on div "JSS 2 B" at bounding box center [758, 184] width 175 height 10
click at [762, 273] on div "Proceed" at bounding box center [747, 278] width 58 height 25
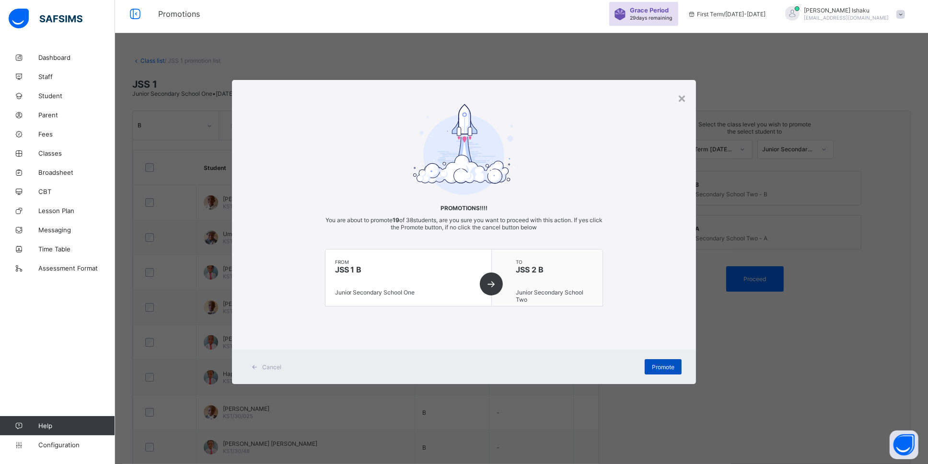
click at [665, 367] on span "Promote" at bounding box center [663, 367] width 23 height 7
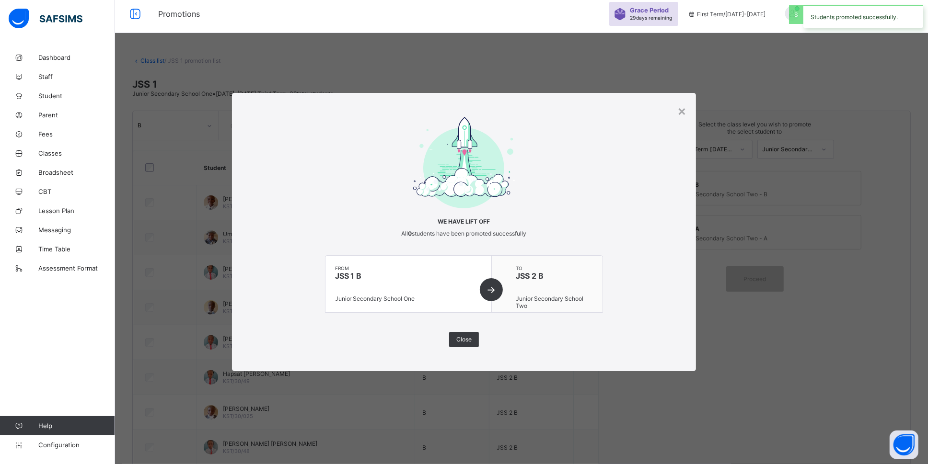
click at [687, 115] on div "× We have lift off All 0 students have been promoted successfully from JSS 1 B …" at bounding box center [464, 232] width 464 height 278
click at [680, 115] on div "×" at bounding box center [681, 111] width 9 height 16
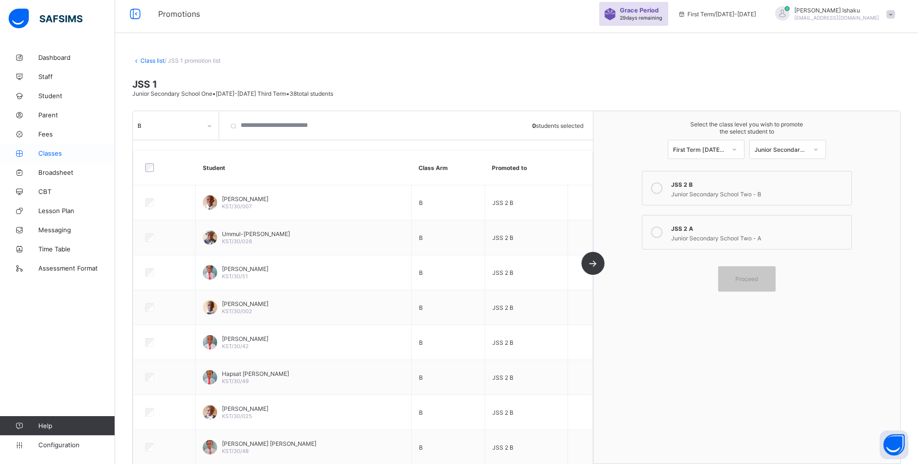
click at [47, 151] on span "Classes" at bounding box center [76, 154] width 77 height 8
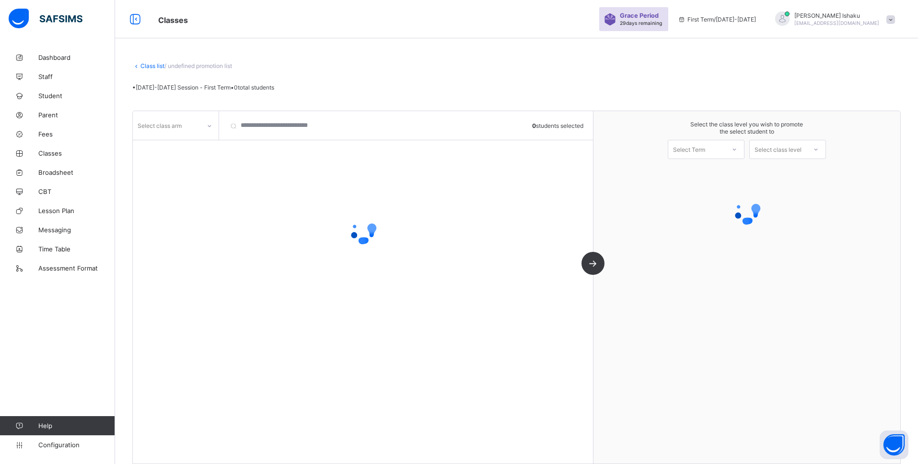
scroll to position [5, 0]
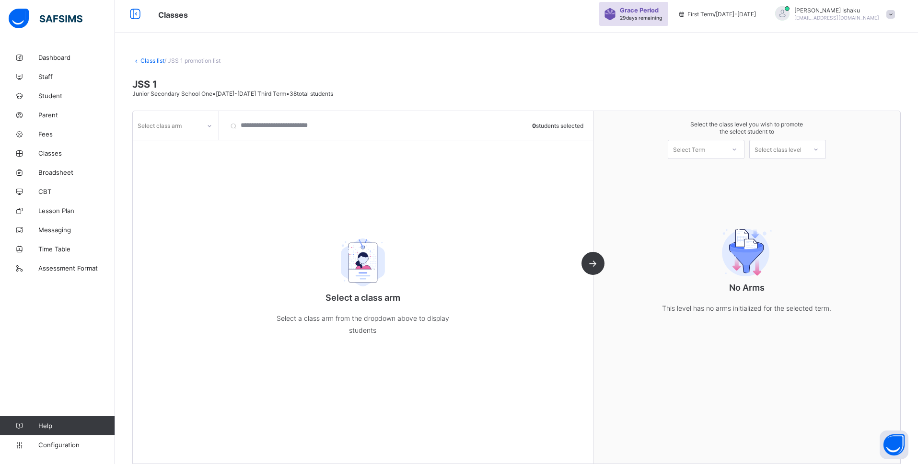
click at [148, 59] on link "Class list" at bounding box center [152, 60] width 24 height 7
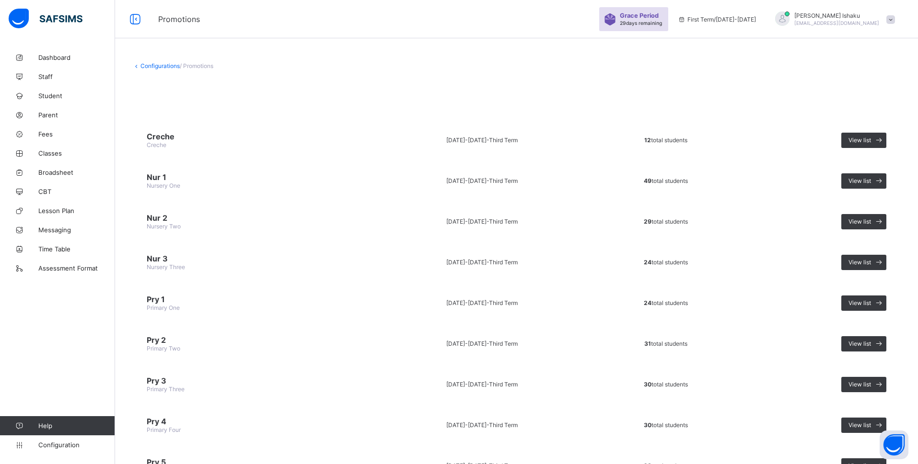
scroll to position [279, 0]
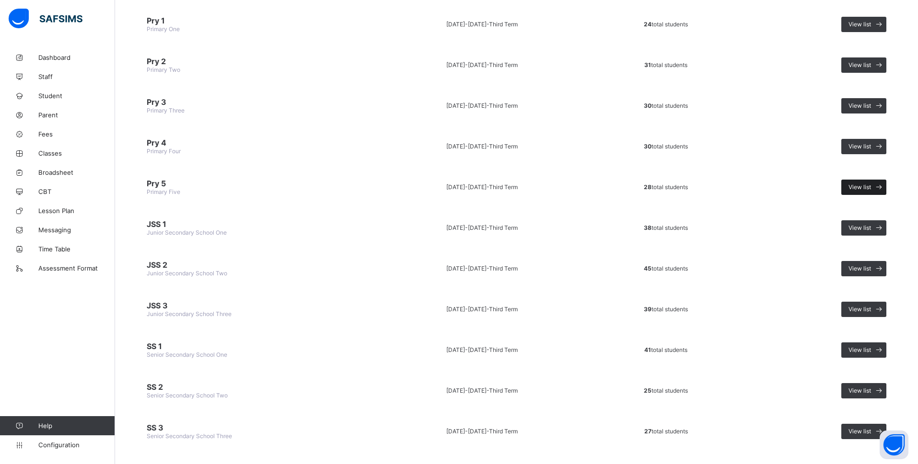
click at [868, 184] on span "View list" at bounding box center [859, 187] width 23 height 7
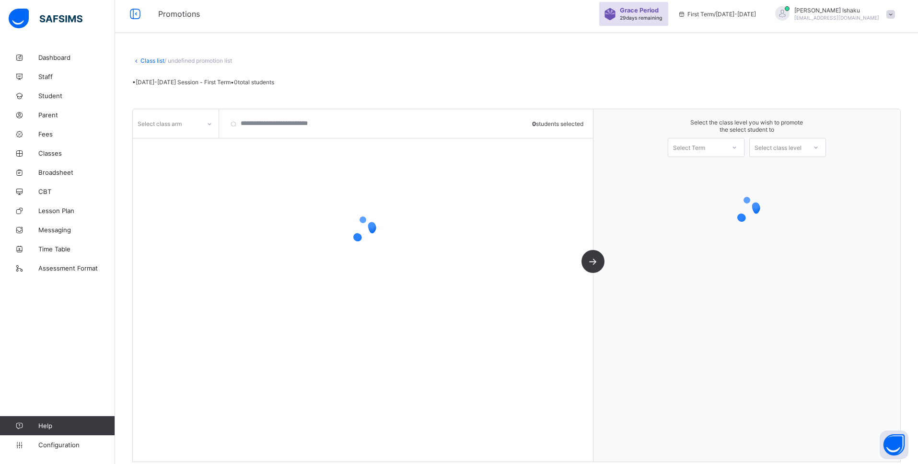
scroll to position [5, 0]
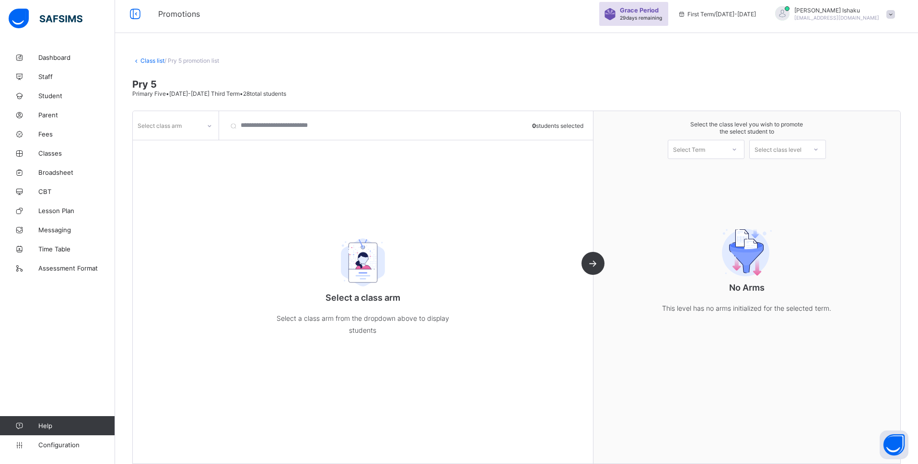
click at [205, 127] on div at bounding box center [209, 125] width 16 height 15
click at [184, 146] on div "A" at bounding box center [175, 146] width 85 height 15
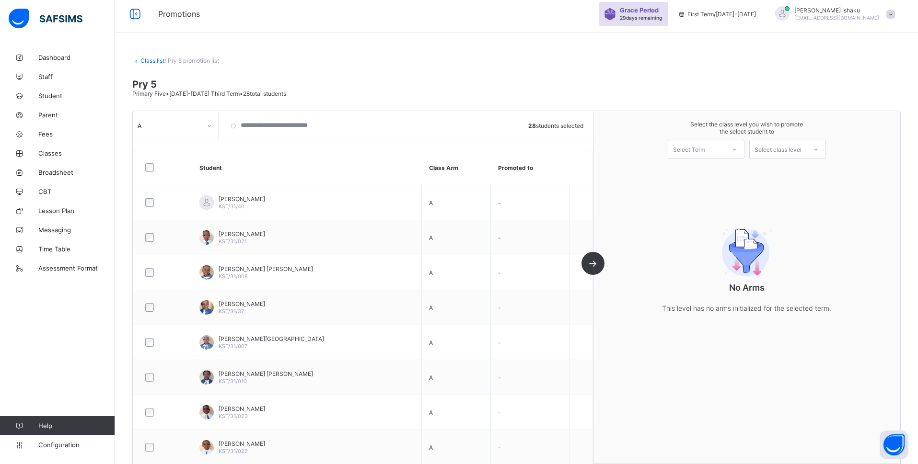
click at [737, 152] on icon at bounding box center [734, 150] width 6 height 10
click at [730, 169] on div "First Term [DATE]-[DATE]" at bounding box center [706, 174] width 76 height 22
click at [785, 150] on div "Select class level" at bounding box center [777, 149] width 47 height 19
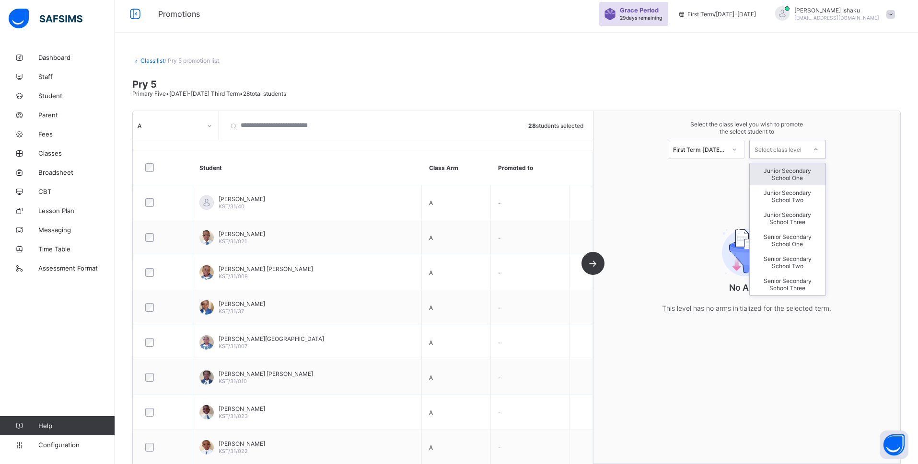
click at [790, 170] on div "Junior Secondary School One" at bounding box center [788, 174] width 76 height 22
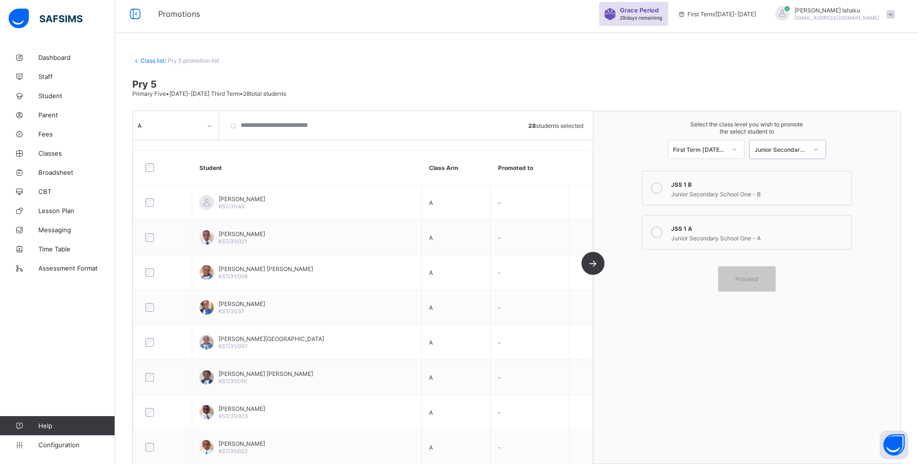
click at [661, 228] on icon at bounding box center [657, 233] width 12 height 12
click at [739, 276] on span "Proceed" at bounding box center [746, 279] width 43 height 7
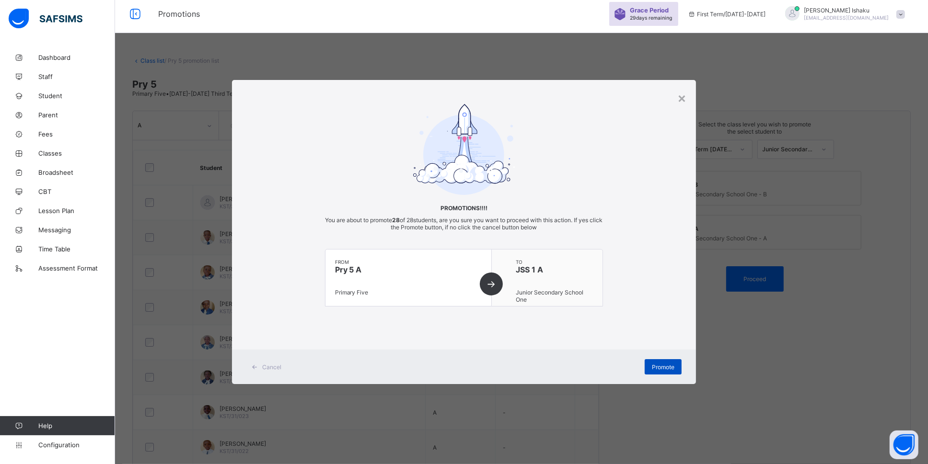
click at [654, 359] on div "Promote" at bounding box center [663, 366] width 37 height 15
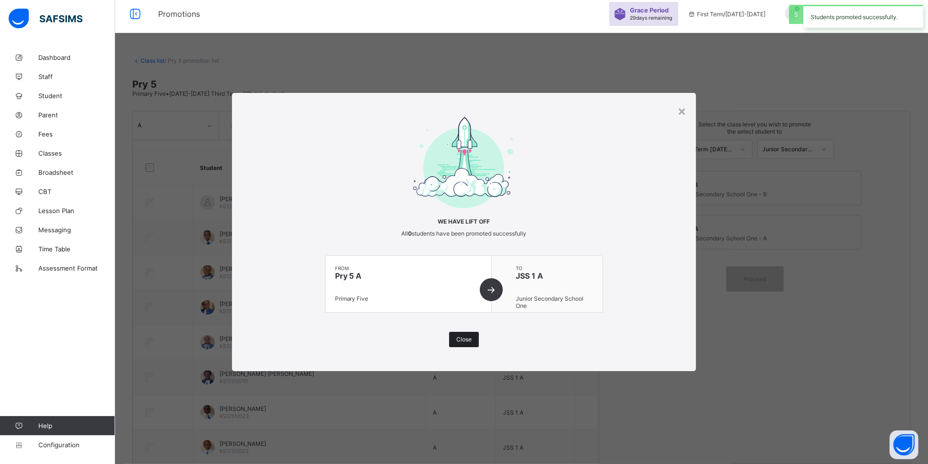
click at [471, 335] on div "Close" at bounding box center [464, 339] width 30 height 15
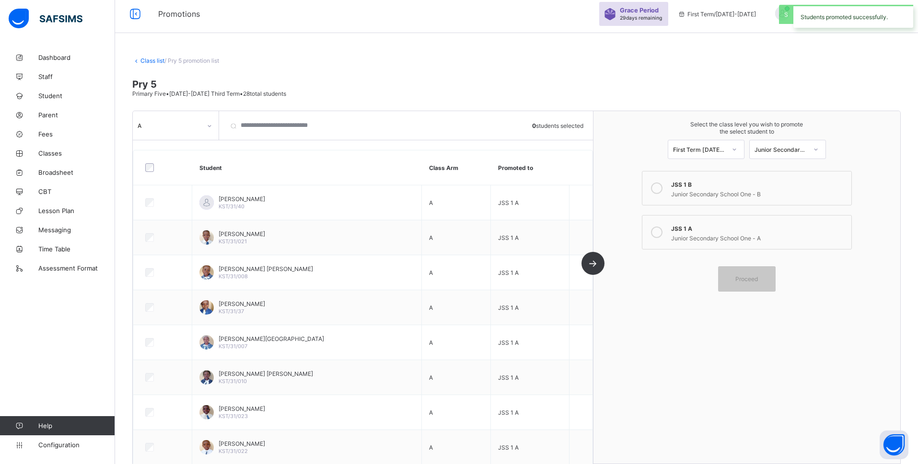
click at [155, 59] on link "Class list" at bounding box center [152, 60] width 24 height 7
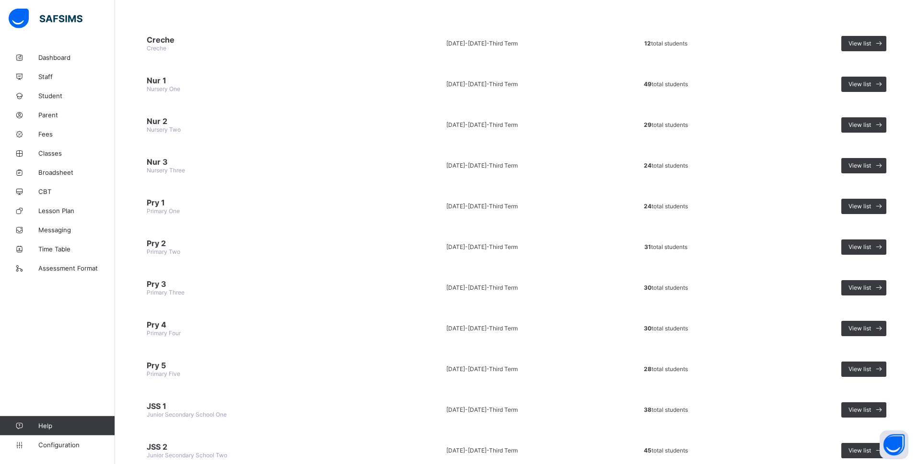
scroll to position [111, 0]
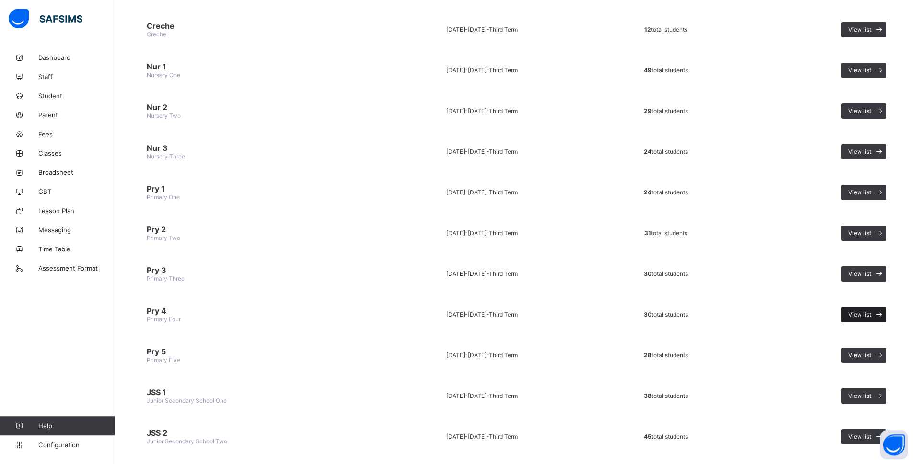
click at [881, 307] on div "View list" at bounding box center [863, 314] width 45 height 15
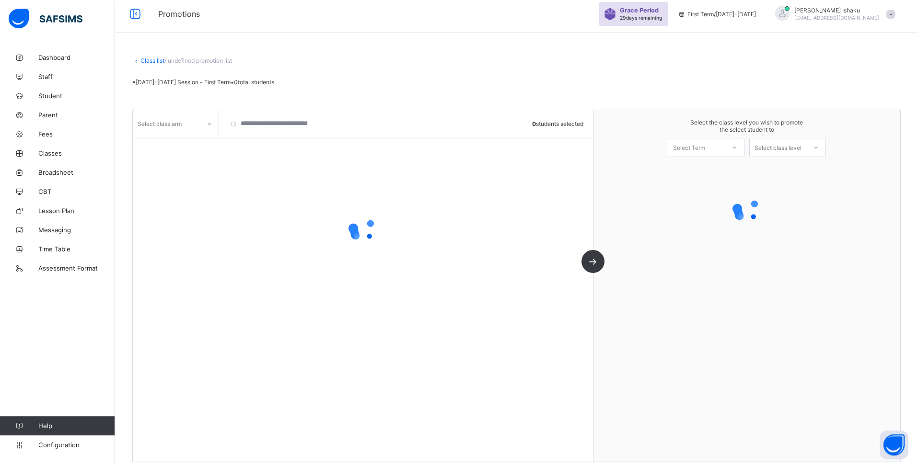
scroll to position [5, 0]
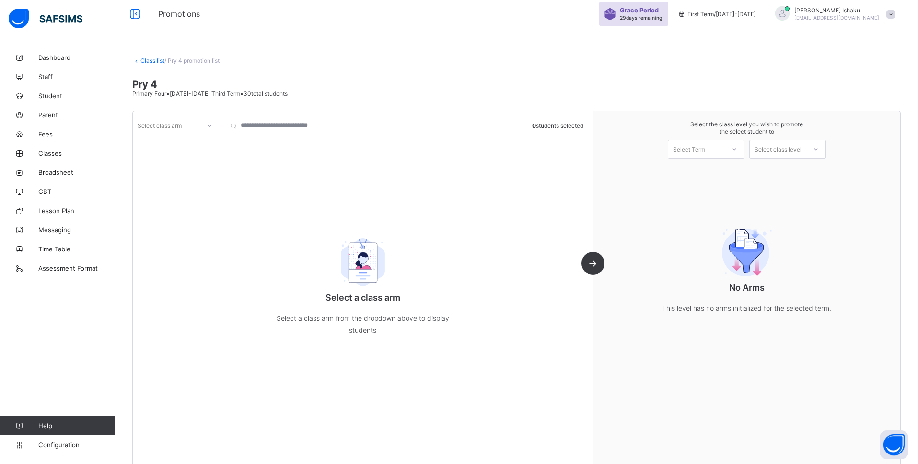
click at [186, 125] on div "Select class arm" at bounding box center [167, 125] width 68 height 13
click at [185, 145] on div "A" at bounding box center [175, 146] width 85 height 15
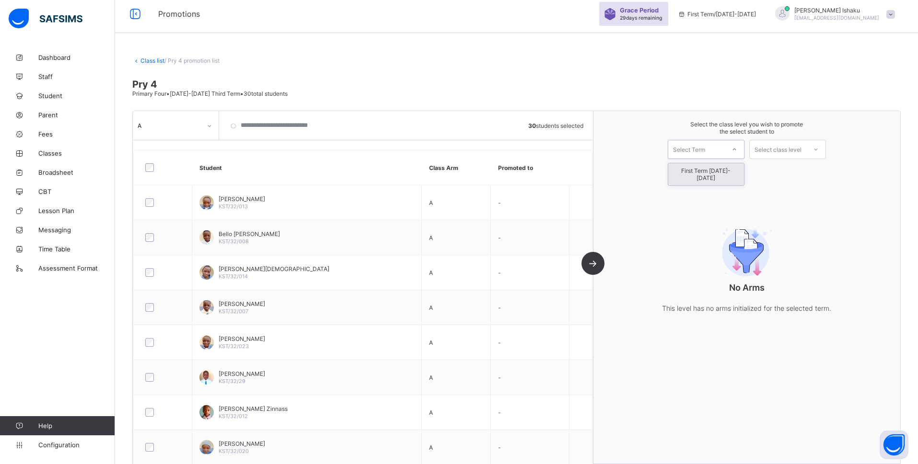
click at [725, 144] on div "Select Term" at bounding box center [696, 149] width 57 height 13
click at [723, 172] on div "First Term [DATE]-[DATE]" at bounding box center [706, 174] width 76 height 22
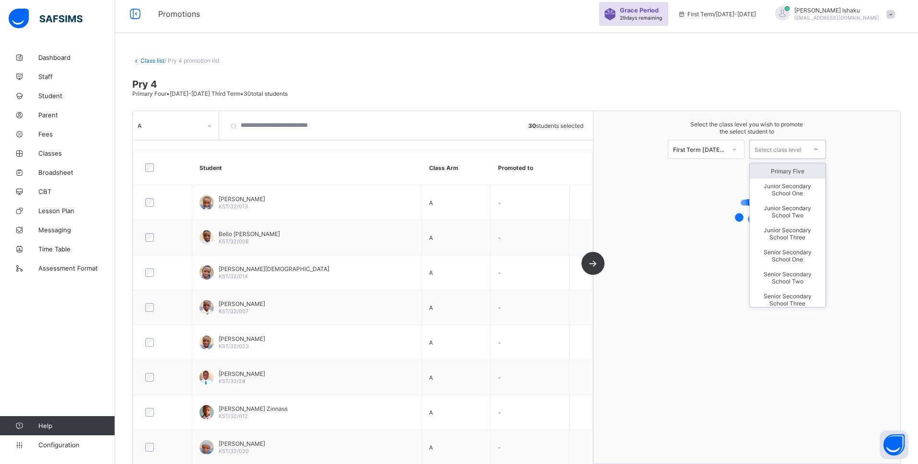
click at [784, 151] on div "Select class level" at bounding box center [777, 149] width 47 height 19
click at [801, 175] on div "Primary Five" at bounding box center [788, 170] width 76 height 15
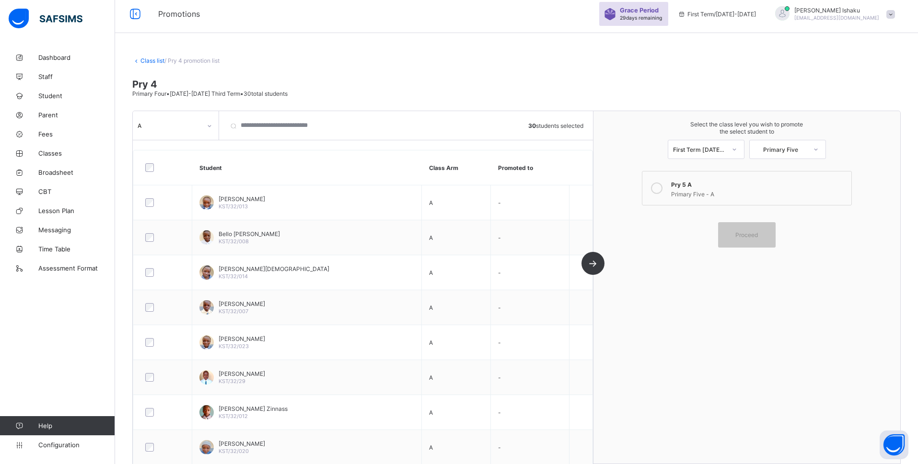
click at [662, 191] on icon at bounding box center [657, 189] width 12 height 12
click at [747, 228] on div "Proceed" at bounding box center [747, 234] width 58 height 25
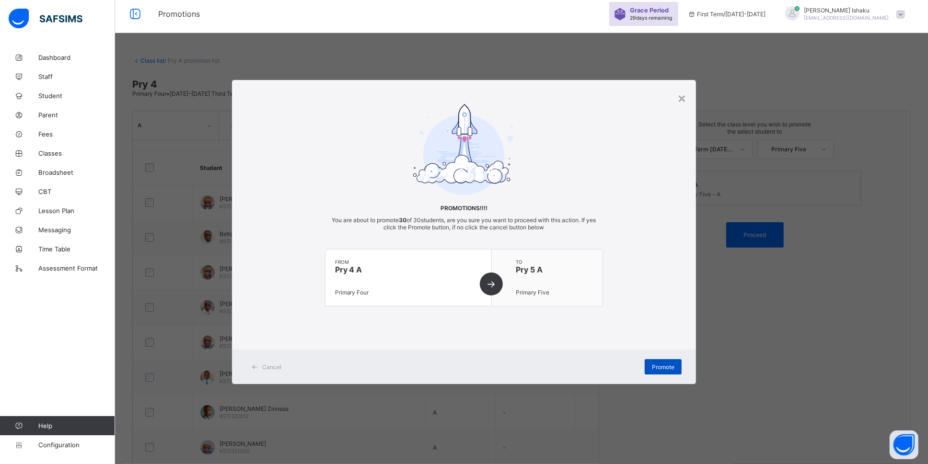
click at [665, 360] on div "Promote" at bounding box center [663, 366] width 37 height 15
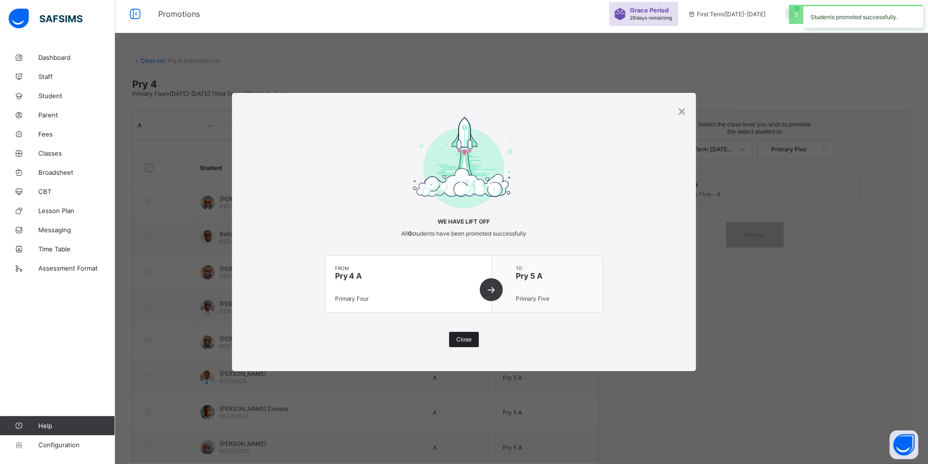
click at [471, 335] on div "Close" at bounding box center [464, 339] width 30 height 15
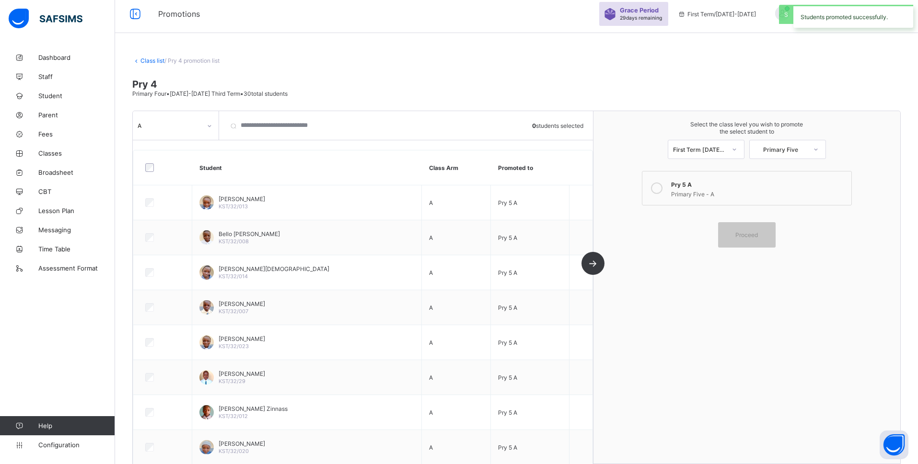
click at [148, 63] on link "Class list" at bounding box center [152, 60] width 24 height 7
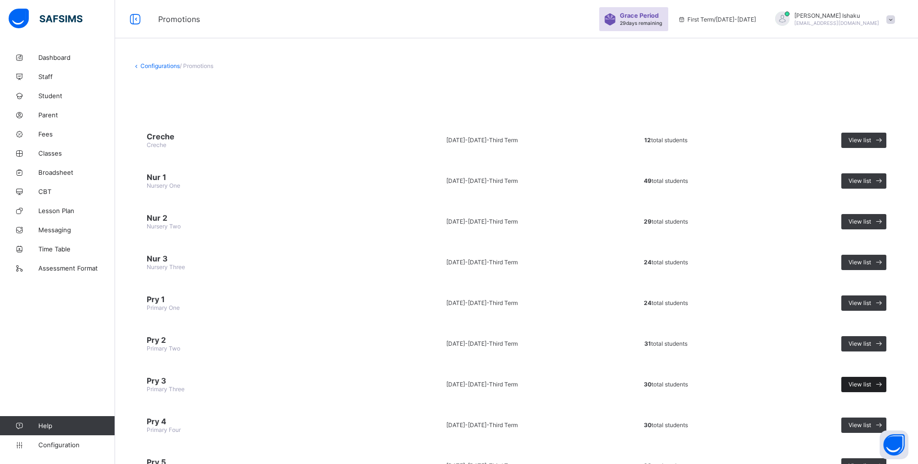
click at [860, 381] on span "View list" at bounding box center [859, 384] width 23 height 7
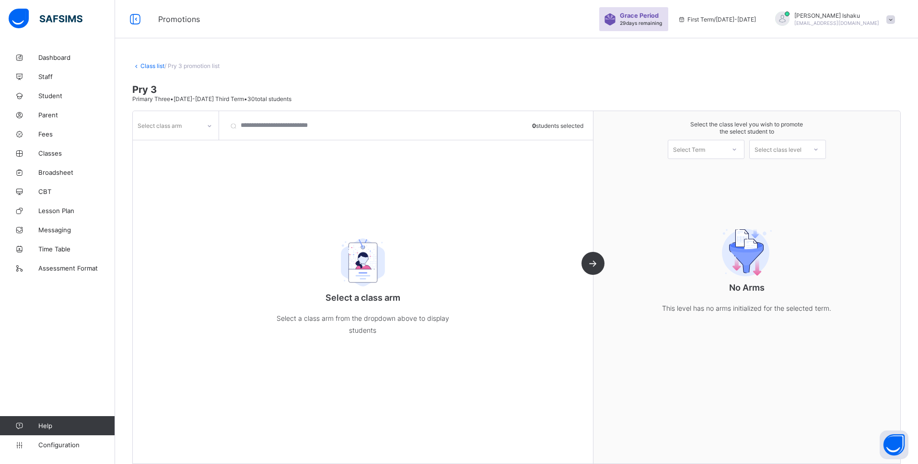
click at [209, 127] on icon at bounding box center [209, 126] width 3 height 2
click at [203, 148] on div "A" at bounding box center [175, 146] width 85 height 15
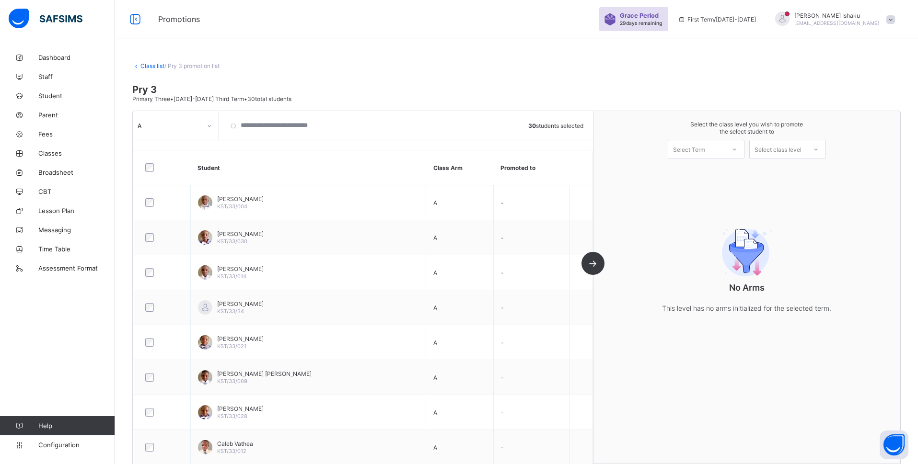
click at [705, 154] on div "Select Term" at bounding box center [689, 149] width 32 height 19
click at [704, 168] on div "First Term [DATE]-[DATE]" at bounding box center [706, 174] width 76 height 22
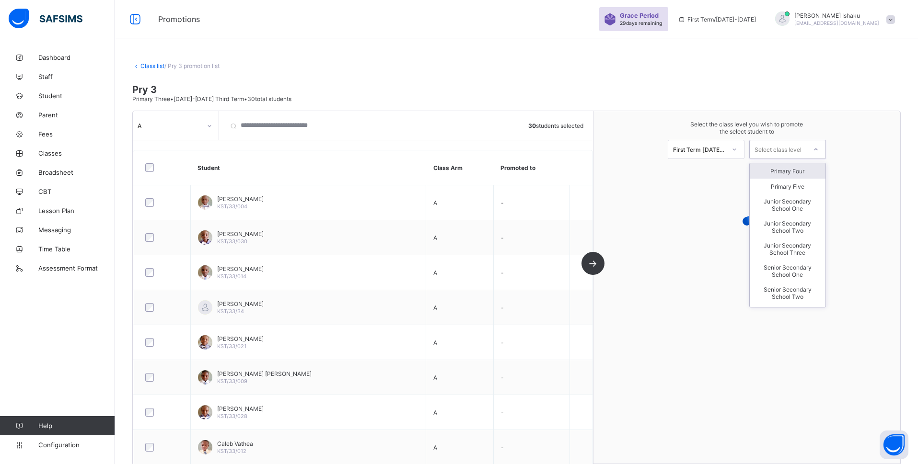
click at [785, 149] on div "Select class level" at bounding box center [777, 149] width 47 height 19
click at [796, 173] on div "Primary Four" at bounding box center [788, 170] width 76 height 15
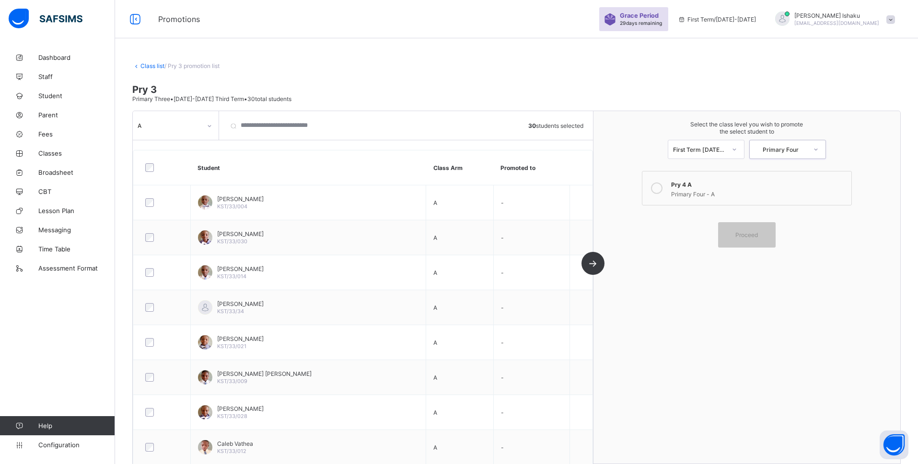
click at [662, 185] on icon at bounding box center [657, 189] width 12 height 12
click at [744, 232] on span "Proceed" at bounding box center [746, 234] width 23 height 7
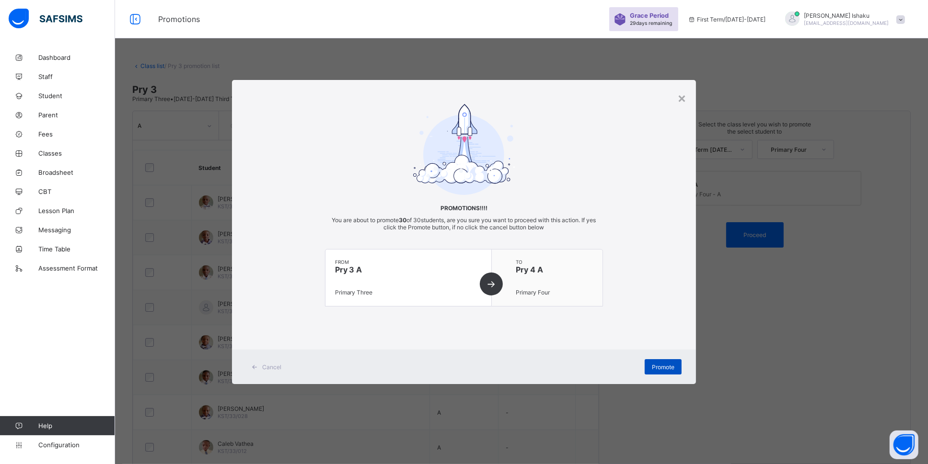
click at [659, 362] on div "Promote" at bounding box center [663, 366] width 37 height 15
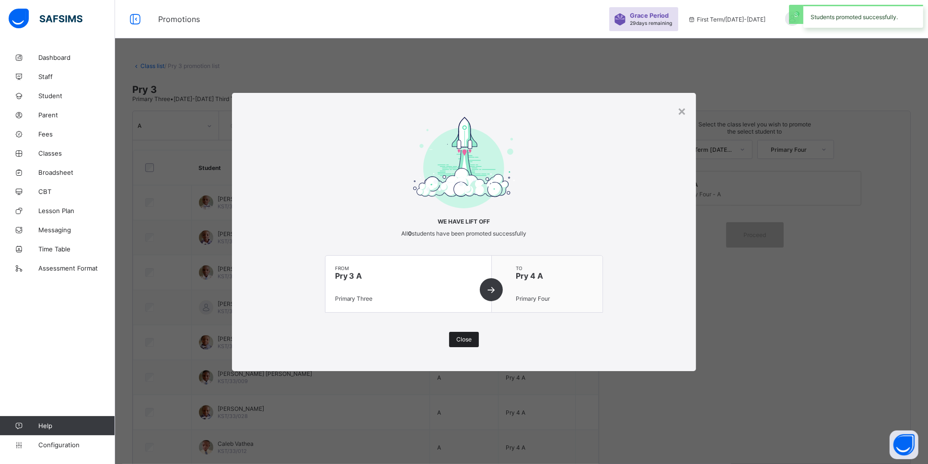
click at [467, 338] on span "Close" at bounding box center [463, 339] width 15 height 7
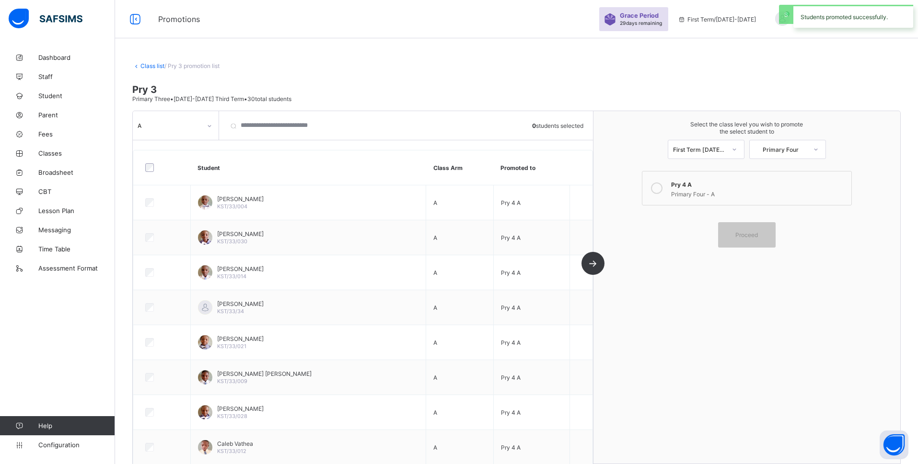
click at [151, 65] on link "Class list" at bounding box center [152, 65] width 24 height 7
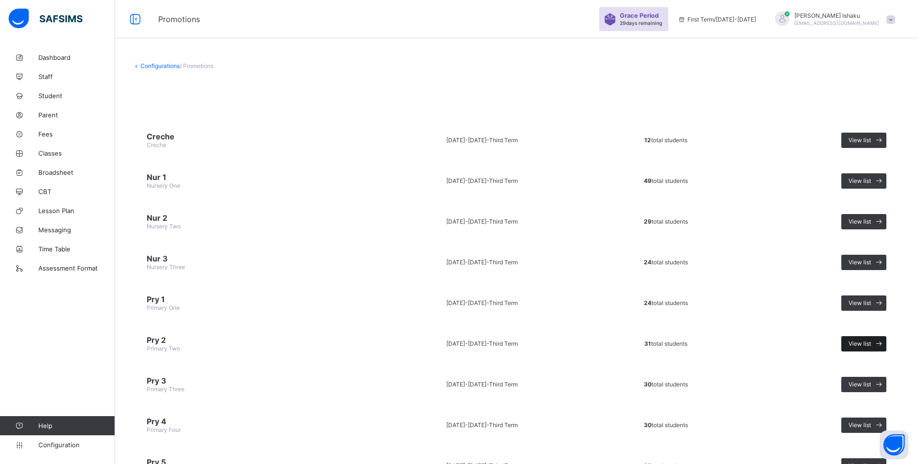
click at [879, 336] on div "View list" at bounding box center [863, 343] width 45 height 15
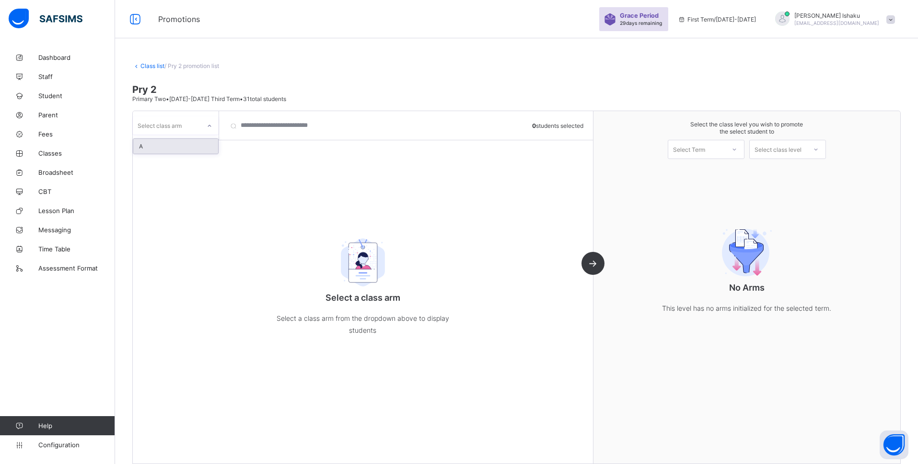
click at [206, 128] on div at bounding box center [209, 125] width 16 height 15
click at [177, 141] on div "A" at bounding box center [175, 146] width 85 height 15
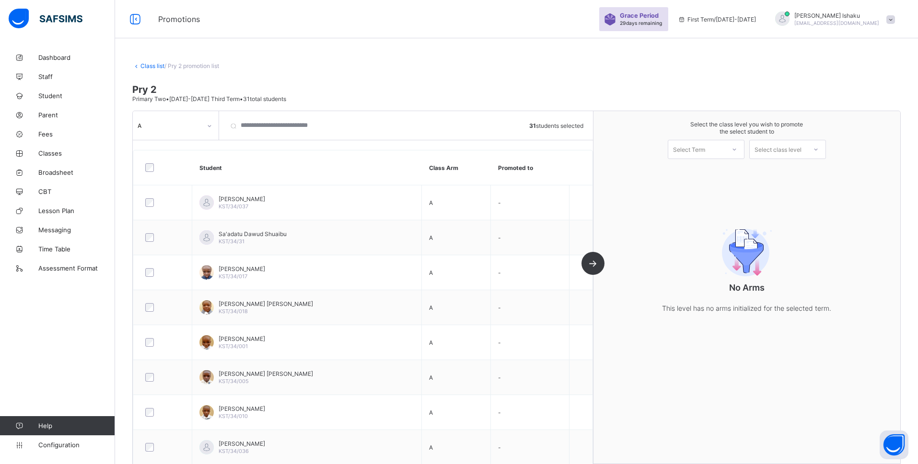
click at [741, 154] on div at bounding box center [734, 149] width 17 height 16
click at [725, 170] on div "First Term [DATE]-[DATE]" at bounding box center [706, 174] width 76 height 22
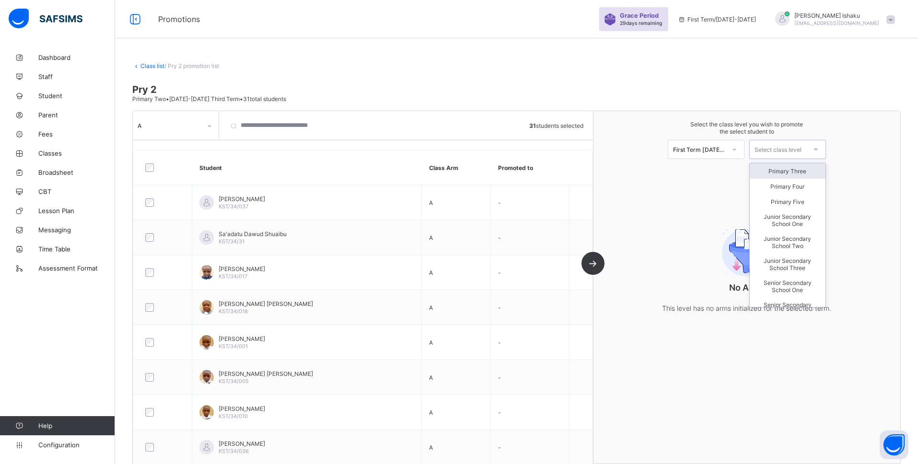
click at [793, 144] on div "Select class level" at bounding box center [777, 149] width 47 height 19
click at [794, 172] on div "Primary Three" at bounding box center [788, 170] width 76 height 15
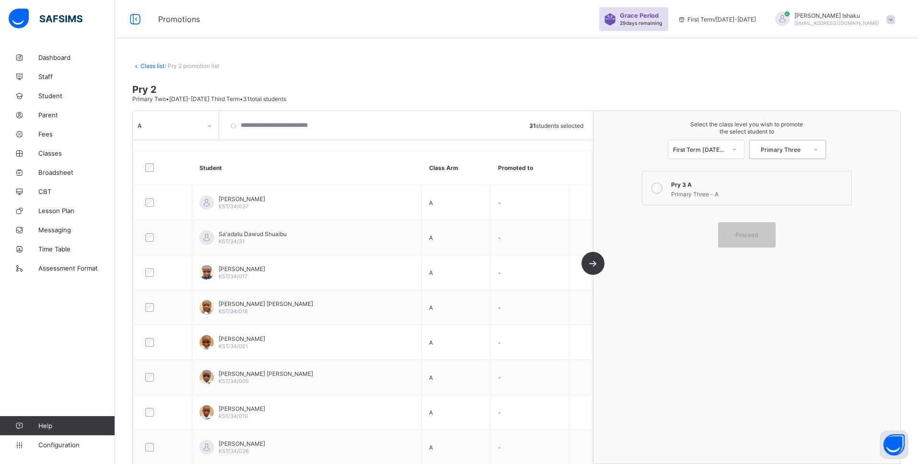
click at [666, 189] on div at bounding box center [656, 188] width 19 height 19
click at [736, 230] on div "Proceed" at bounding box center [747, 234] width 58 height 25
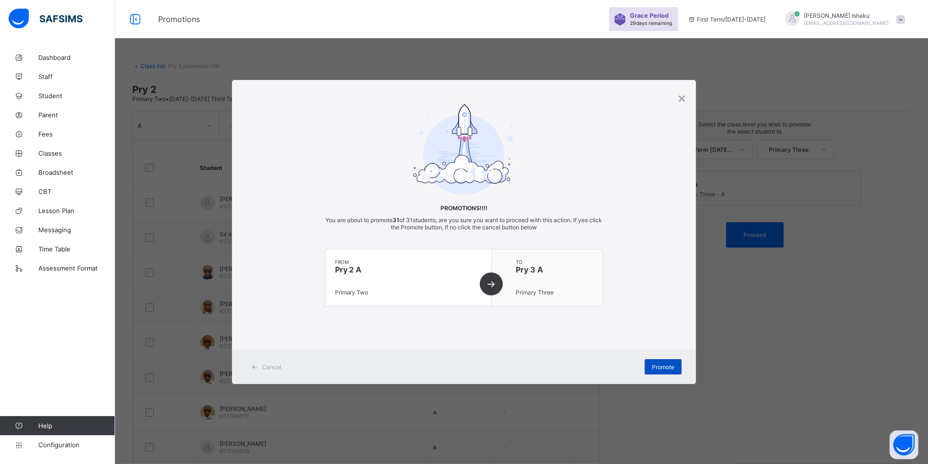
click at [658, 364] on span "Promote" at bounding box center [663, 367] width 23 height 7
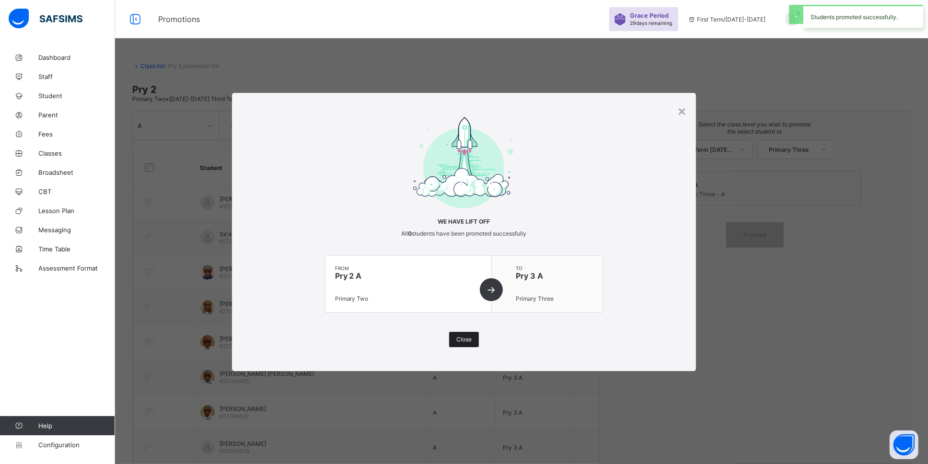
click at [473, 336] on div "Close" at bounding box center [464, 339] width 30 height 15
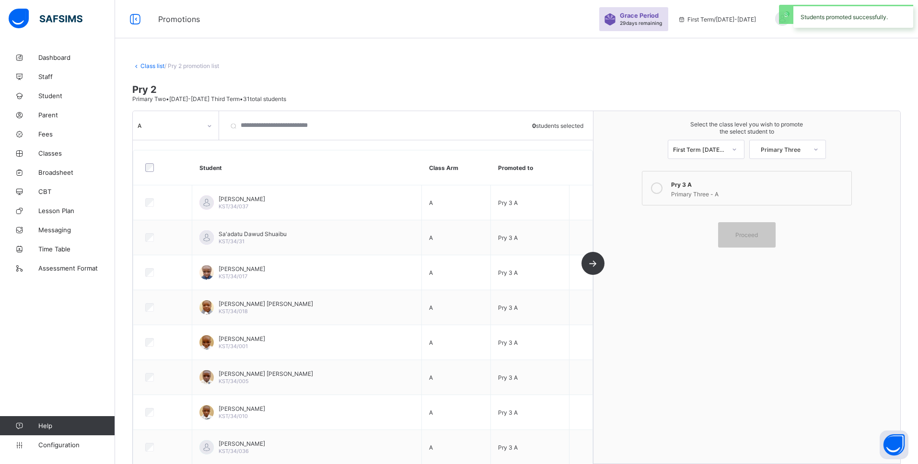
click at [150, 66] on link "Class list" at bounding box center [152, 65] width 24 height 7
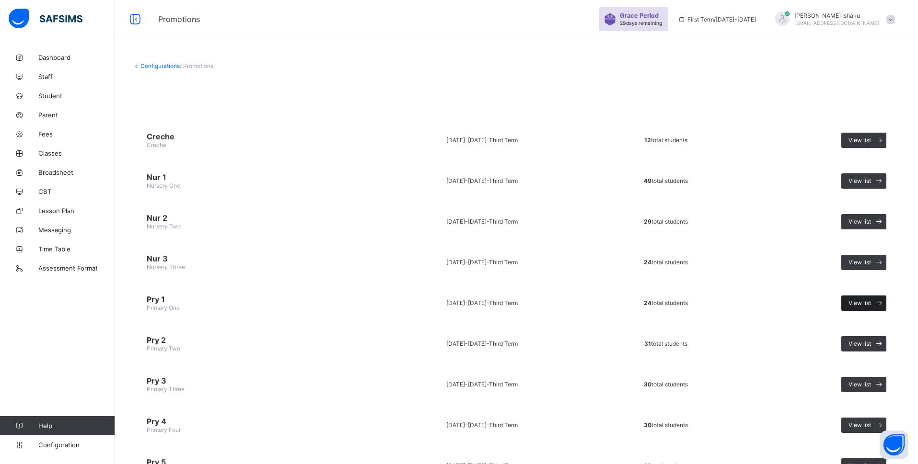
click at [865, 300] on span "View list" at bounding box center [859, 303] width 23 height 7
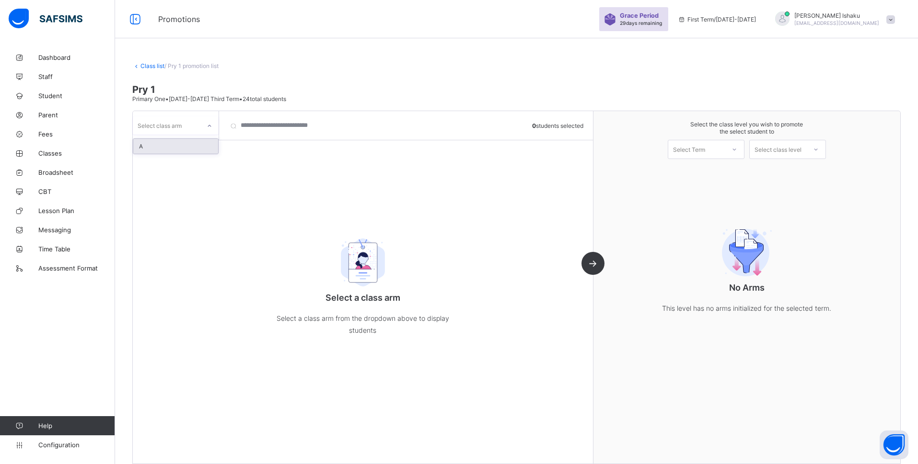
click at [211, 127] on icon at bounding box center [210, 126] width 6 height 10
click at [195, 149] on div "A" at bounding box center [175, 146] width 85 height 15
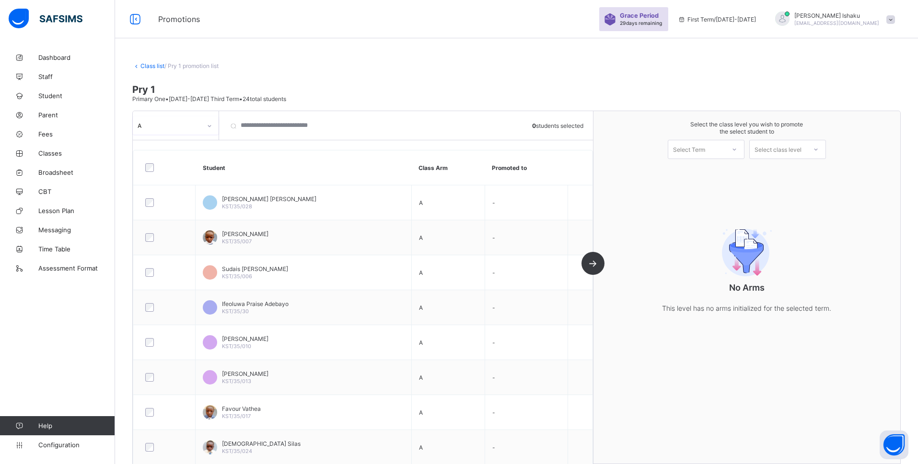
click at [153, 174] on div at bounding box center [164, 168] width 47 height 20
click at [144, 169] on div at bounding box center [164, 167] width 43 height 9
click at [725, 149] on div "Select Term" at bounding box center [696, 149] width 57 height 13
click at [724, 166] on div "First Term [DATE]-[DATE]" at bounding box center [706, 174] width 76 height 22
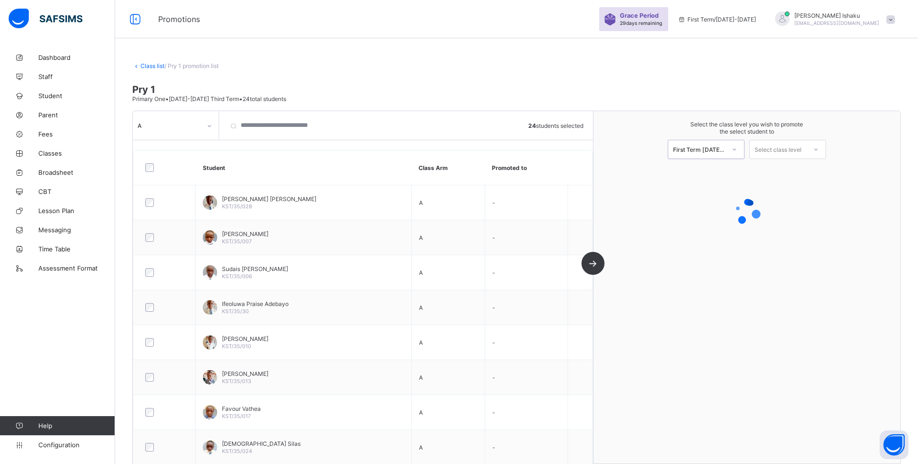
click at [794, 149] on div "Select class level" at bounding box center [777, 149] width 47 height 19
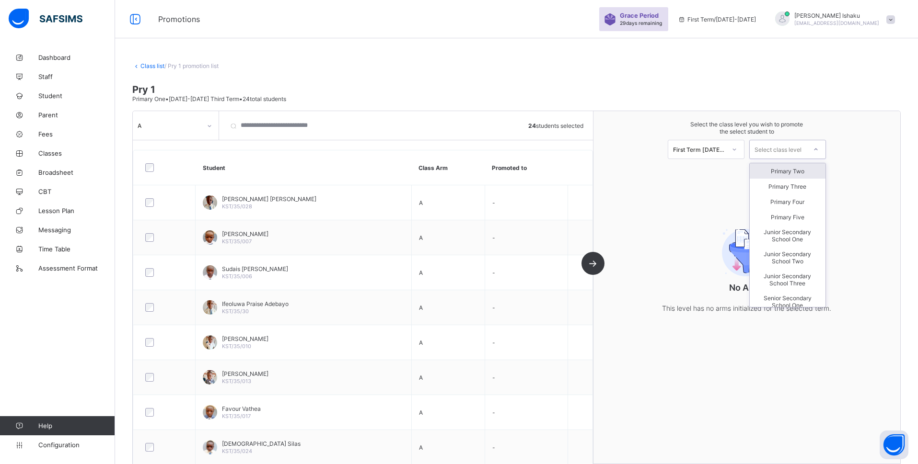
click at [795, 168] on div "Primary Two" at bounding box center [788, 170] width 76 height 15
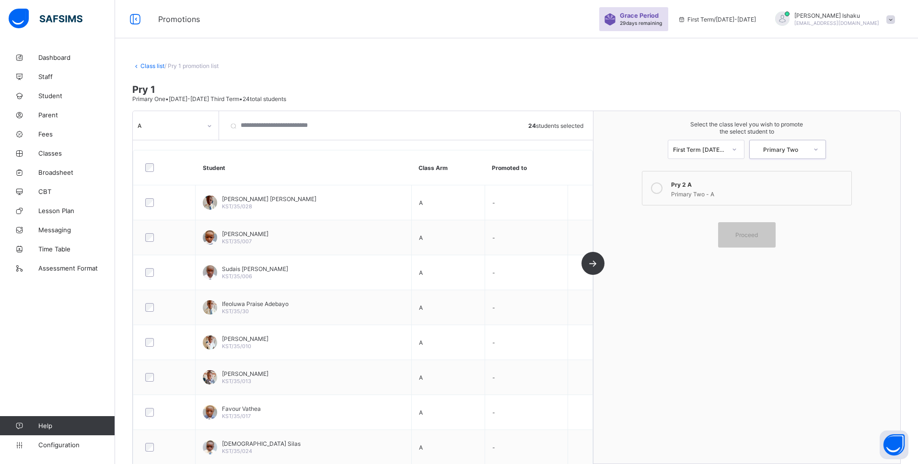
click at [662, 185] on icon at bounding box center [657, 189] width 12 height 12
click at [748, 239] on div "Proceed" at bounding box center [747, 234] width 58 height 25
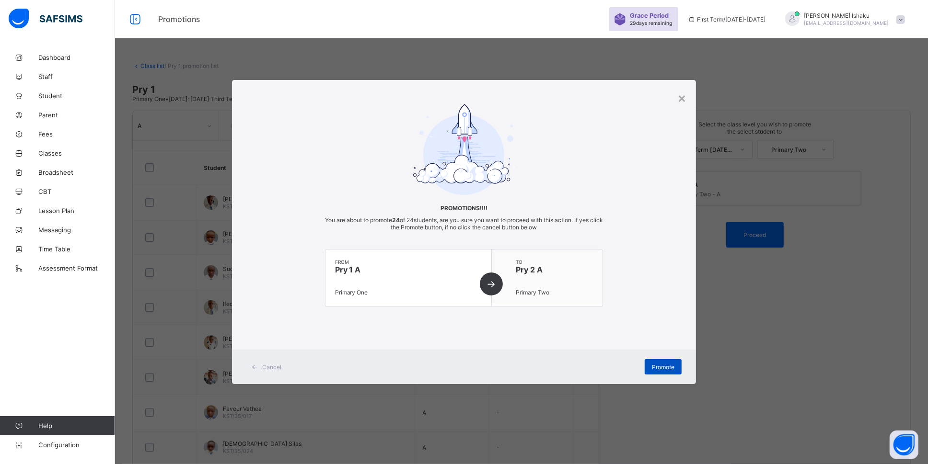
click at [667, 369] on span "Promote" at bounding box center [663, 367] width 23 height 7
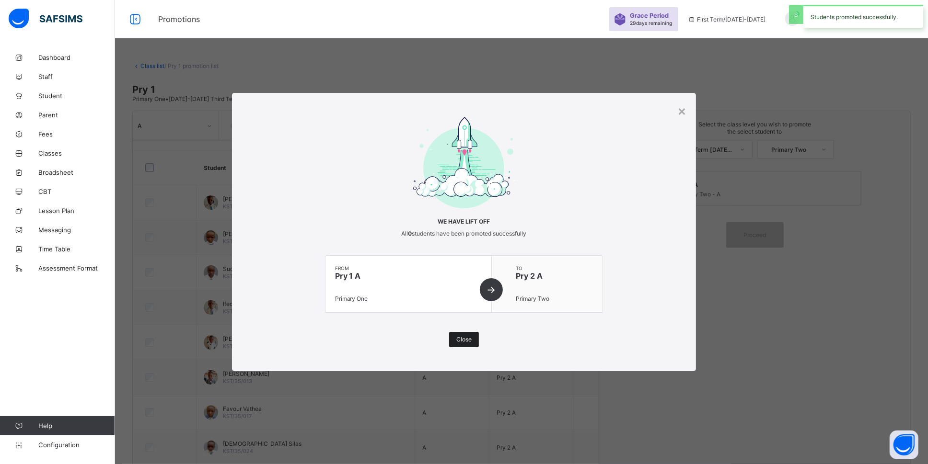
click at [457, 337] on span "Close" at bounding box center [463, 339] width 15 height 7
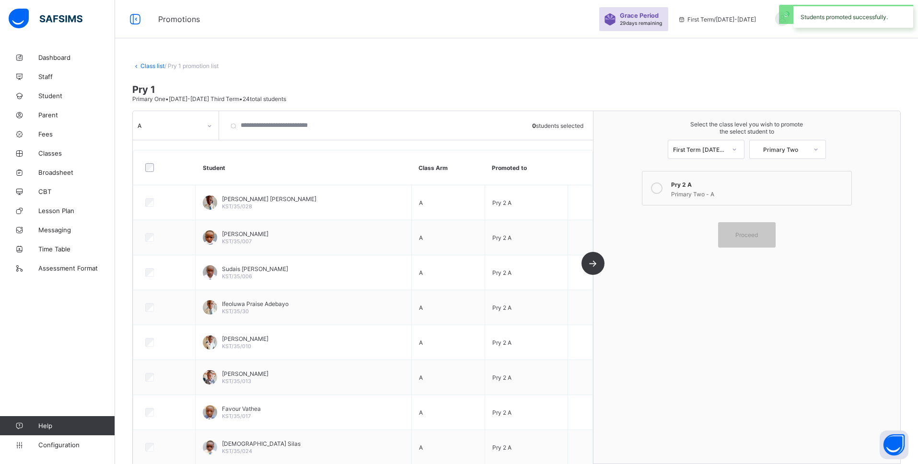
click at [154, 63] on link "Class list" at bounding box center [152, 65] width 24 height 7
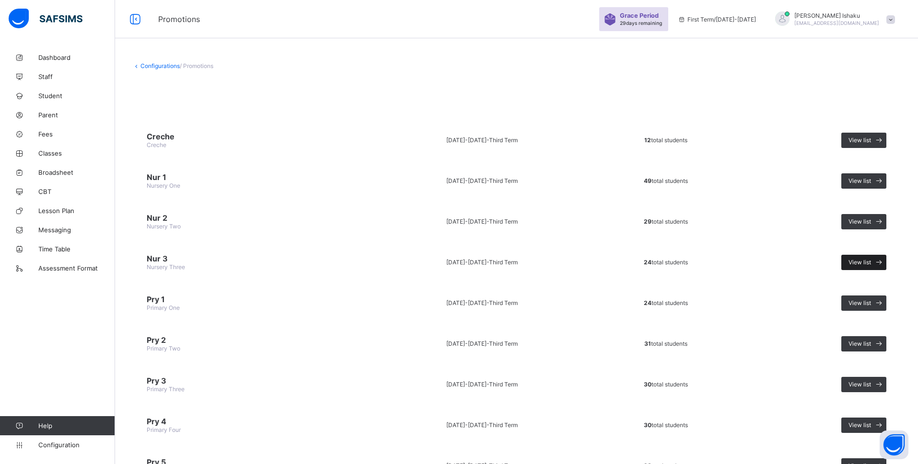
click at [884, 259] on icon at bounding box center [879, 262] width 10 height 9
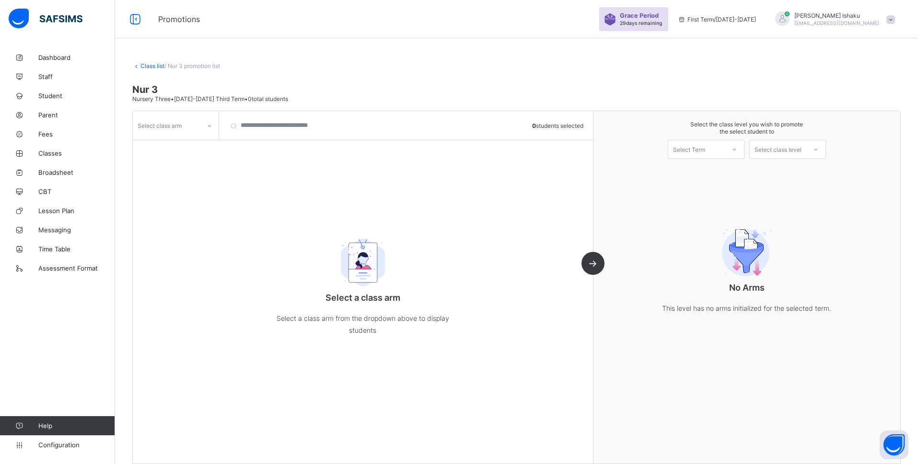
click at [204, 122] on div at bounding box center [209, 125] width 16 height 15
click at [181, 144] on div "A" at bounding box center [175, 146] width 85 height 15
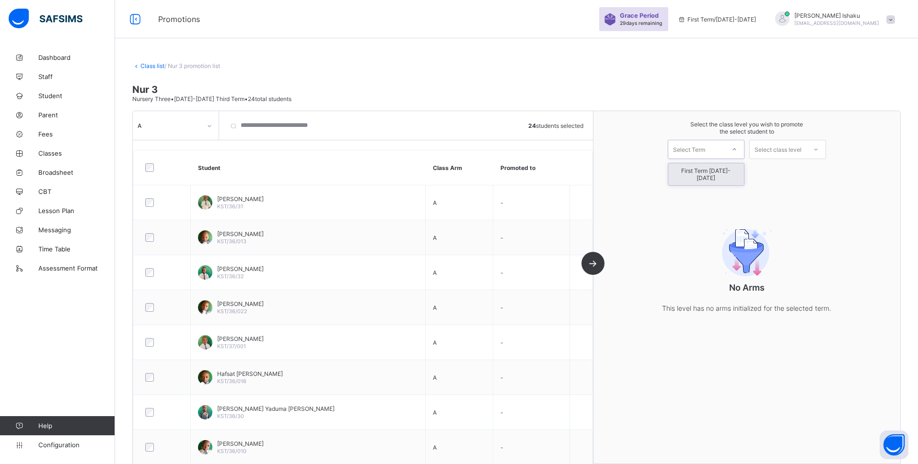
click at [725, 148] on div "Select Term" at bounding box center [696, 149] width 57 height 13
click at [741, 158] on div "Select Term" at bounding box center [706, 149] width 77 height 19
click at [737, 150] on icon at bounding box center [734, 150] width 6 height 10
click at [739, 165] on div "First Term [DATE]-[DATE]" at bounding box center [706, 174] width 76 height 22
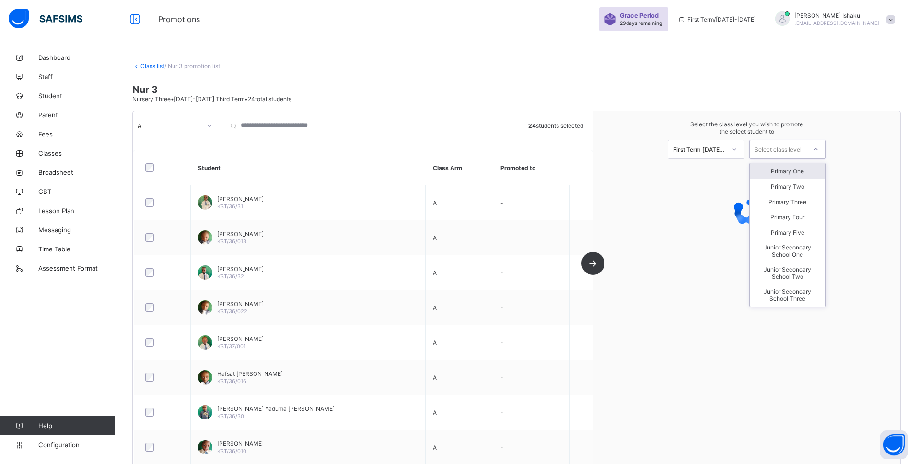
click at [795, 146] on div "Select class level" at bounding box center [777, 149] width 47 height 19
click at [805, 173] on div "Primary One" at bounding box center [788, 170] width 76 height 15
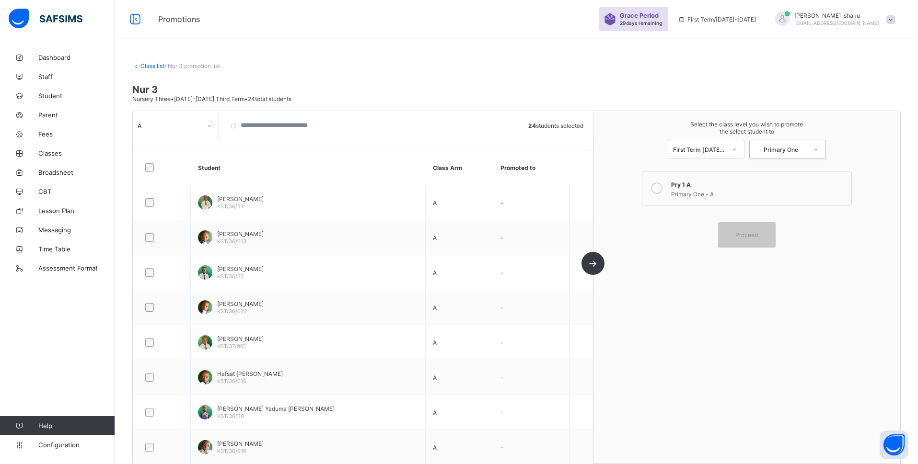
click at [662, 188] on icon at bounding box center [657, 189] width 12 height 12
click at [750, 229] on div "Proceed" at bounding box center [747, 234] width 58 height 25
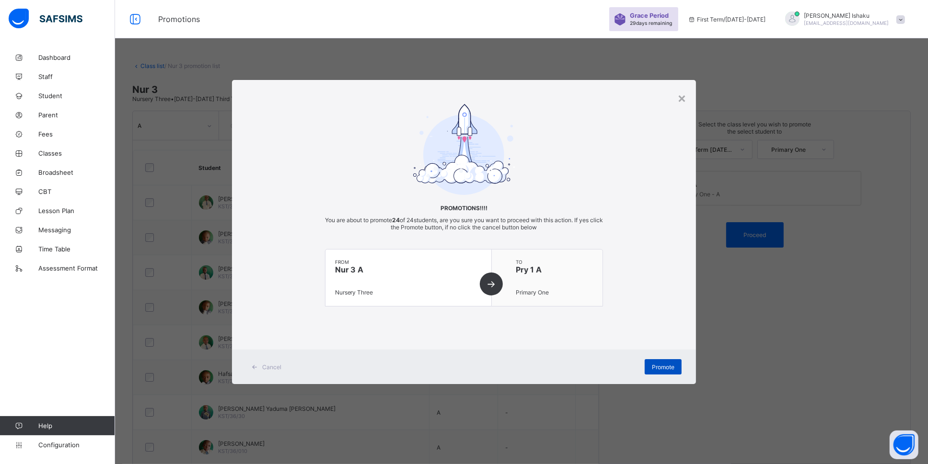
click at [672, 368] on span "Promote" at bounding box center [663, 367] width 23 height 7
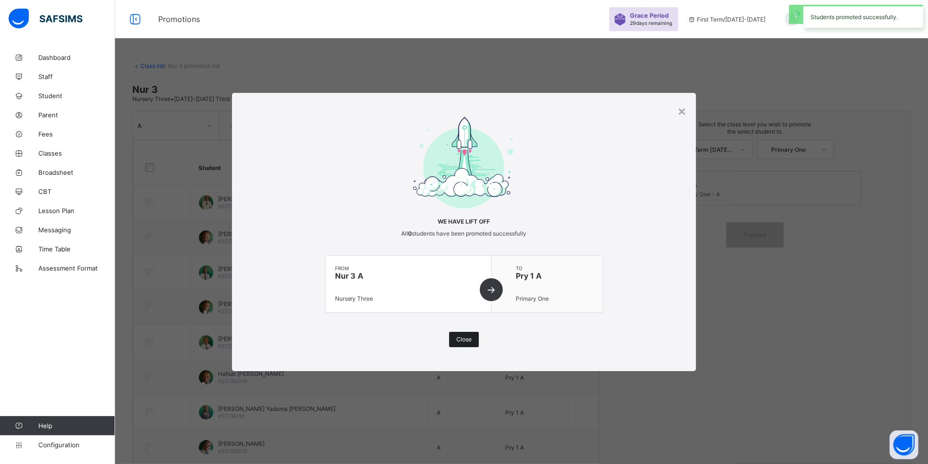
click at [463, 338] on span "Close" at bounding box center [463, 339] width 15 height 7
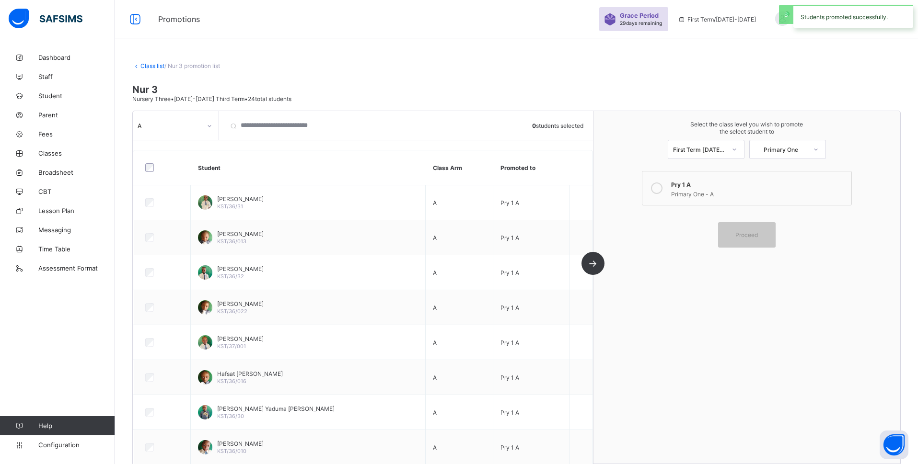
click at [151, 67] on link "Class list" at bounding box center [152, 65] width 24 height 7
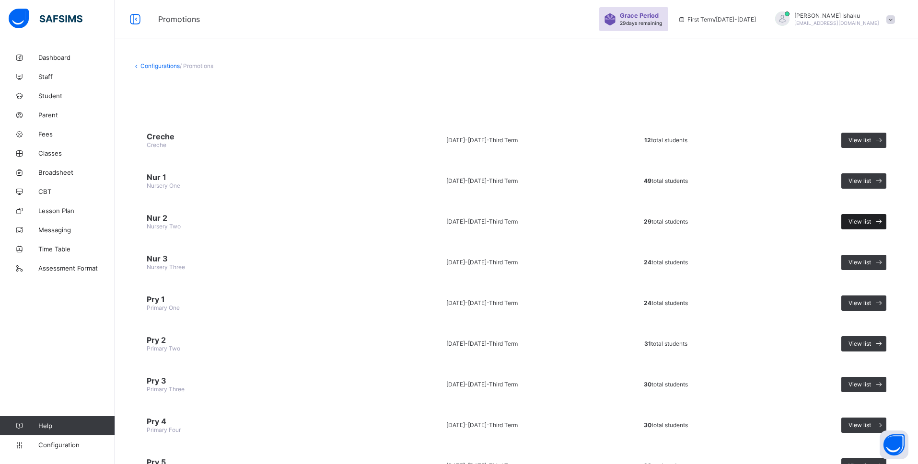
click at [869, 219] on span "View list" at bounding box center [859, 221] width 23 height 7
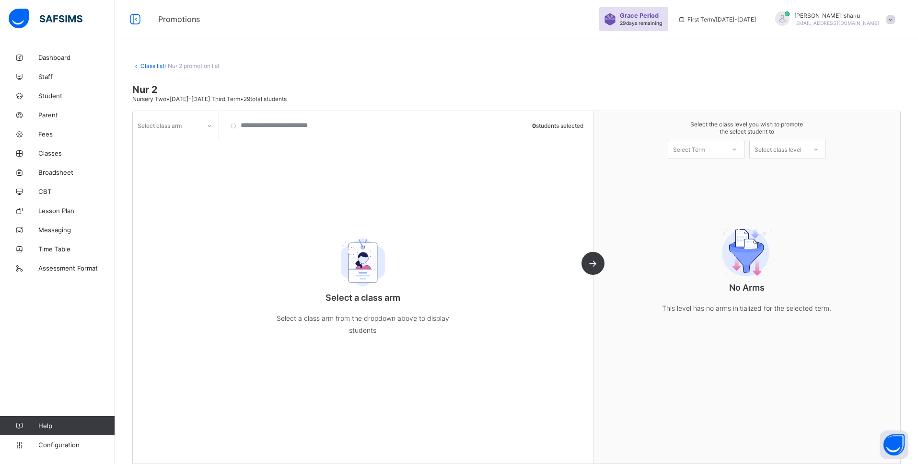
click at [197, 131] on div "Select class arm" at bounding box center [167, 125] width 68 height 13
click at [202, 145] on div "A" at bounding box center [175, 146] width 85 height 15
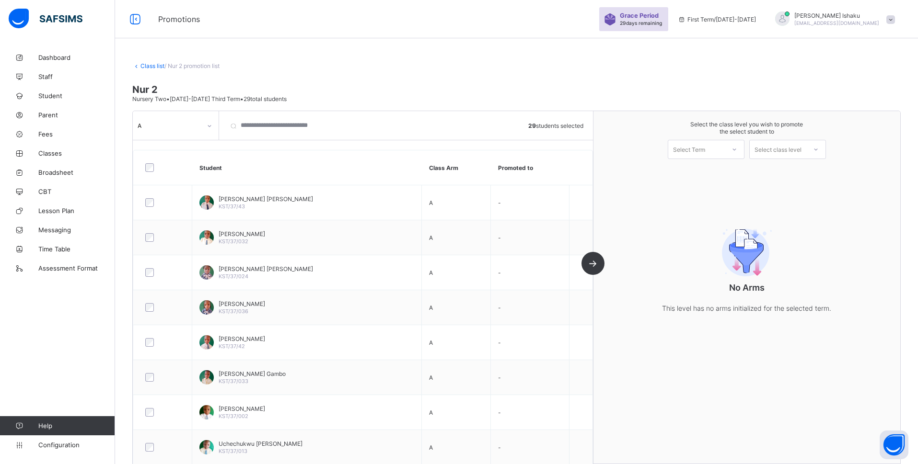
click at [705, 151] on div "Select Term" at bounding box center [689, 149] width 32 height 19
click at [697, 175] on div "First Term [DATE]-[DATE]" at bounding box center [706, 174] width 76 height 22
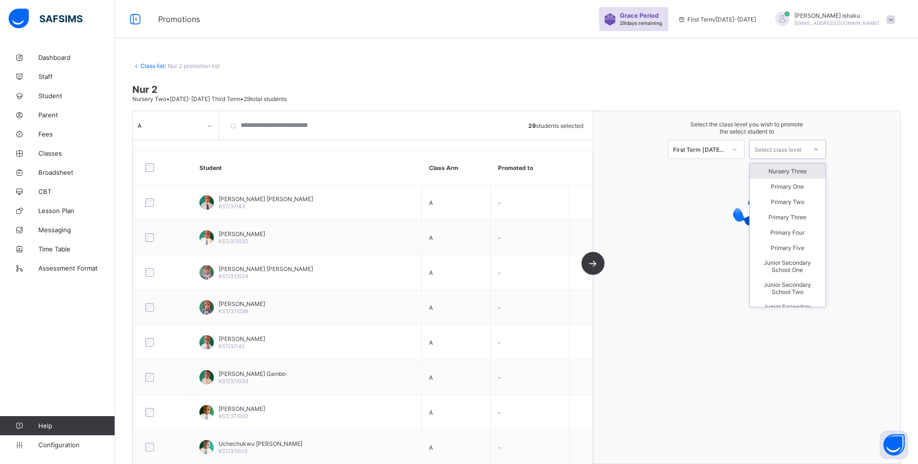
click at [779, 149] on div "Select class level" at bounding box center [777, 149] width 47 height 19
click at [784, 170] on div "Nursery Three" at bounding box center [788, 170] width 76 height 15
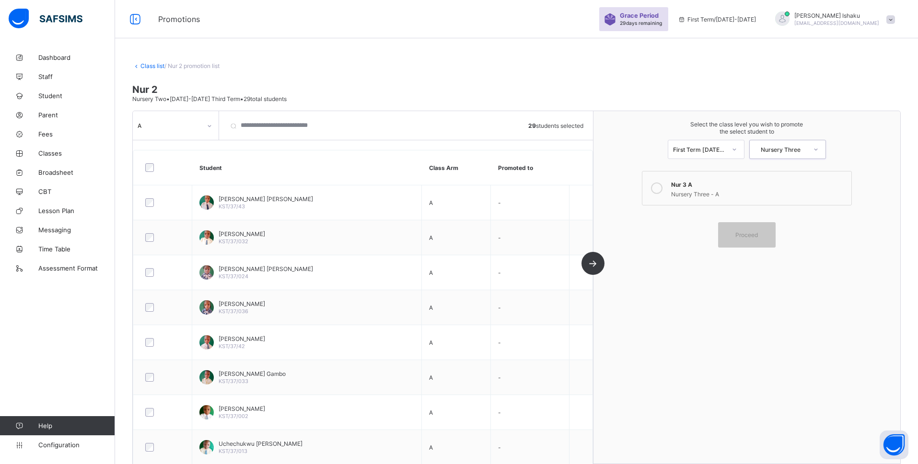
click at [655, 188] on div at bounding box center [656, 188] width 19 height 19
click at [741, 222] on div "Proceed" at bounding box center [747, 234] width 58 height 25
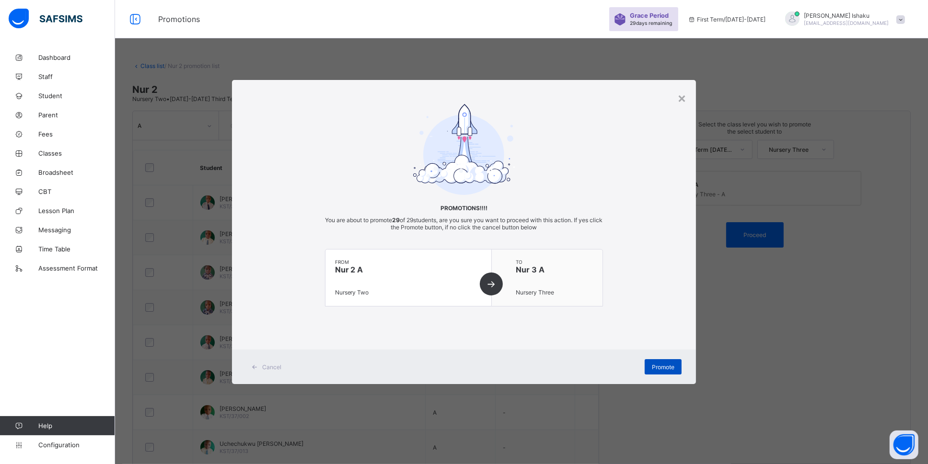
click at [668, 370] on div "Promote" at bounding box center [663, 366] width 37 height 15
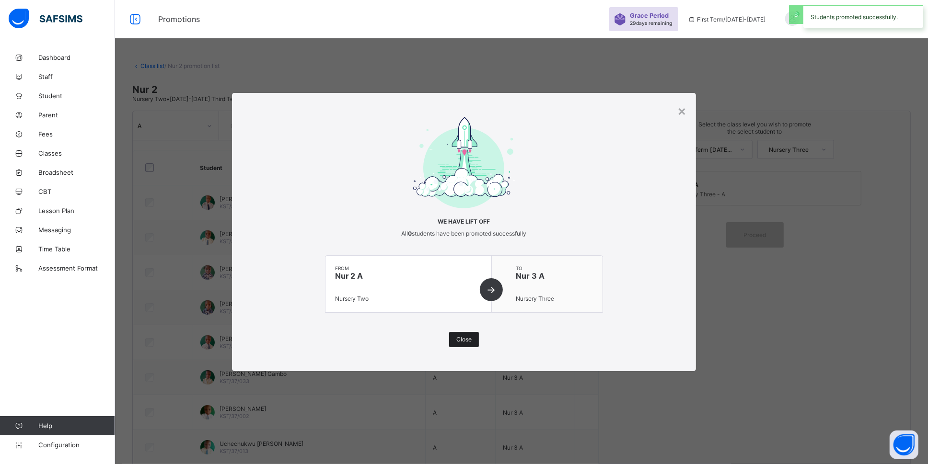
click at [456, 339] on div "Close" at bounding box center [464, 339] width 30 height 15
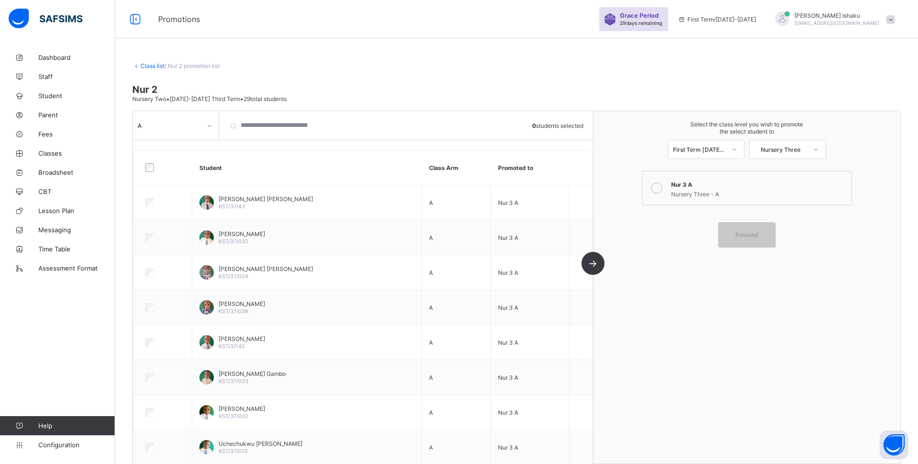
click at [206, 127] on div at bounding box center [209, 125] width 16 height 15
click at [268, 77] on div "Class list / Nur 2 promotion list Nur 2 Nursery Two • 2024-2025 Third Term • 29…" at bounding box center [516, 259] width 803 height 422
click at [155, 64] on link "Class list" at bounding box center [152, 65] width 24 height 7
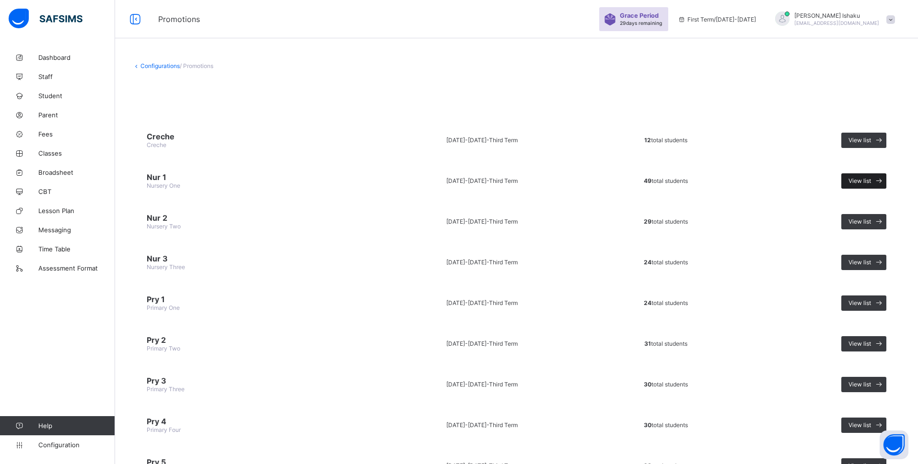
click at [877, 174] on div "View list" at bounding box center [863, 180] width 45 height 15
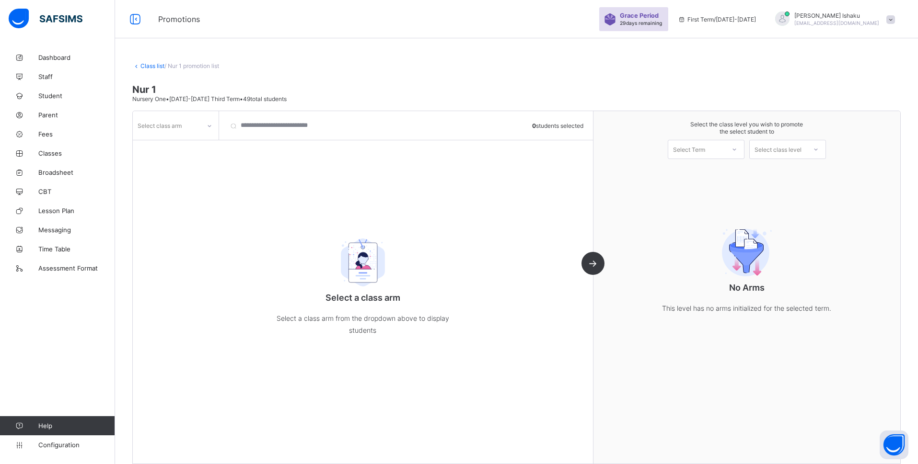
click at [210, 131] on div at bounding box center [209, 125] width 16 height 15
click at [193, 144] on div "A" at bounding box center [175, 146] width 85 height 15
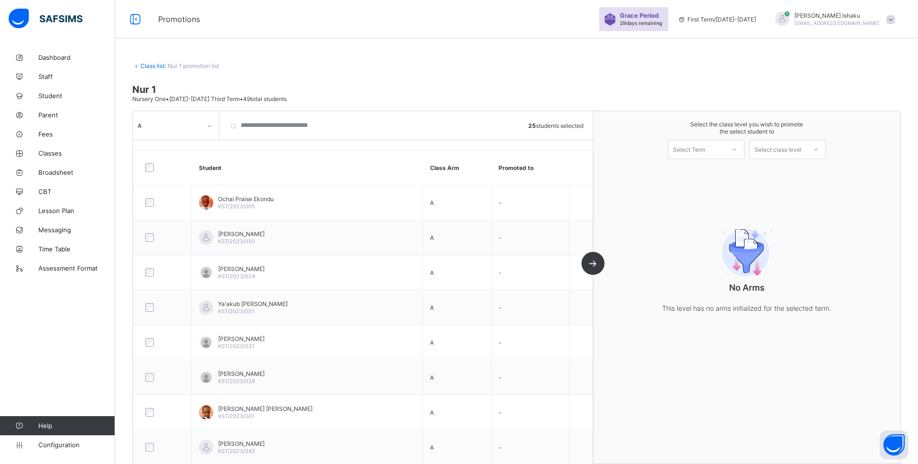
click at [683, 153] on div "Select Term" at bounding box center [689, 149] width 32 height 19
click at [702, 170] on div "First Term [DATE]-[DATE]" at bounding box center [706, 174] width 76 height 22
click at [788, 149] on div "Select class level" at bounding box center [777, 149] width 47 height 19
click at [793, 173] on div "Nursery Two" at bounding box center [788, 170] width 76 height 15
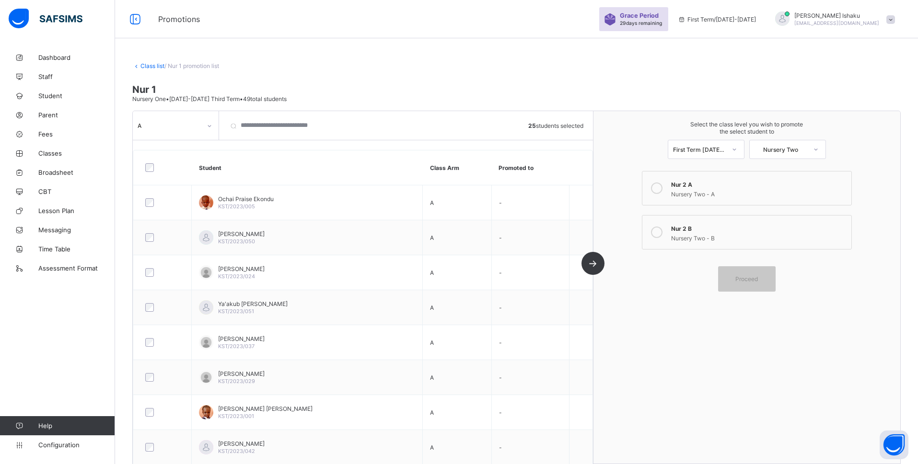
click at [666, 185] on div at bounding box center [656, 188] width 19 height 19
click at [738, 269] on div "Proceed" at bounding box center [747, 278] width 58 height 25
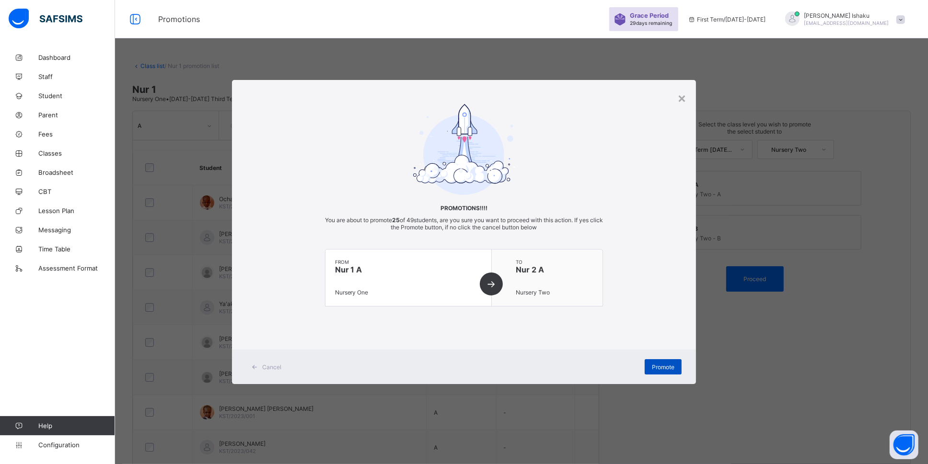
click at [665, 367] on span "Promote" at bounding box center [663, 367] width 23 height 7
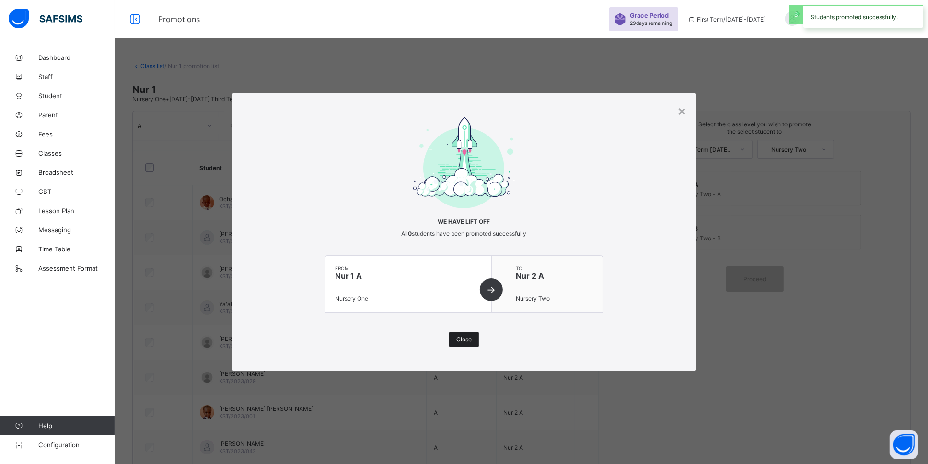
click at [465, 343] on div "Close" at bounding box center [464, 339] width 30 height 15
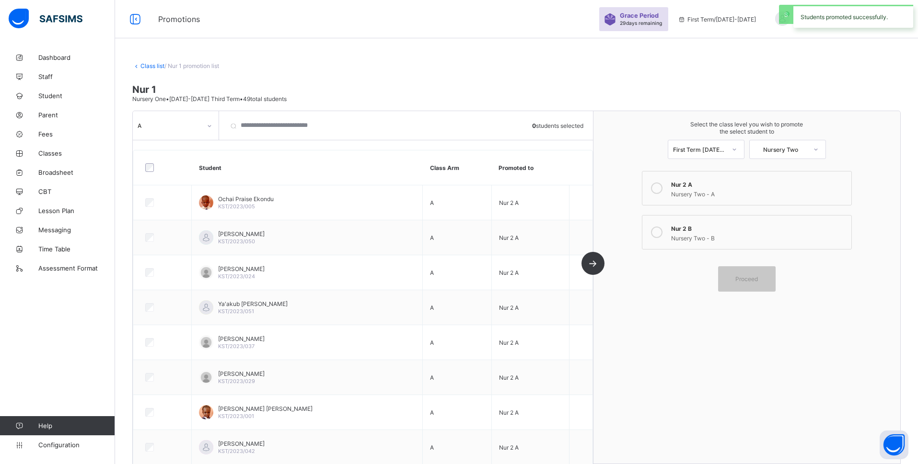
click at [211, 132] on div at bounding box center [209, 125] width 16 height 15
click at [203, 161] on div "B" at bounding box center [175, 161] width 85 height 15
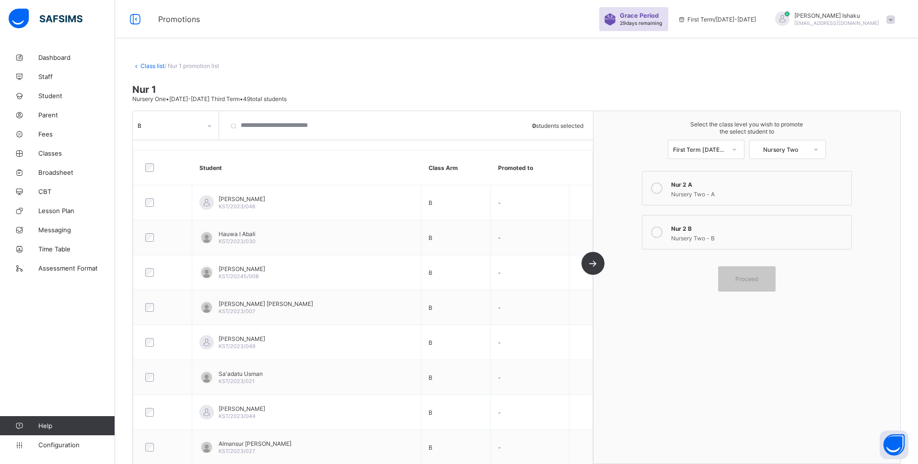
click at [154, 168] on div at bounding box center [162, 167] width 39 height 9
click at [699, 232] on div "Nursery Two - B" at bounding box center [758, 237] width 175 height 10
click at [755, 269] on div "Proceed" at bounding box center [747, 278] width 58 height 25
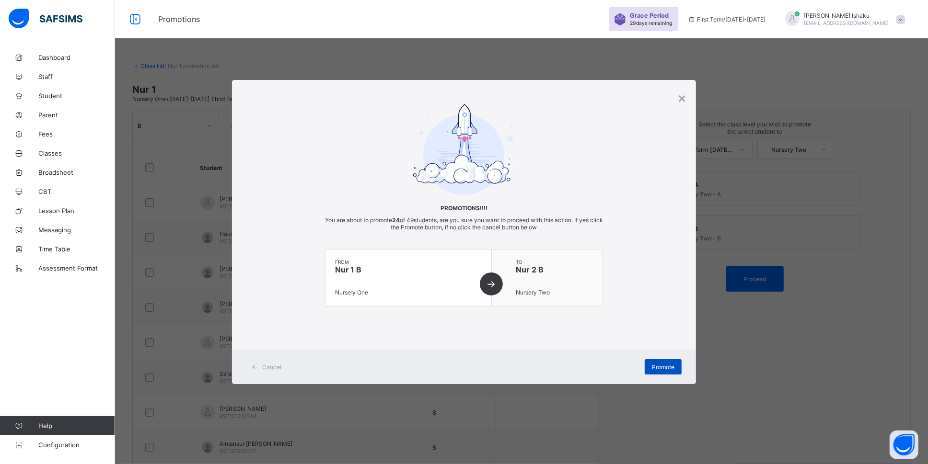
click at [661, 361] on div "Promote" at bounding box center [663, 366] width 37 height 15
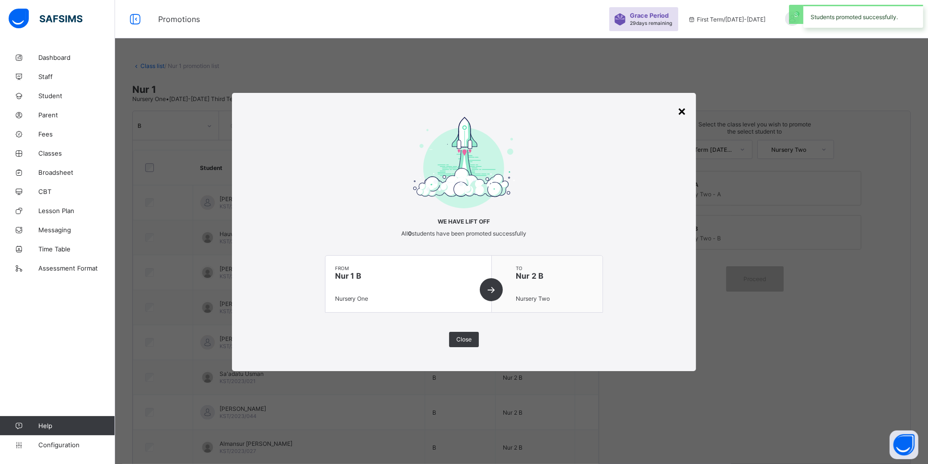
click at [685, 112] on div "×" at bounding box center [681, 111] width 9 height 16
